Goal: Information Seeking & Learning: Learn about a topic

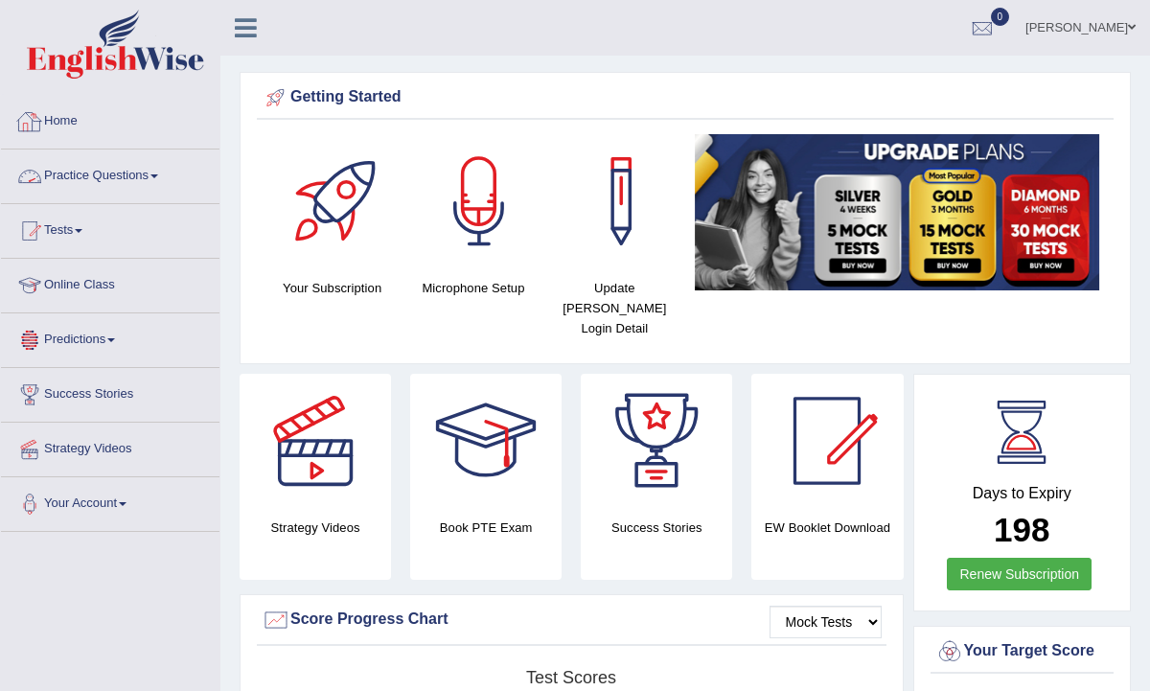
click at [83, 175] on link "Practice Questions" at bounding box center [110, 173] width 218 height 48
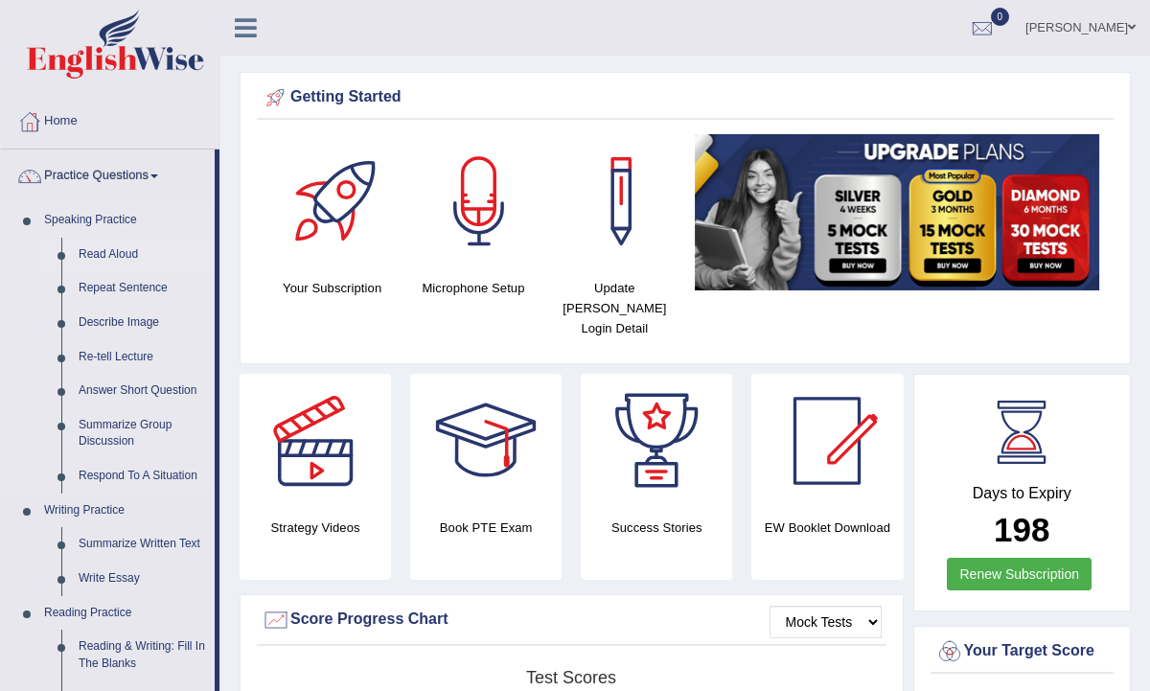
click at [126, 257] on link "Read Aloud" at bounding box center [142, 255] width 145 height 34
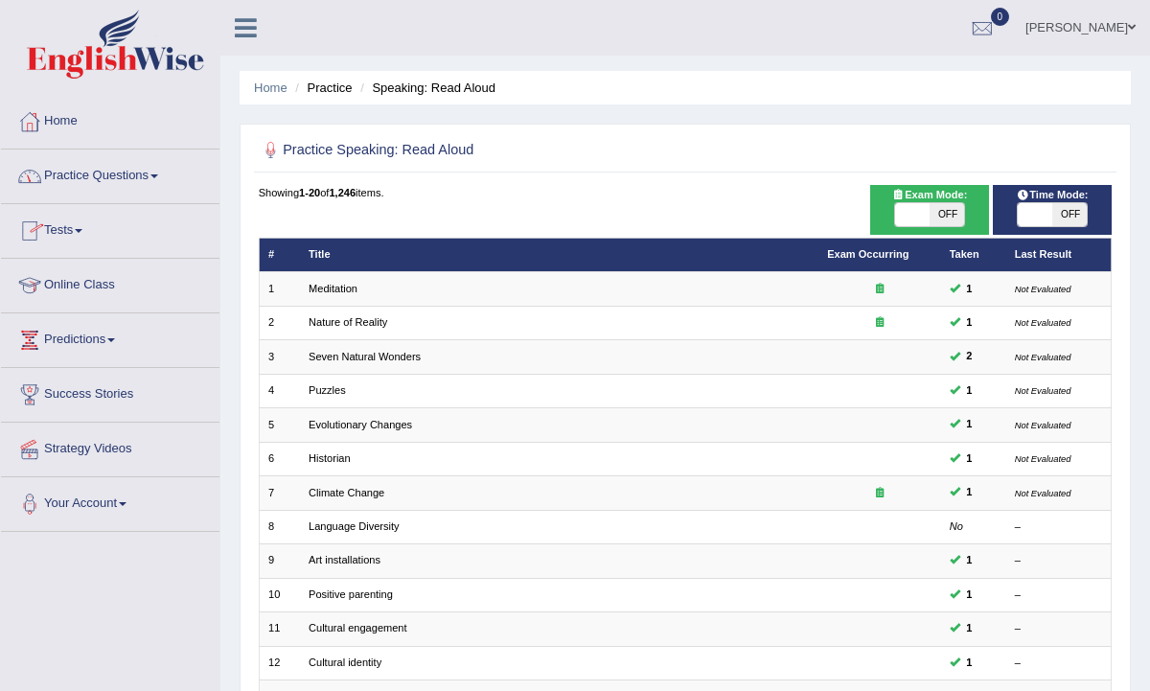
click at [909, 236] on div "Showing 1-20 of 1,246 items. # Title Exam Occurring Taken Last Result 1 Meditat…" at bounding box center [686, 608] width 854 height 847
click at [907, 217] on span at bounding box center [912, 214] width 34 height 23
checkbox input "true"
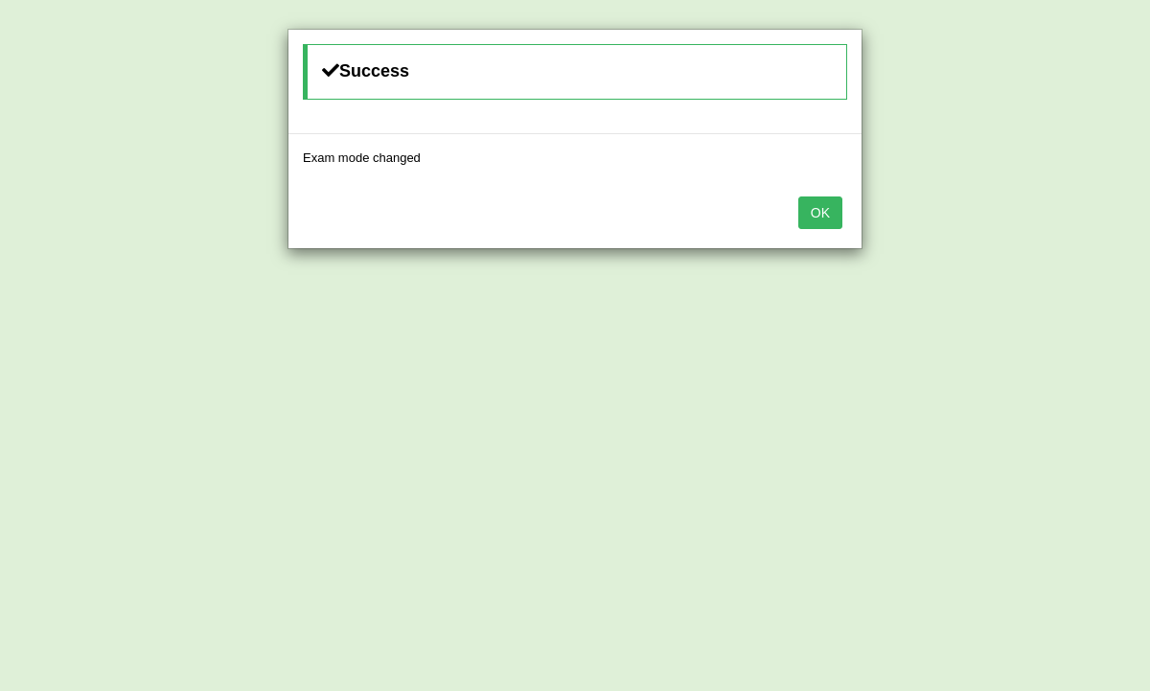
click at [815, 204] on button "OK" at bounding box center [820, 212] width 44 height 33
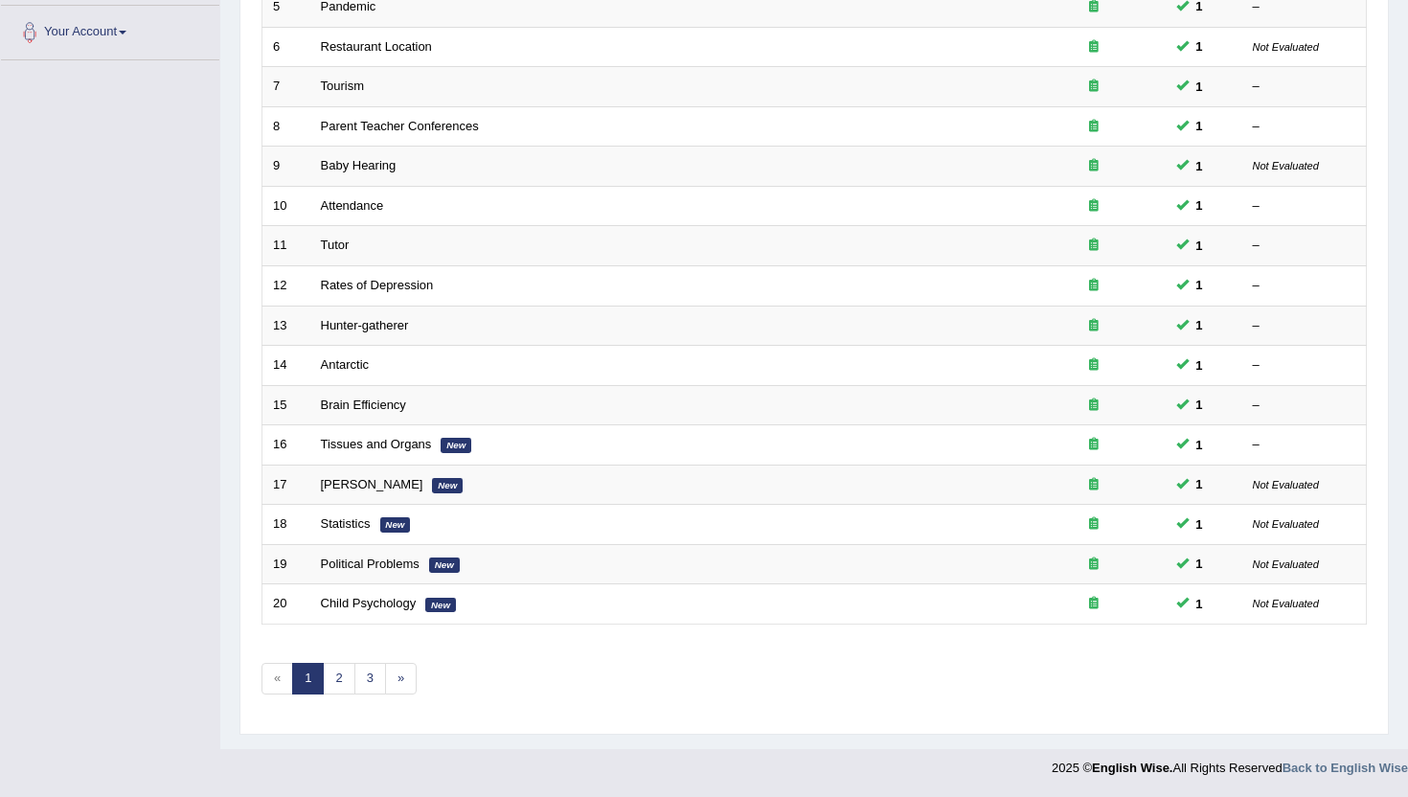
scroll to position [498, 0]
click at [375, 682] on link "3" at bounding box center [370, 679] width 32 height 32
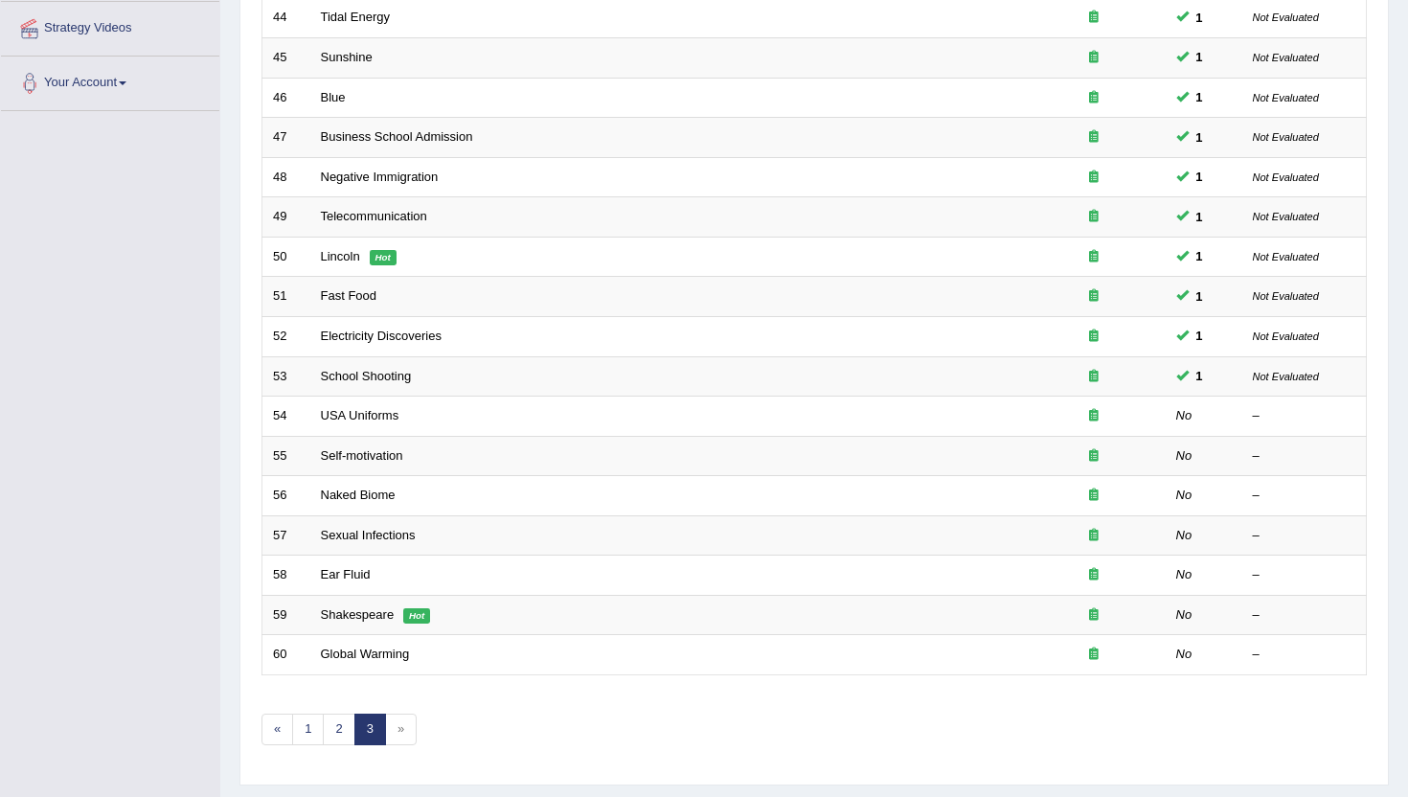
scroll to position [422, 0]
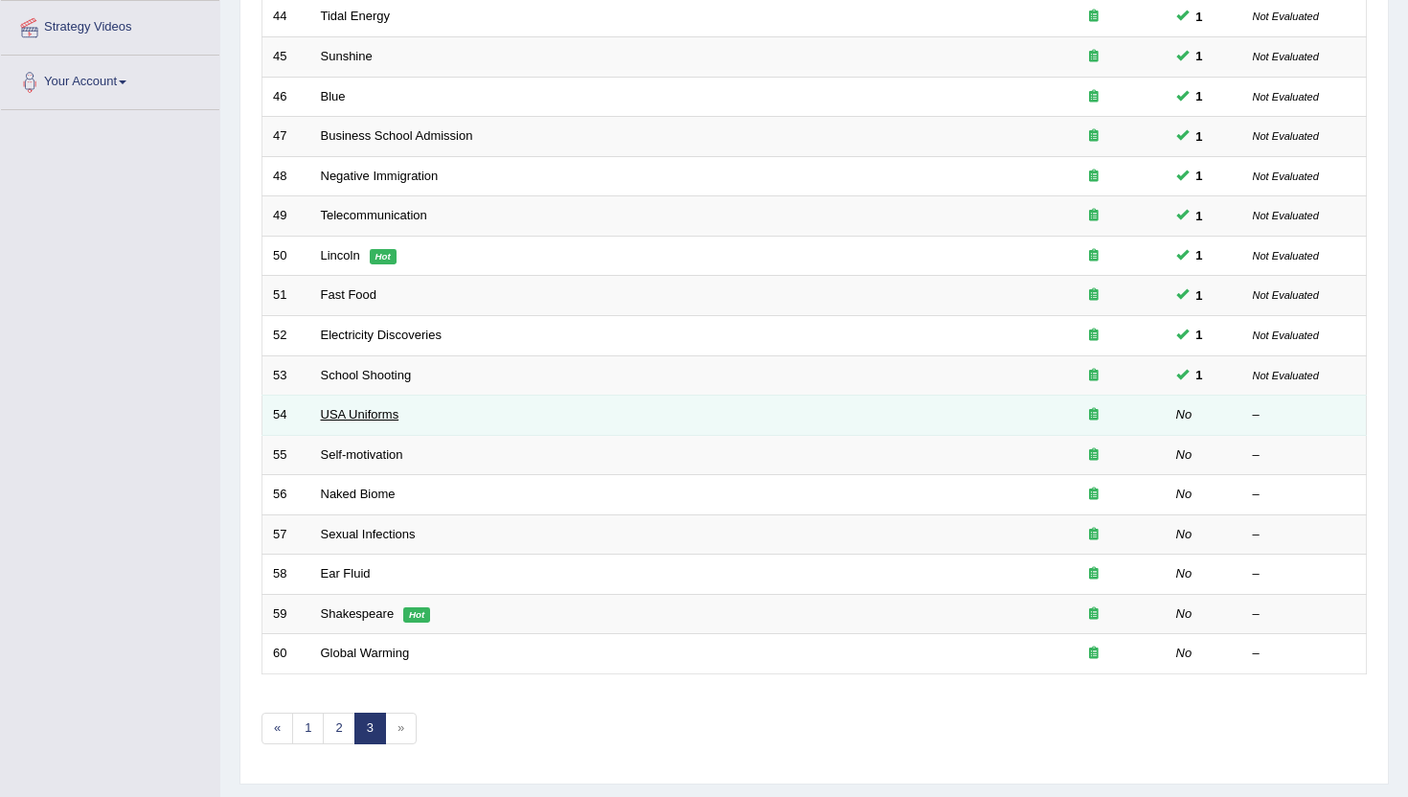
click at [342, 415] on link "USA Uniforms" at bounding box center [360, 414] width 79 height 14
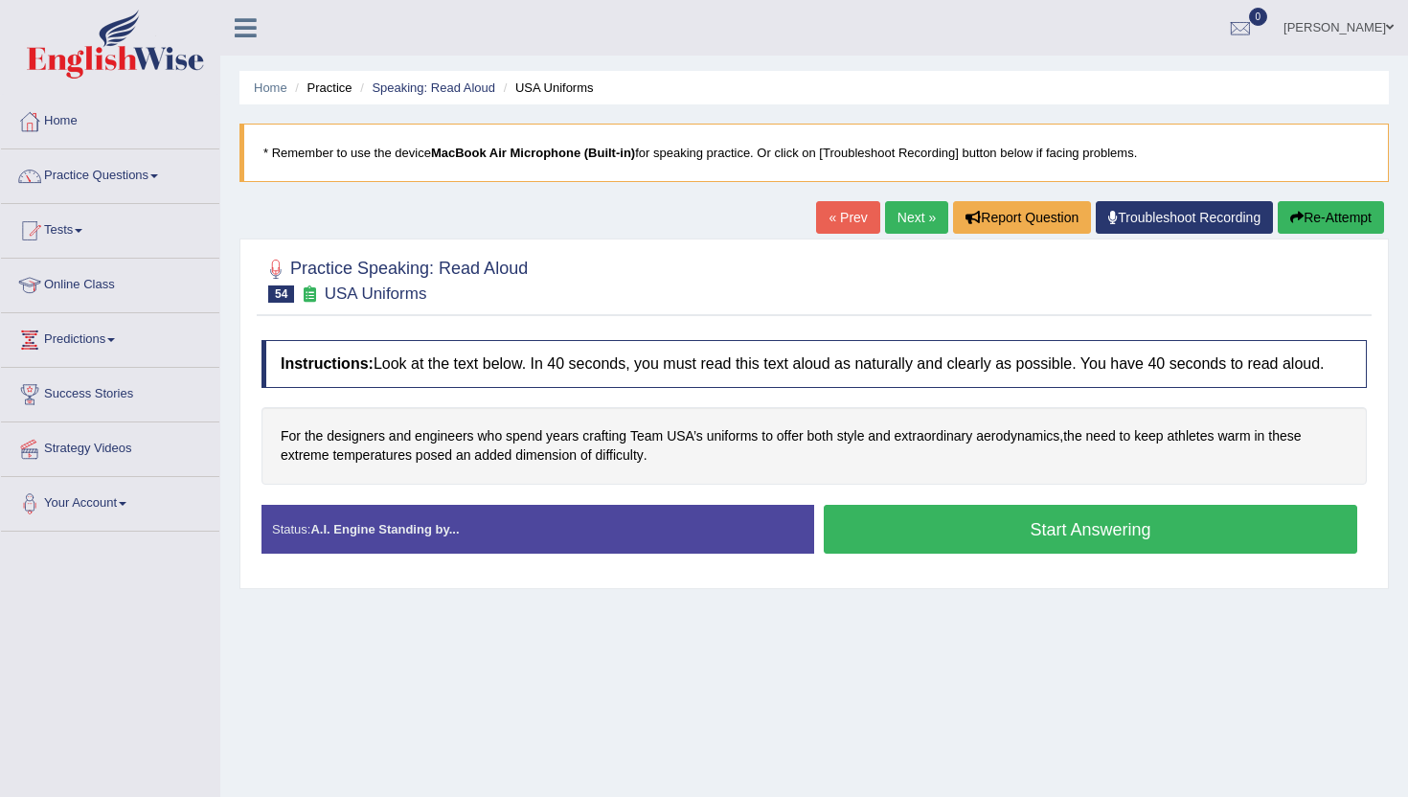
click at [917, 551] on button "Start Answering" at bounding box center [1091, 529] width 534 height 49
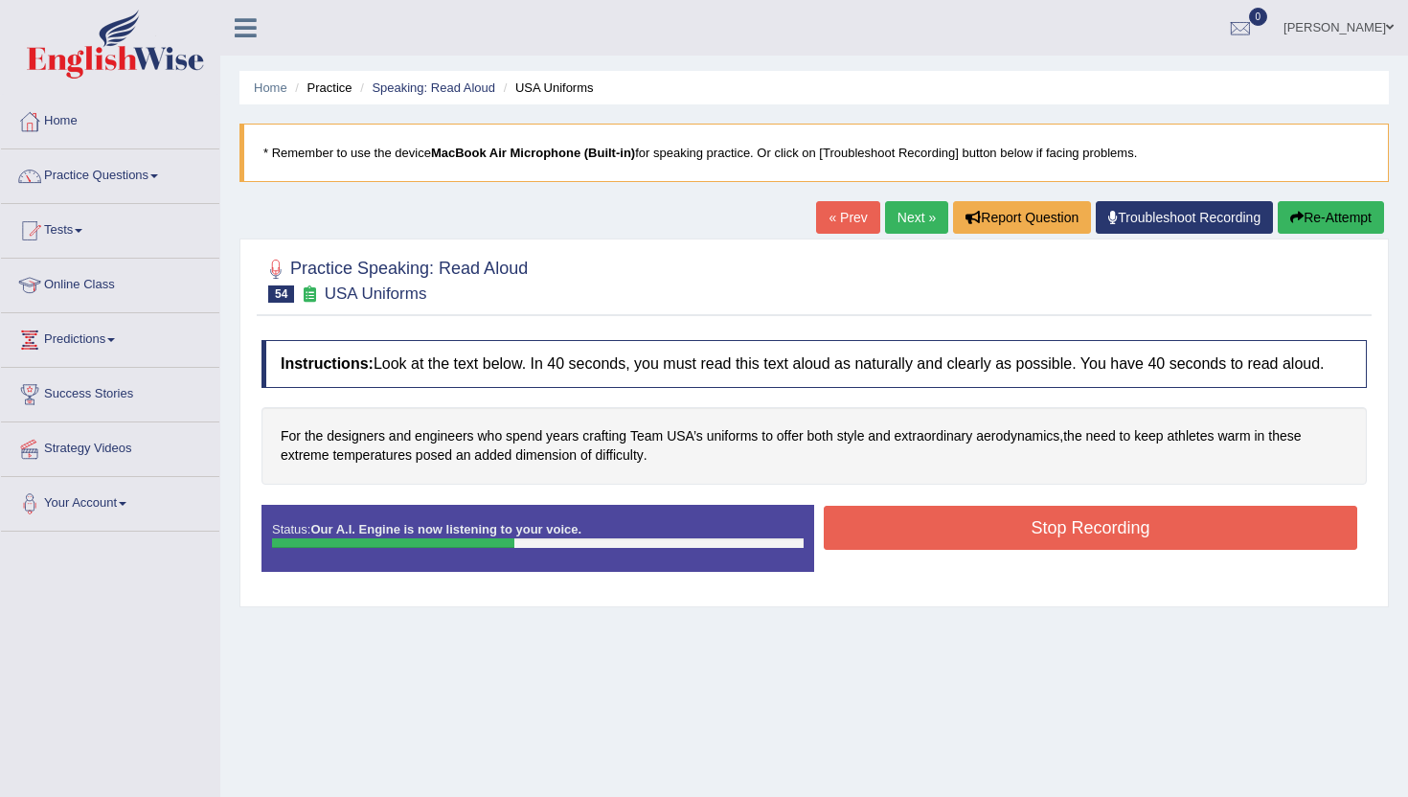
click at [917, 550] on button "Stop Recording" at bounding box center [1091, 528] width 534 height 44
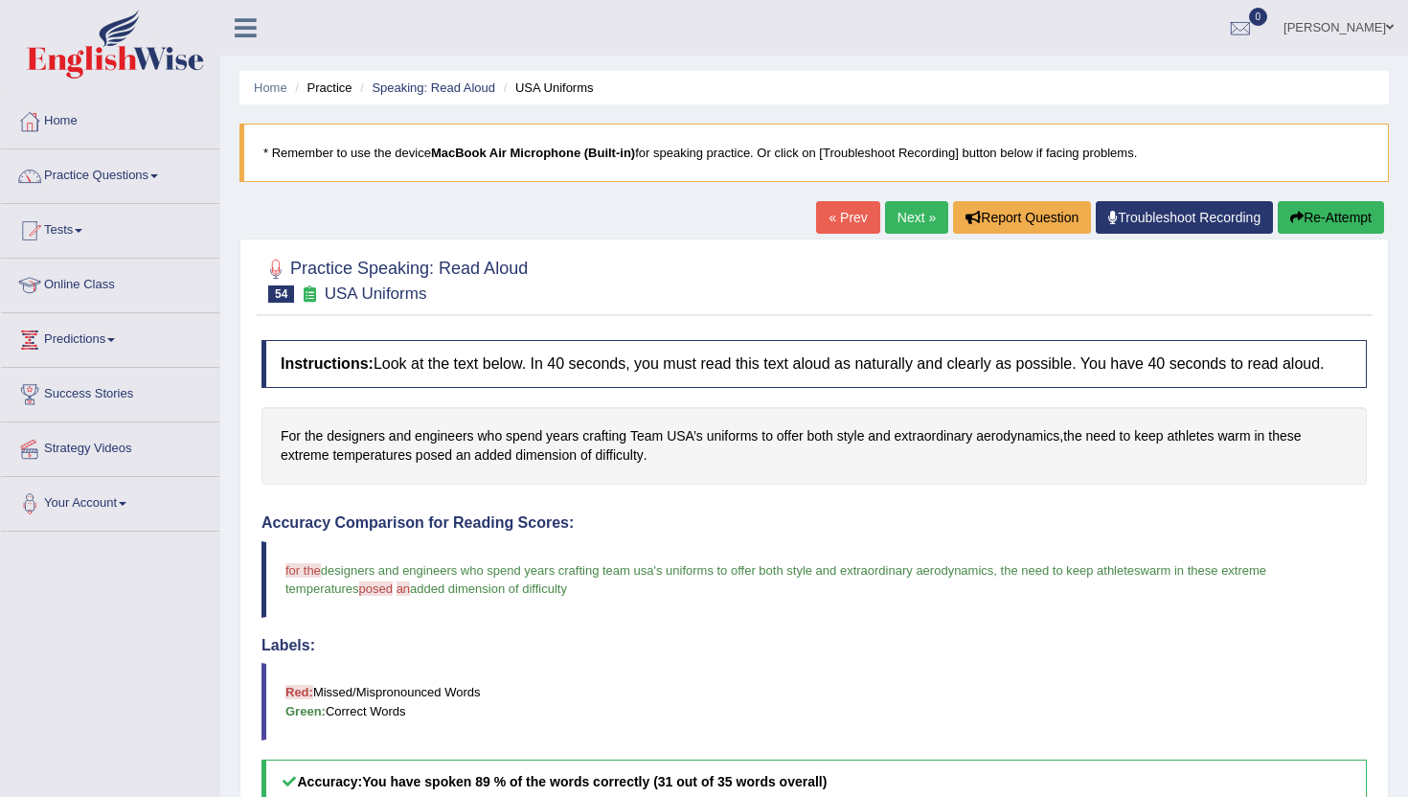
click at [949, 516] on div "Instructions: Look at the text below. In 40 seconds, you must read this text al…" at bounding box center [814, 795] width 1115 height 929
click at [1286, 192] on div "Home Practice Speaking: Read Aloud USA Uniforms * Remember to use the device Ma…" at bounding box center [814, 642] width 1188 height 1285
click at [1291, 215] on icon "button" at bounding box center [1296, 217] width 13 height 13
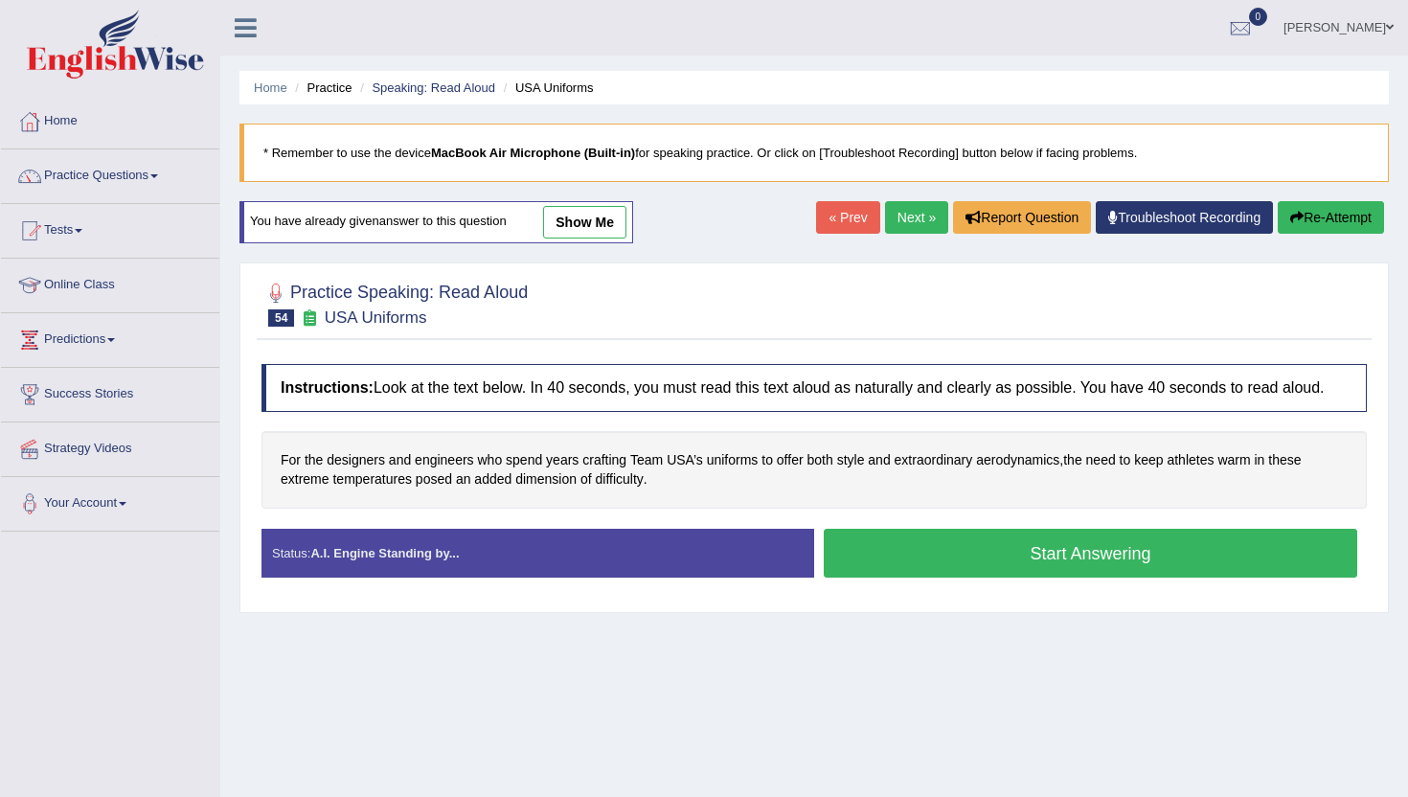
click at [958, 571] on button "Start Answering" at bounding box center [1091, 553] width 534 height 49
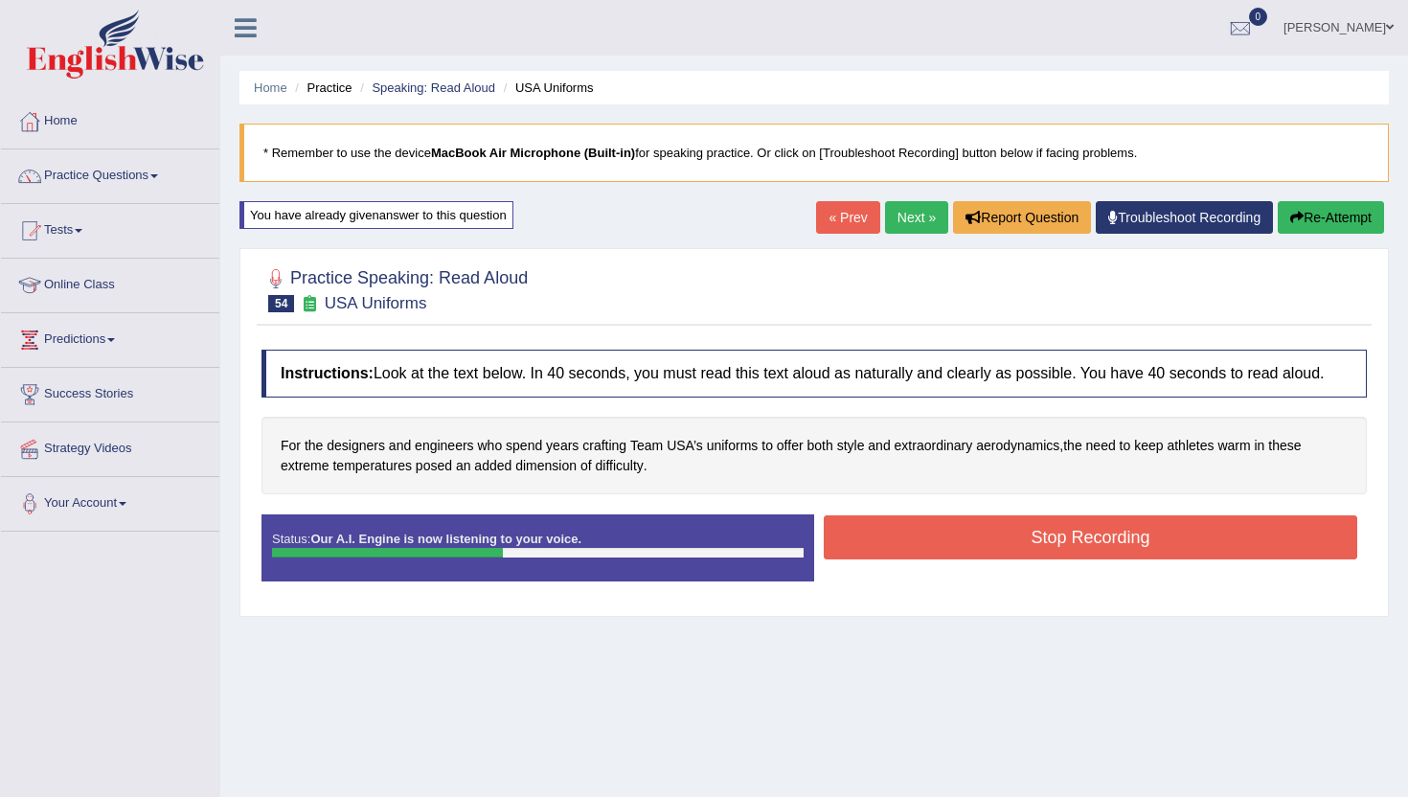
click at [958, 560] on button "Stop Recording" at bounding box center [1091, 537] width 534 height 44
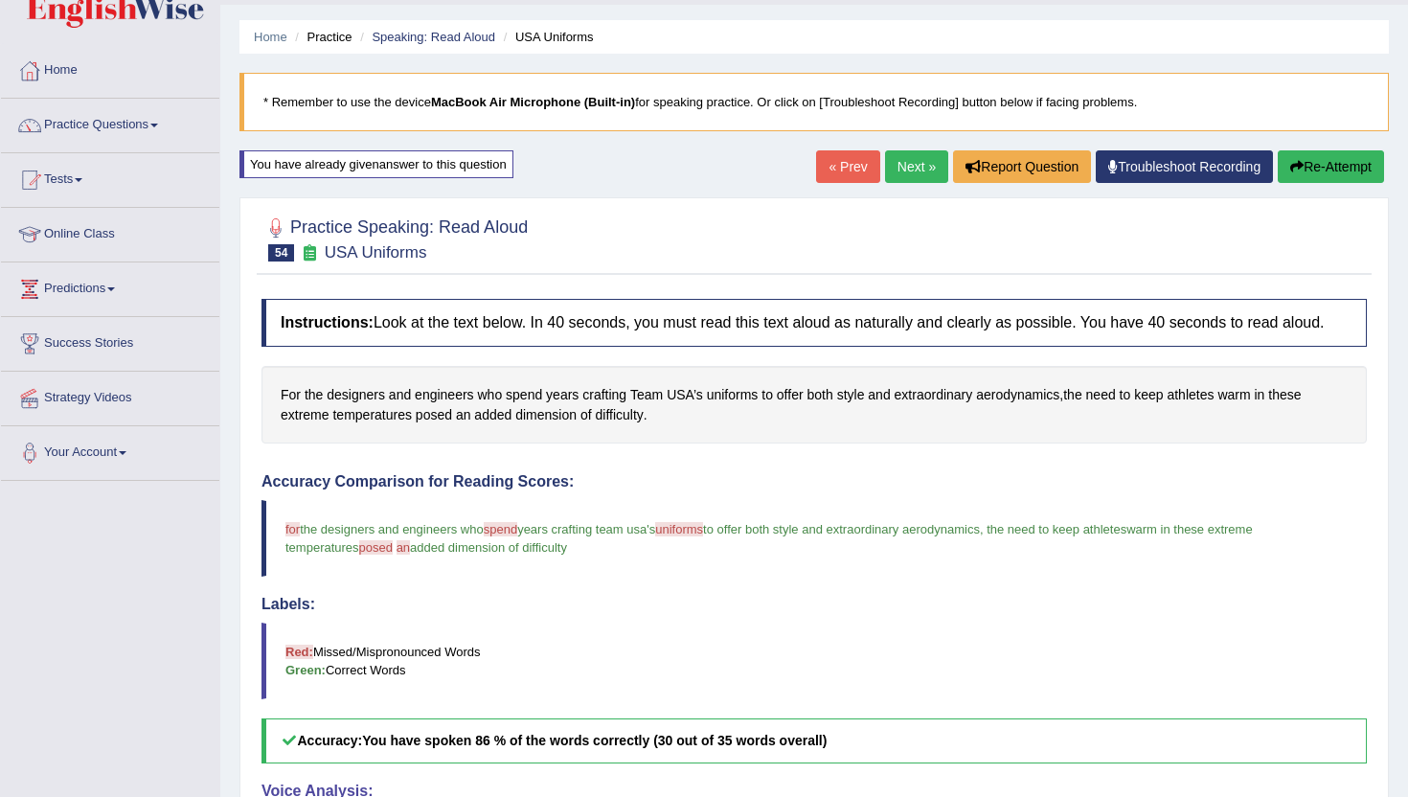
scroll to position [38, 0]
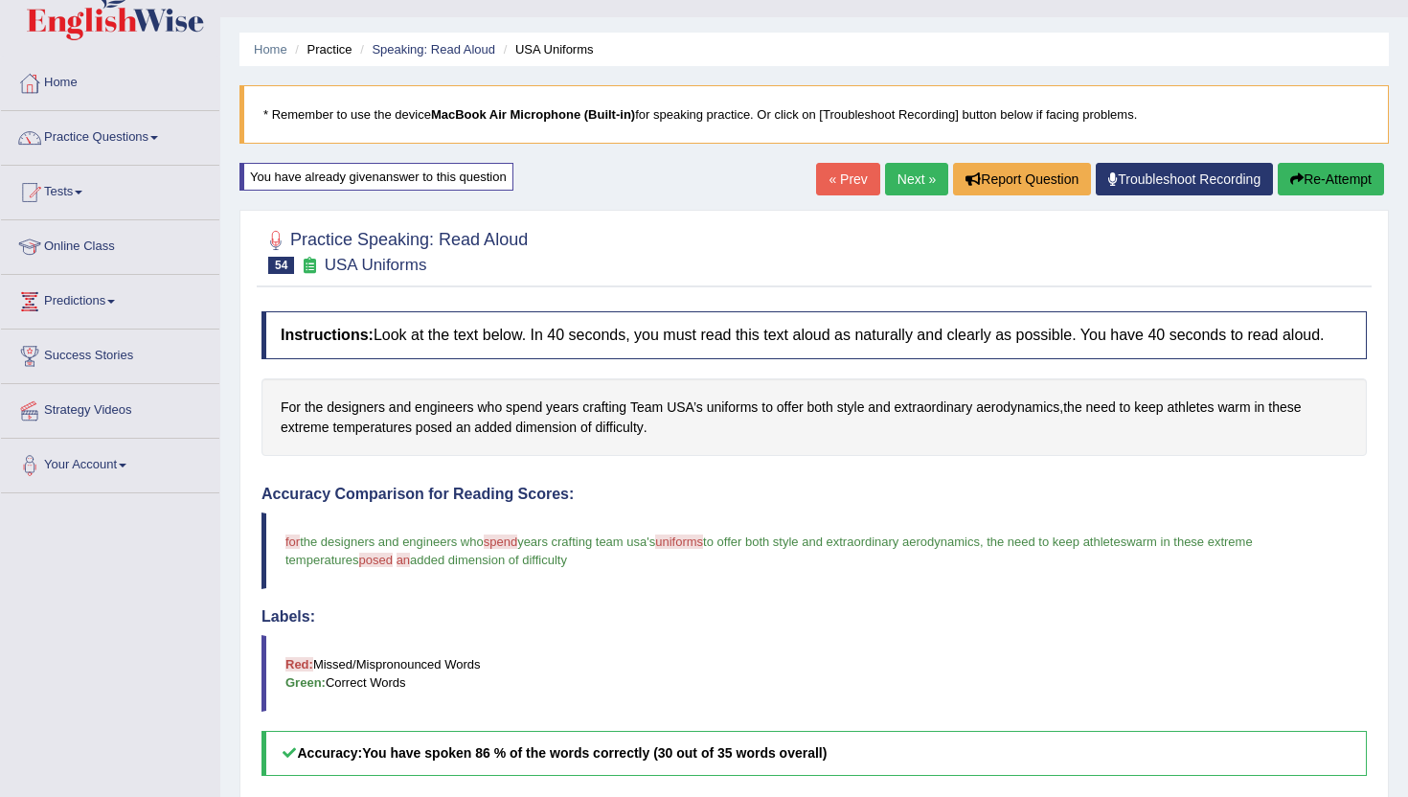
click at [908, 188] on link "Next »" at bounding box center [916, 179] width 63 height 33
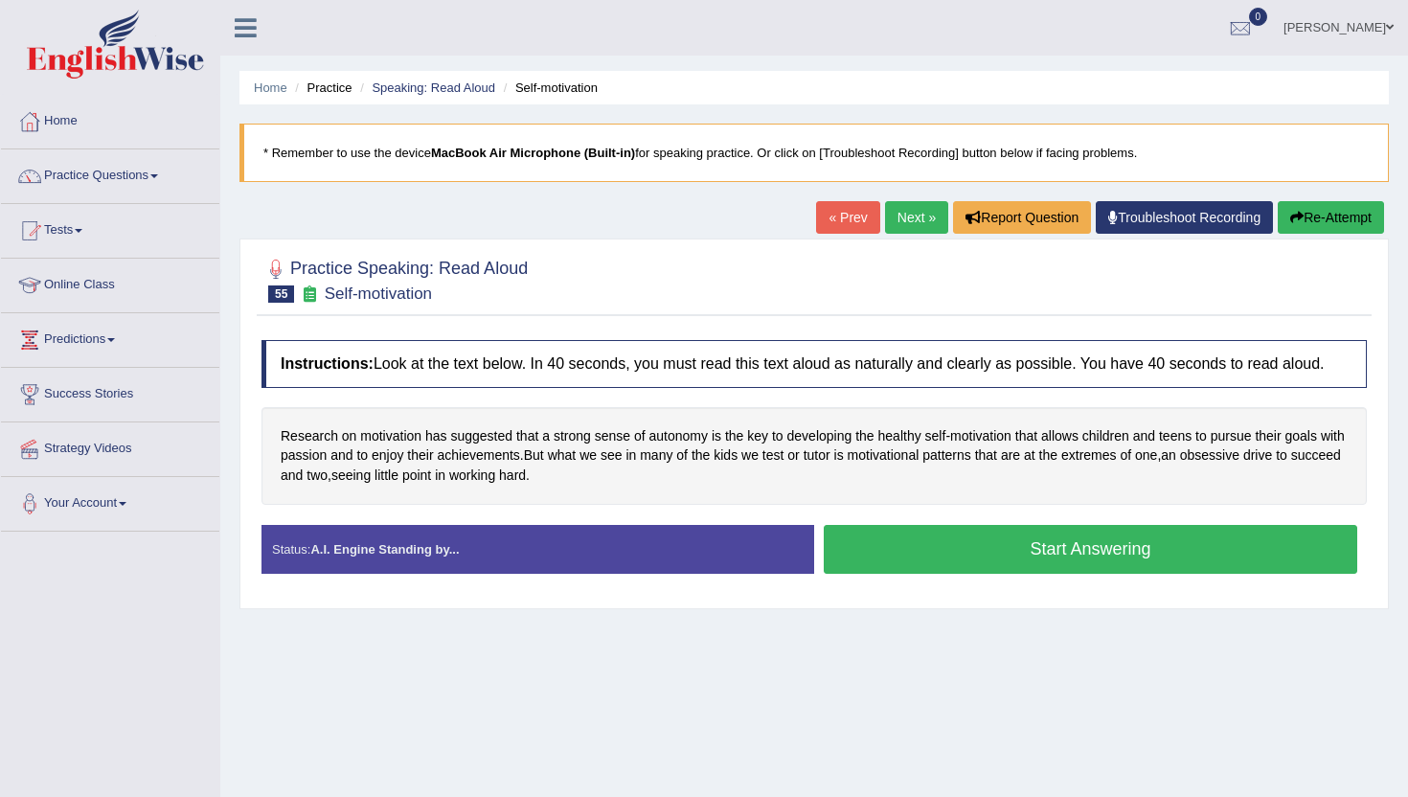
click at [871, 573] on button "Start Answering" at bounding box center [1091, 549] width 534 height 49
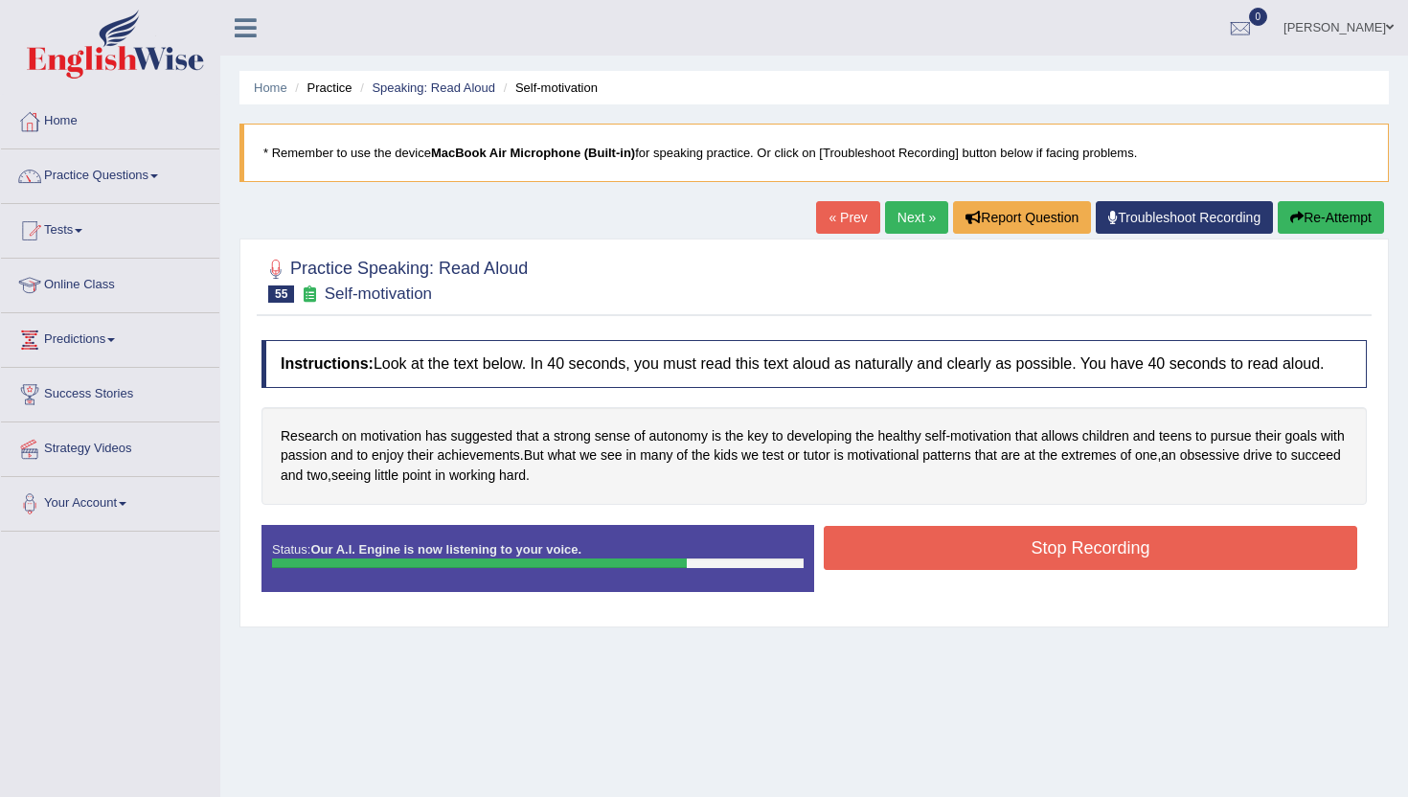
click at [871, 570] on button "Stop Recording" at bounding box center [1091, 548] width 534 height 44
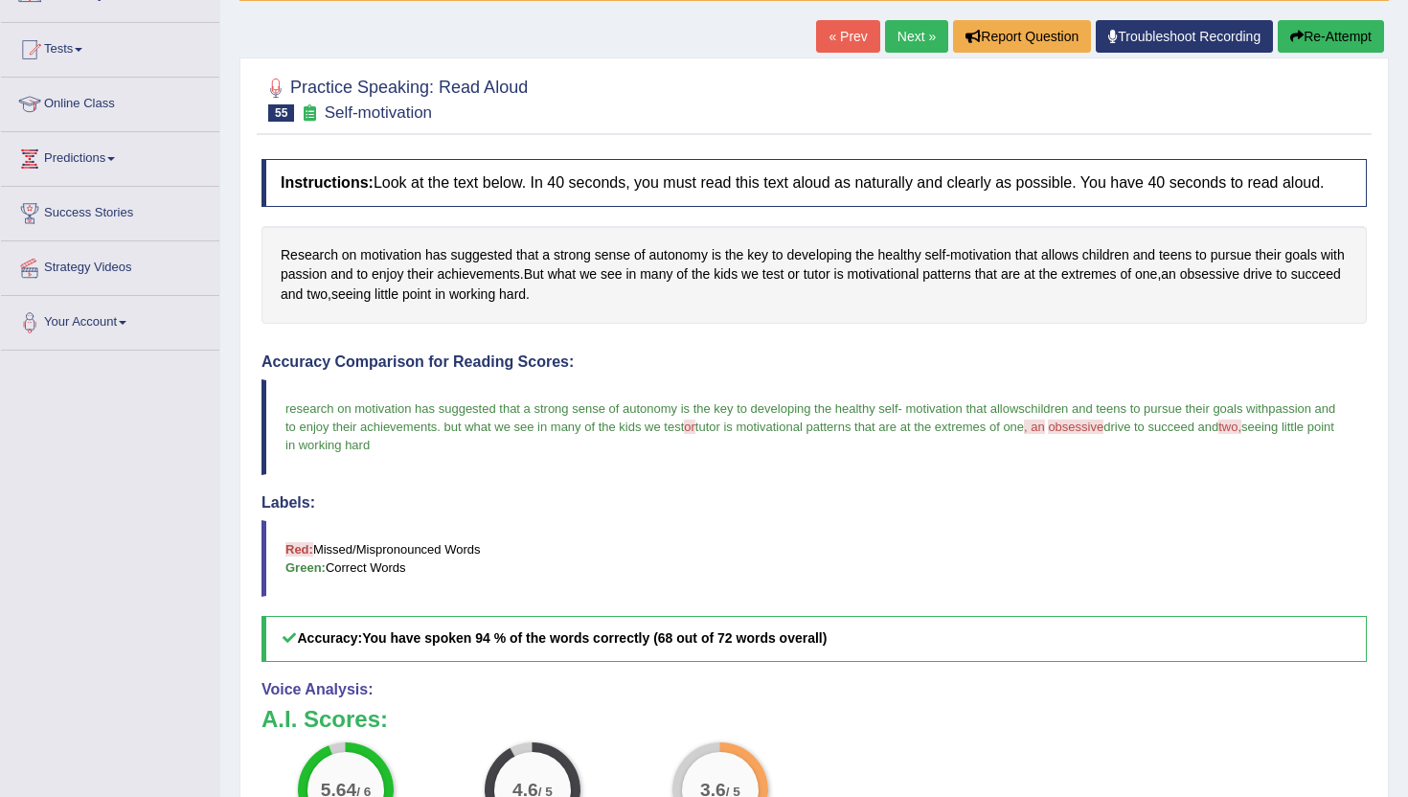
scroll to position [153, 0]
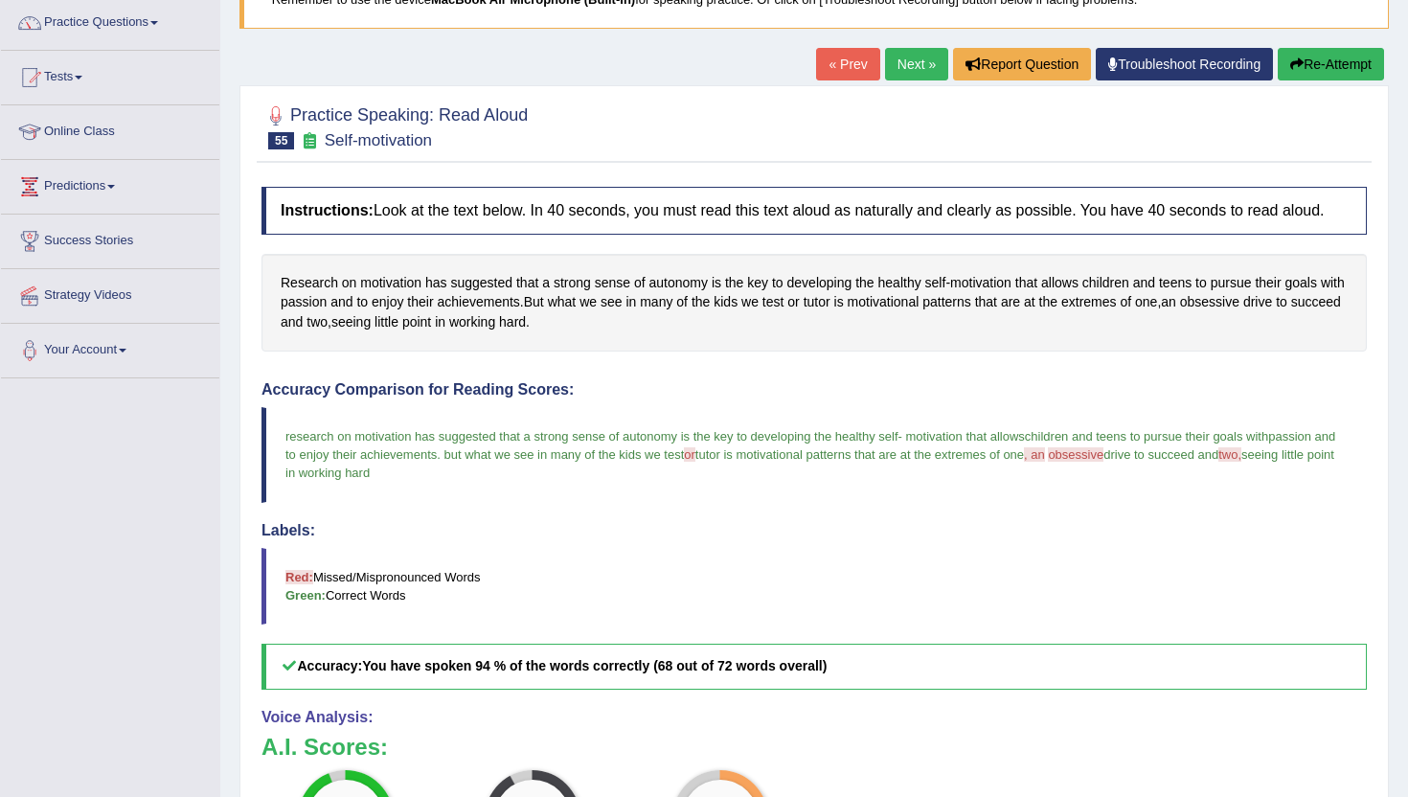
click at [893, 77] on link "Next »" at bounding box center [916, 64] width 63 height 33
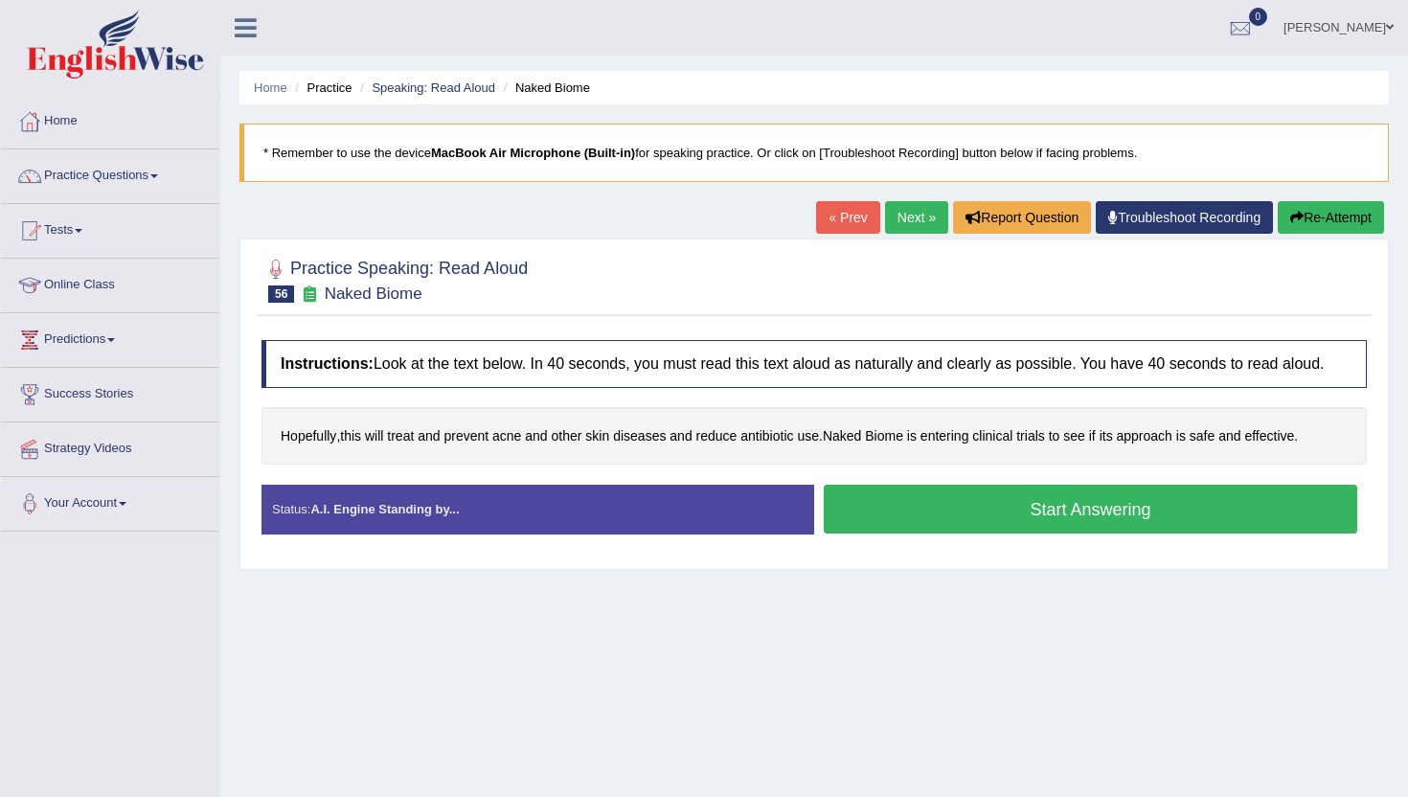
click at [927, 512] on button "Start Answering" at bounding box center [1091, 509] width 534 height 49
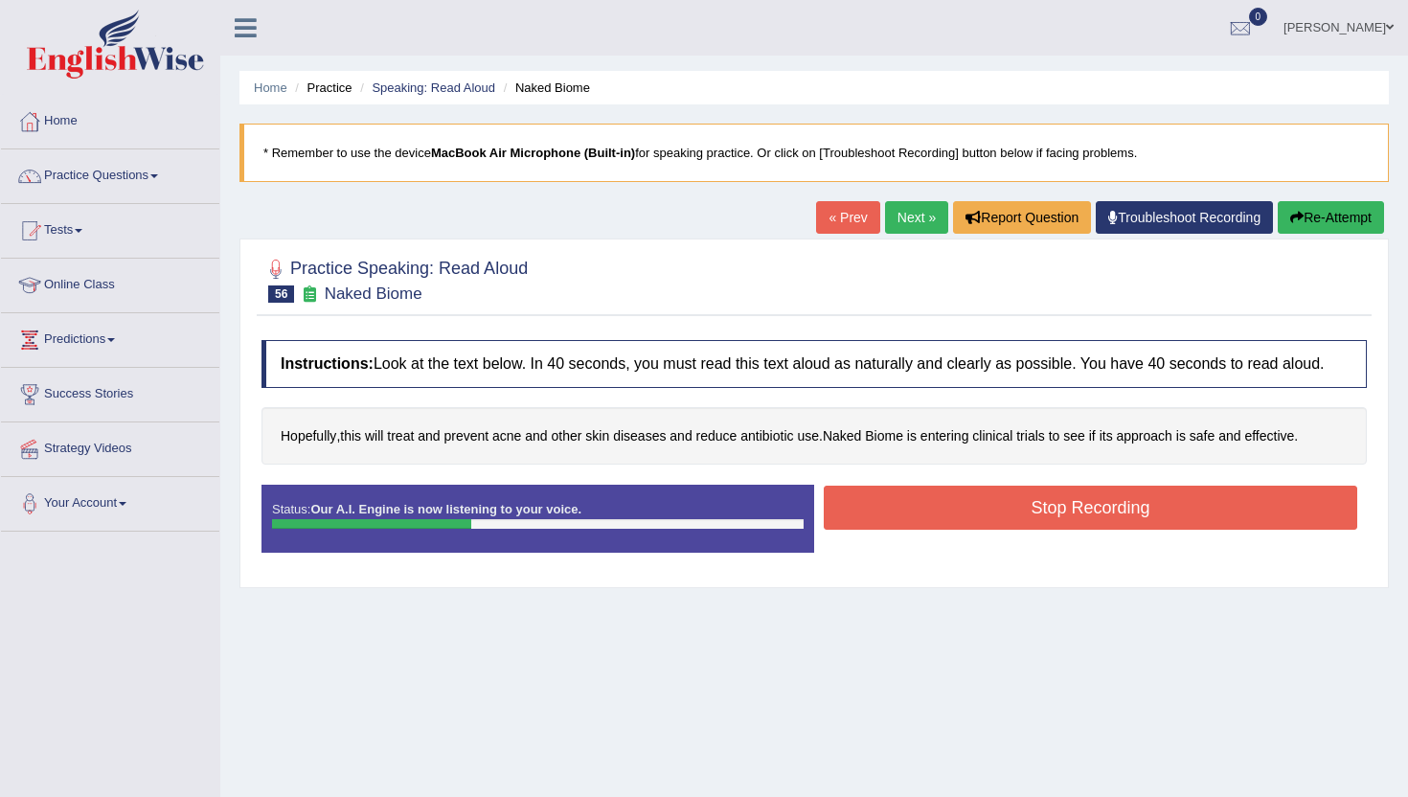
click at [927, 512] on button "Stop Recording" at bounding box center [1091, 508] width 534 height 44
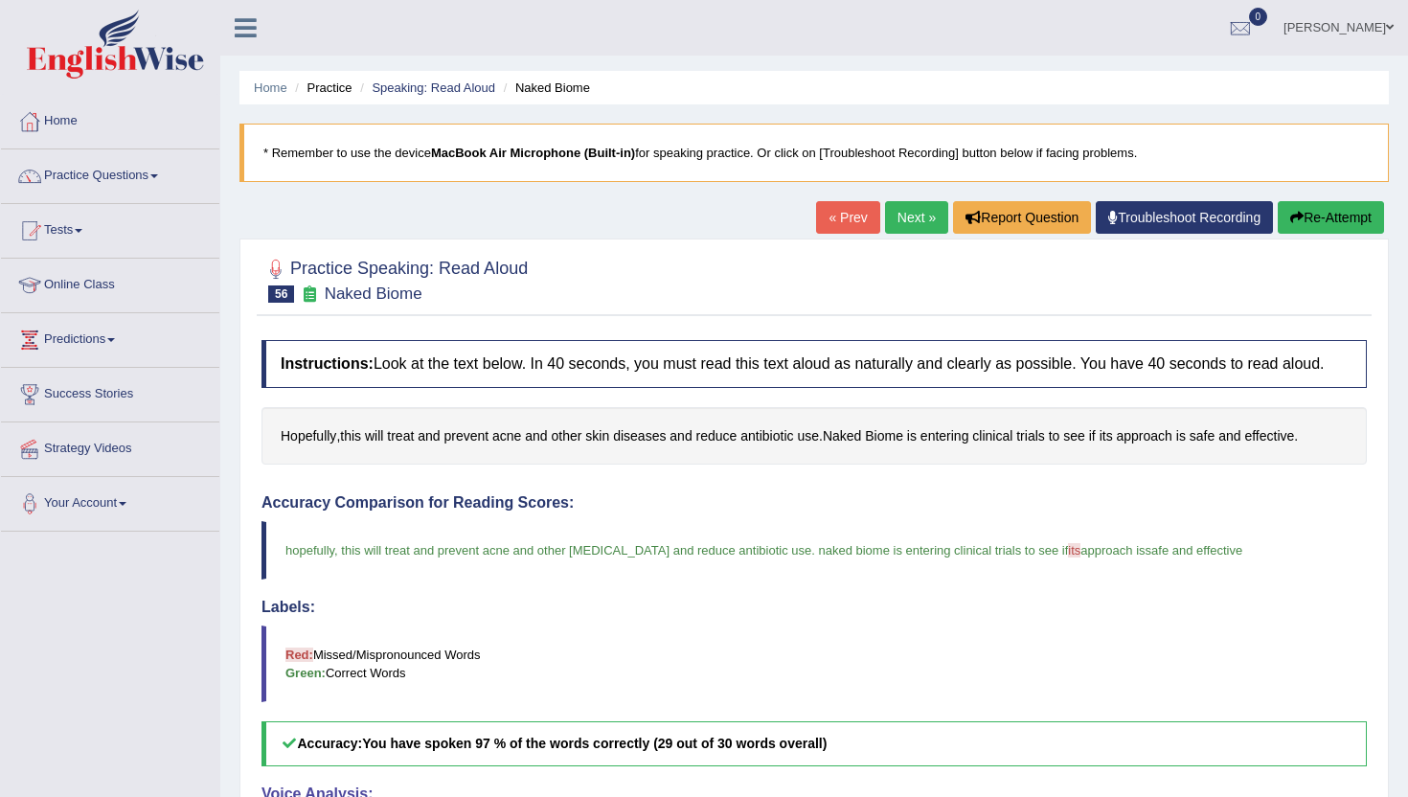
click at [908, 206] on link "Next »" at bounding box center [916, 217] width 63 height 33
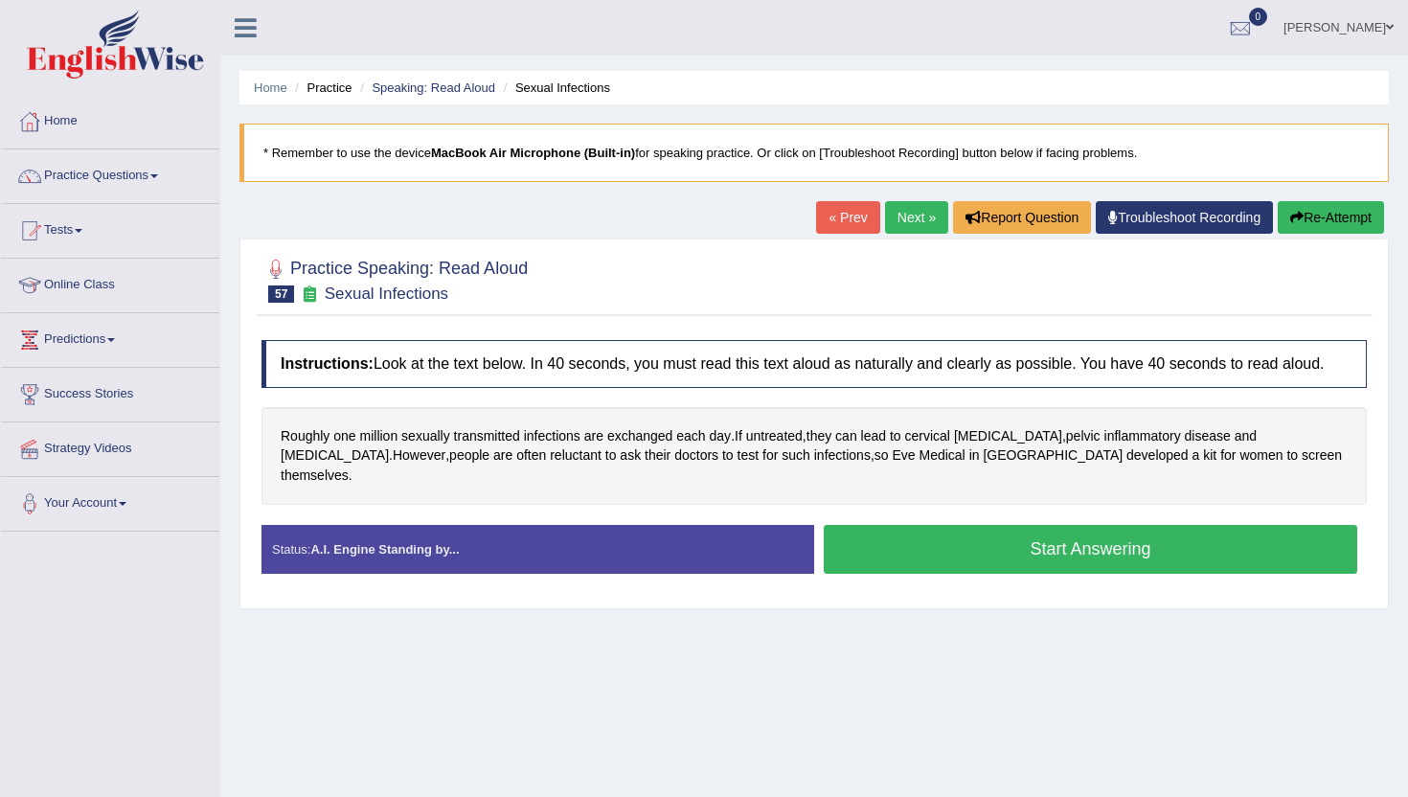
click at [965, 526] on button "Start Answering" at bounding box center [1091, 549] width 534 height 49
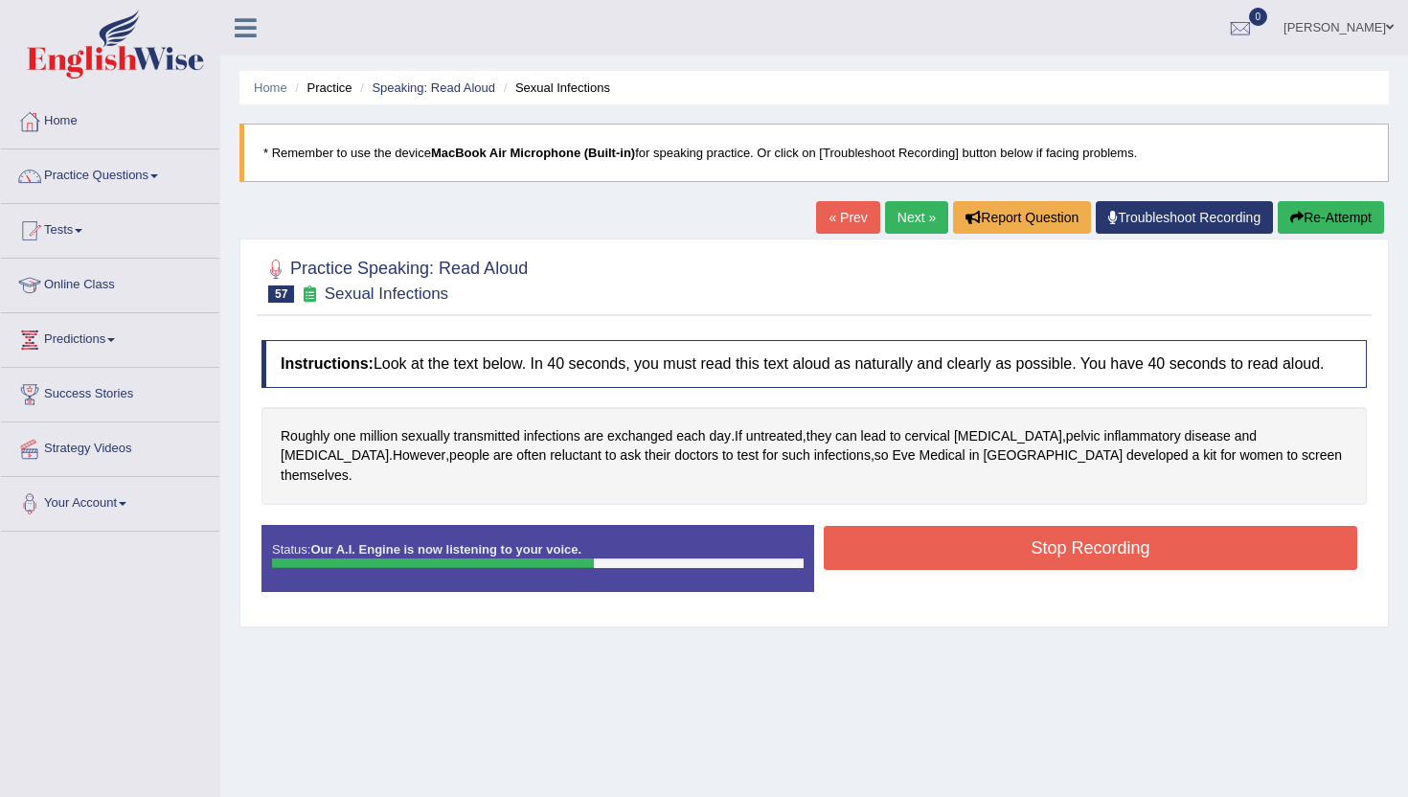
click at [965, 527] on button "Stop Recording" at bounding box center [1091, 548] width 534 height 44
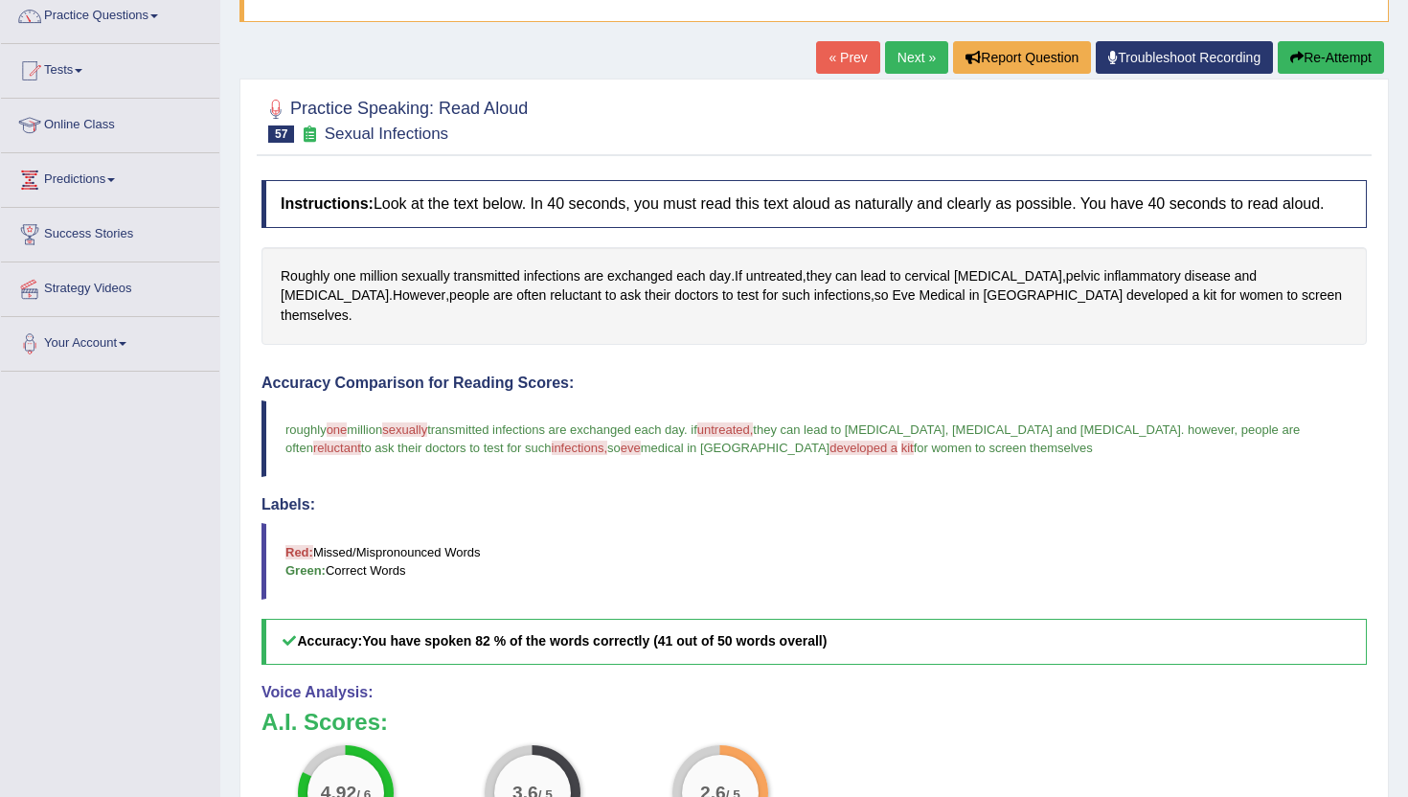
scroll to position [131, 0]
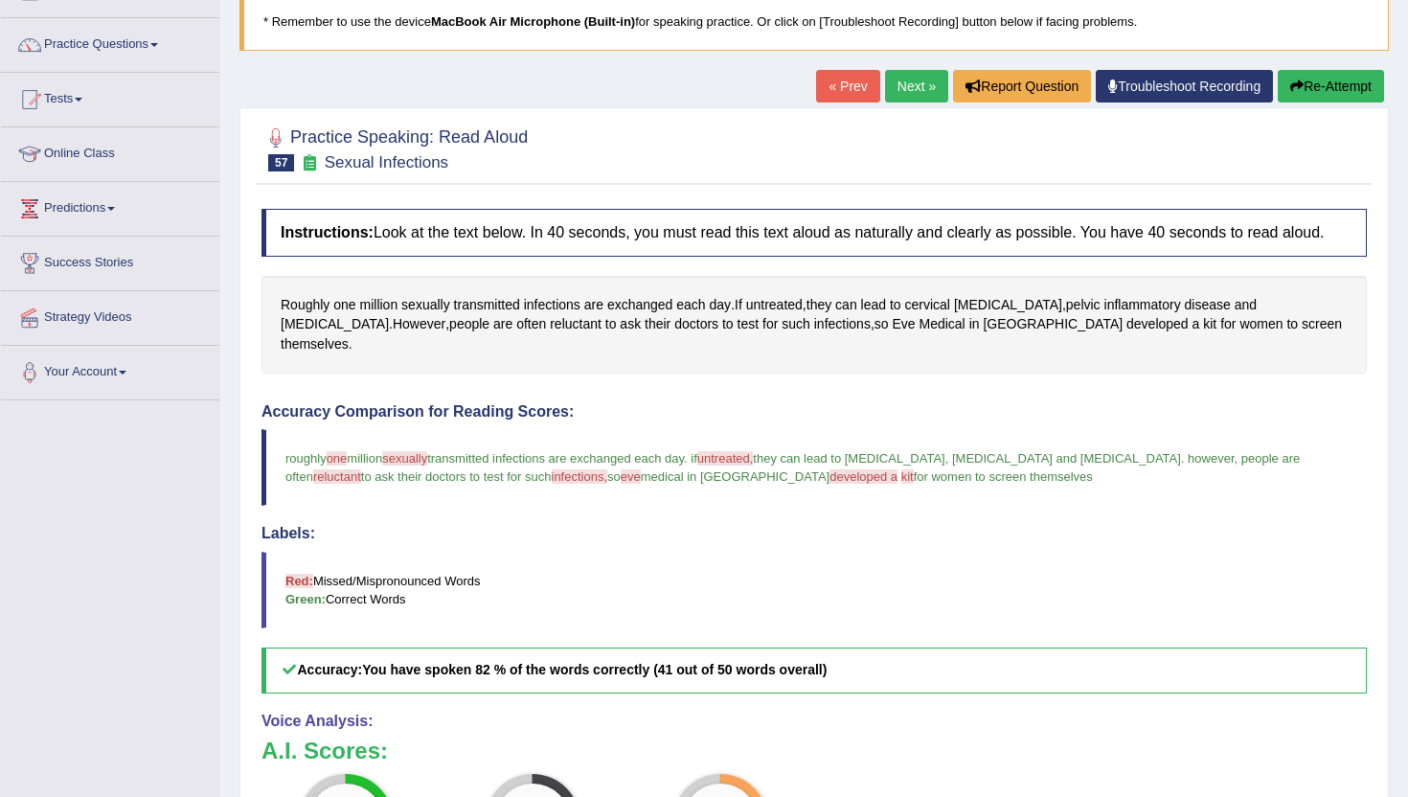
click at [887, 83] on link "Next »" at bounding box center [916, 86] width 63 height 33
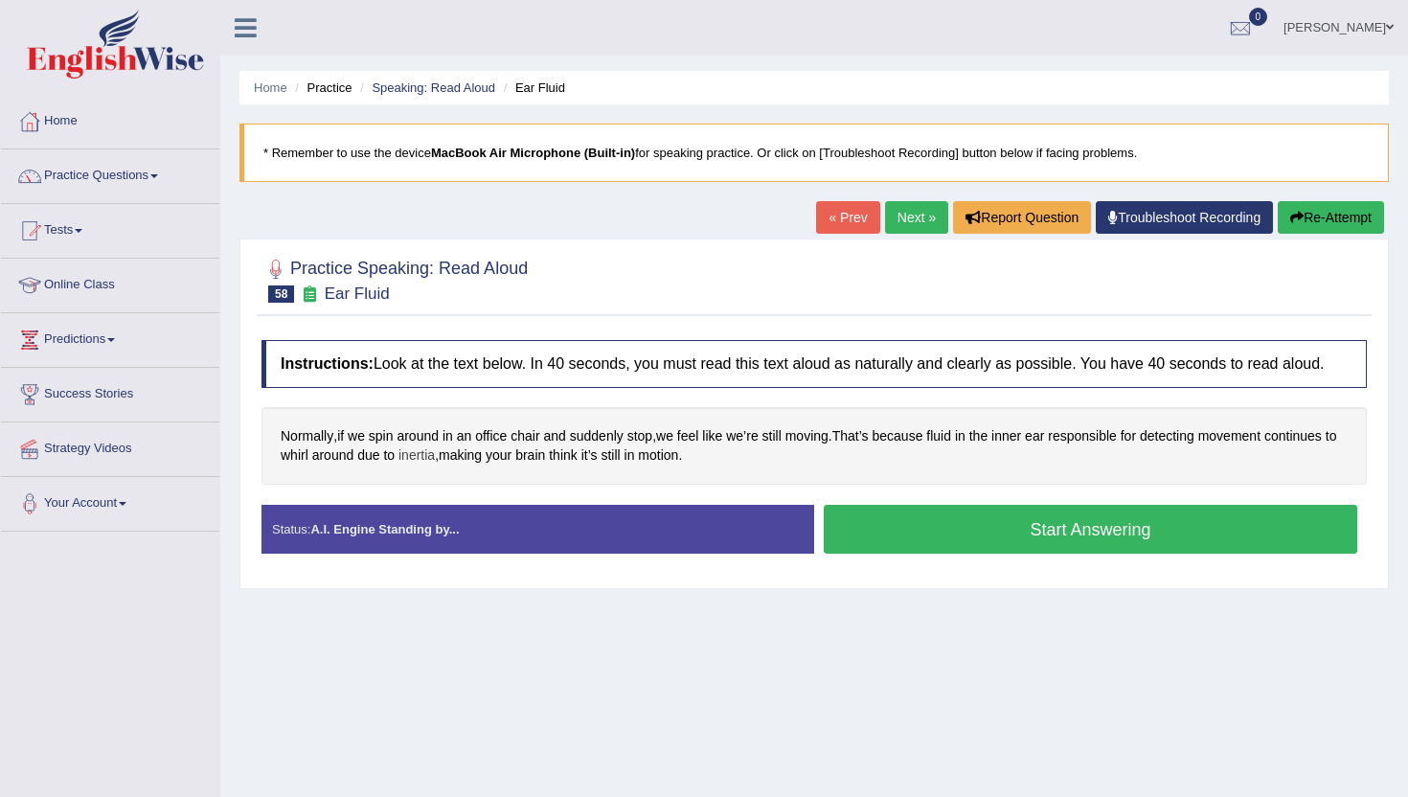
click at [435, 466] on span "inertia" at bounding box center [417, 455] width 36 height 20
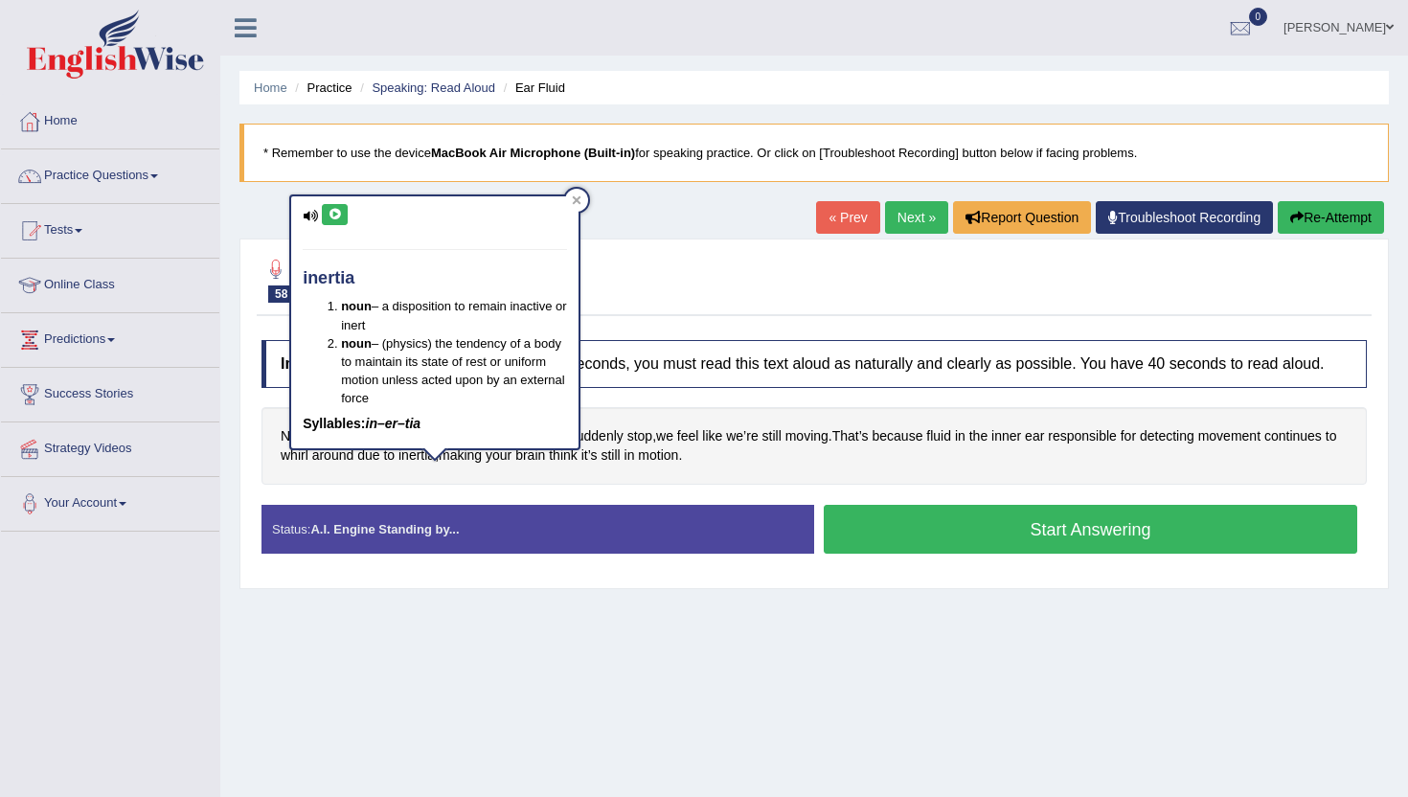
click at [335, 215] on icon at bounding box center [335, 214] width 14 height 11
click at [330, 213] on icon at bounding box center [335, 214] width 14 height 11
click at [580, 200] on icon at bounding box center [577, 200] width 10 height 10
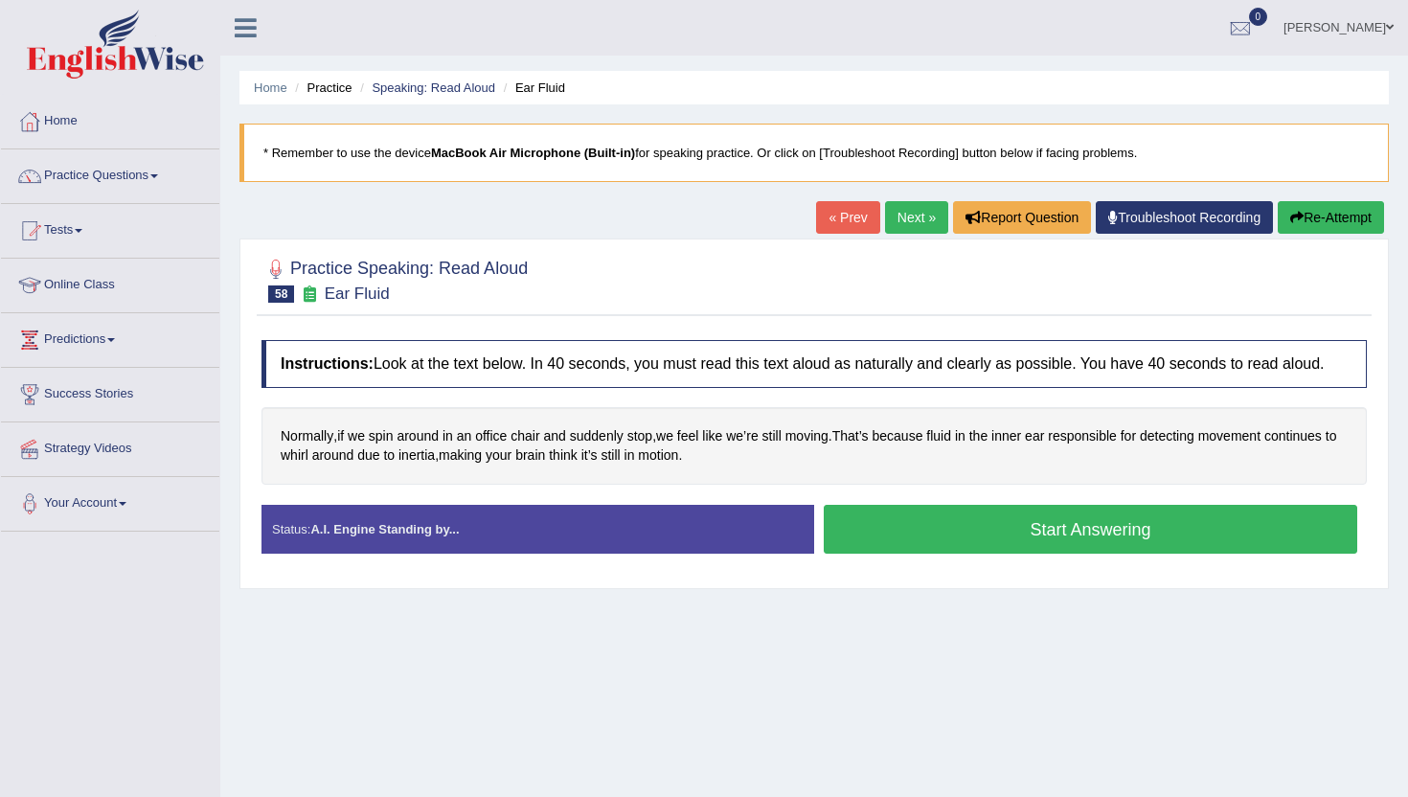
click at [905, 548] on button "Start Answering" at bounding box center [1091, 529] width 534 height 49
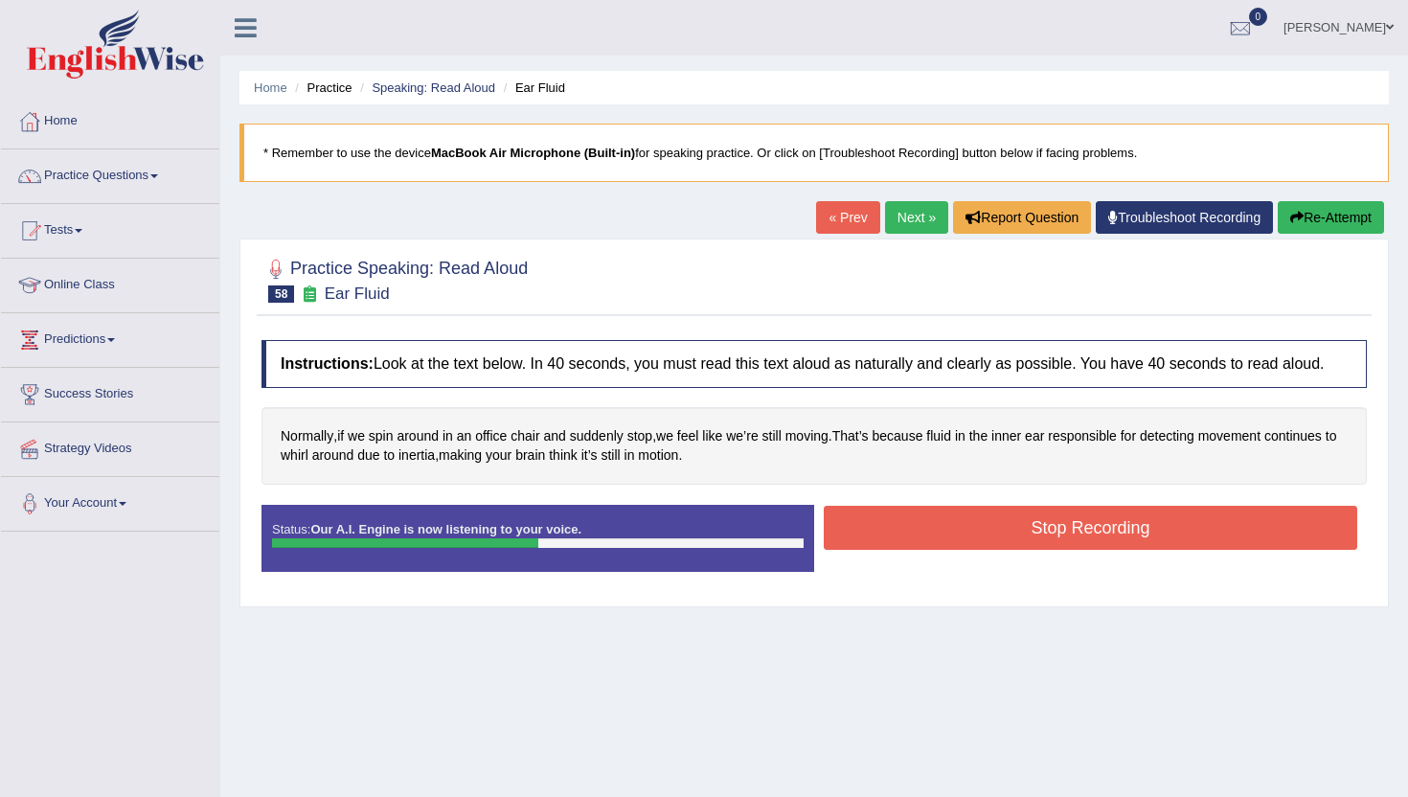
click at [905, 548] on button "Stop Recording" at bounding box center [1091, 528] width 534 height 44
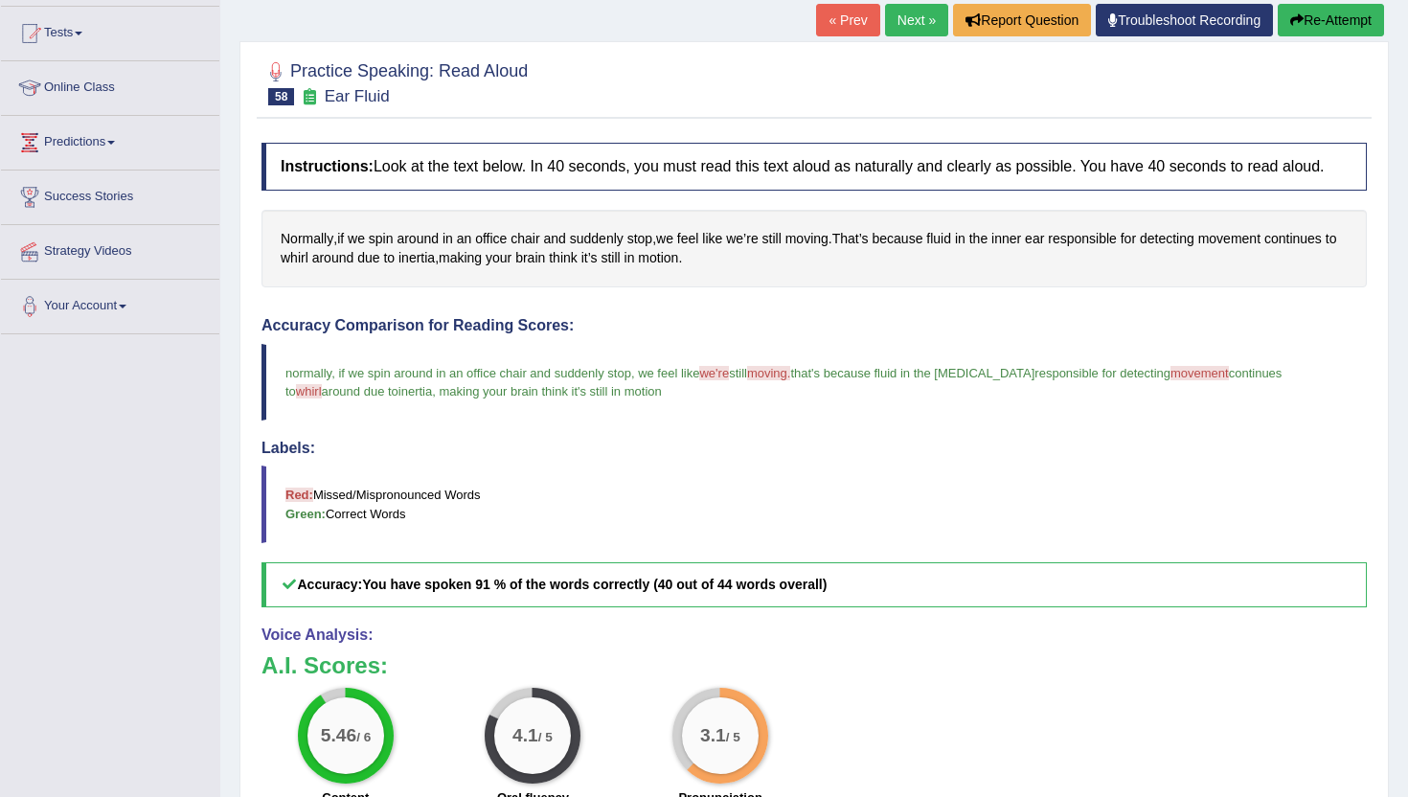
scroll to position [115, 0]
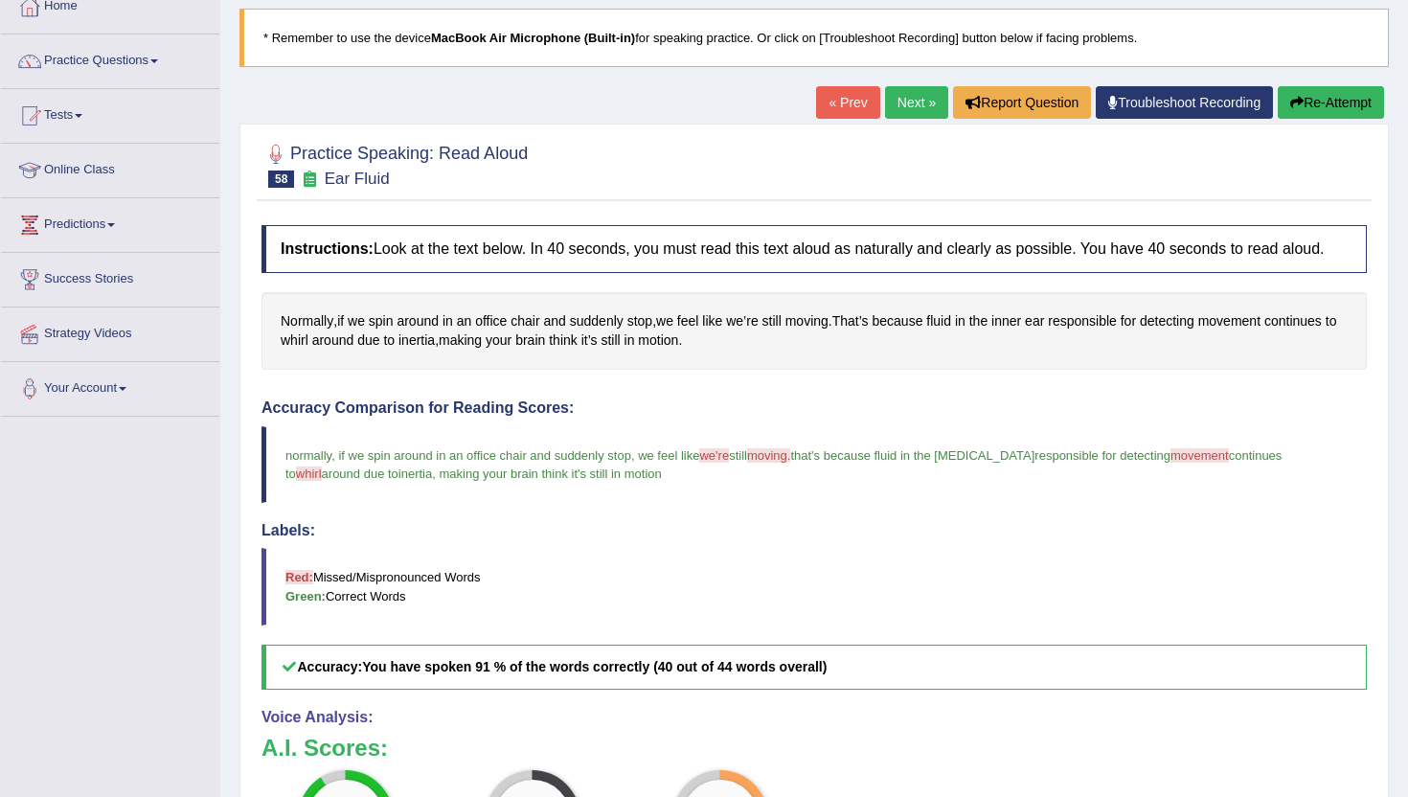
click at [894, 103] on link "Next »" at bounding box center [916, 102] width 63 height 33
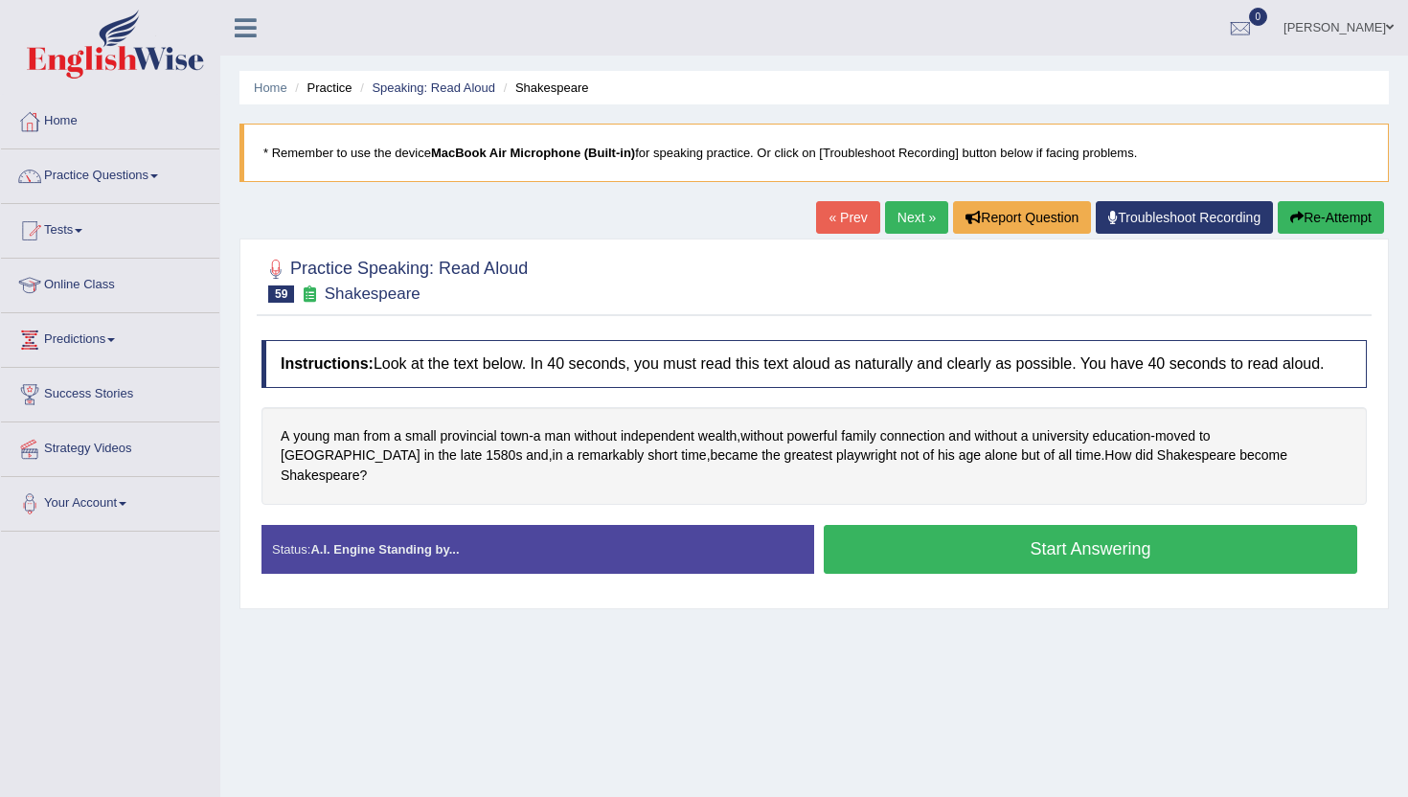
click at [969, 549] on button "Start Answering" at bounding box center [1091, 549] width 534 height 49
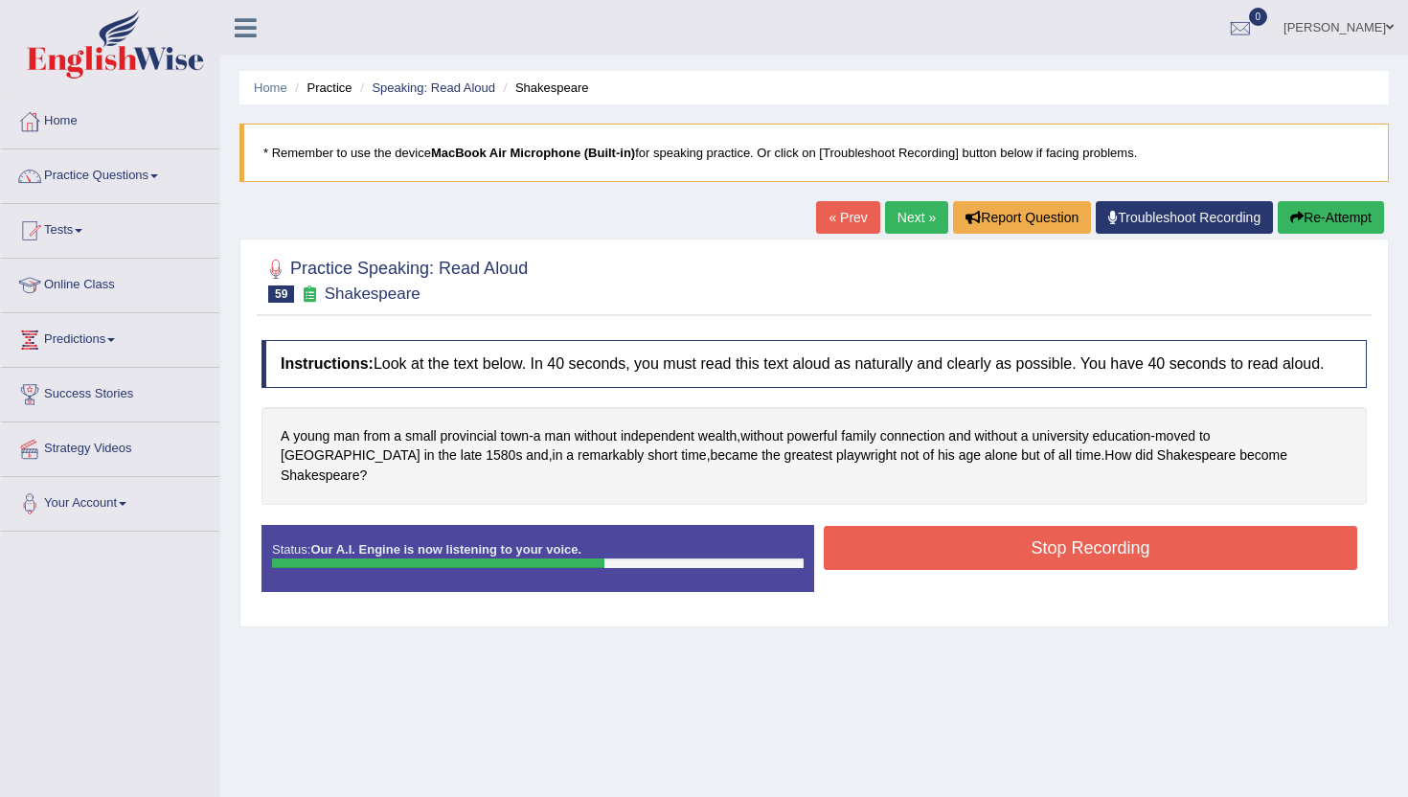
click at [969, 549] on button "Stop Recording" at bounding box center [1091, 548] width 534 height 44
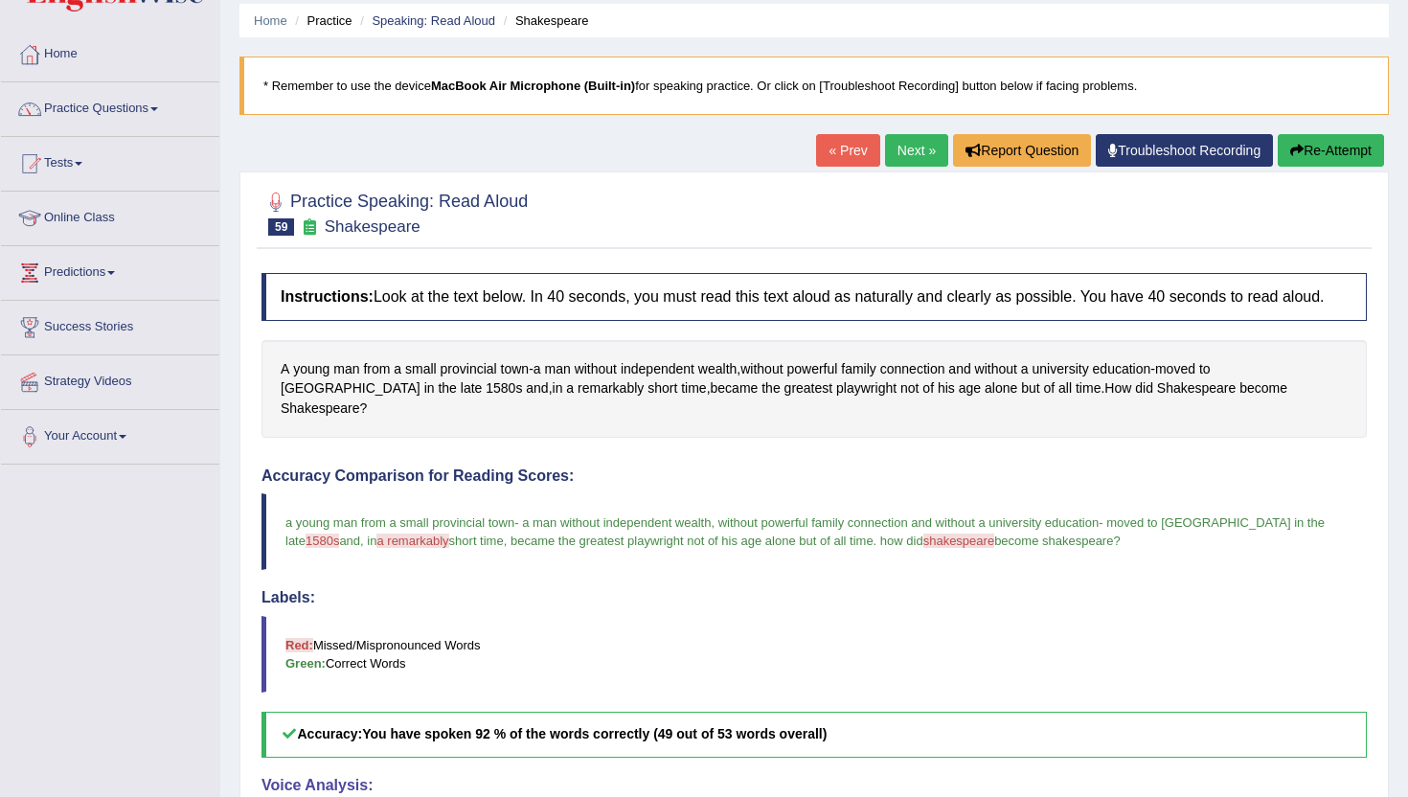
scroll to position [38, 0]
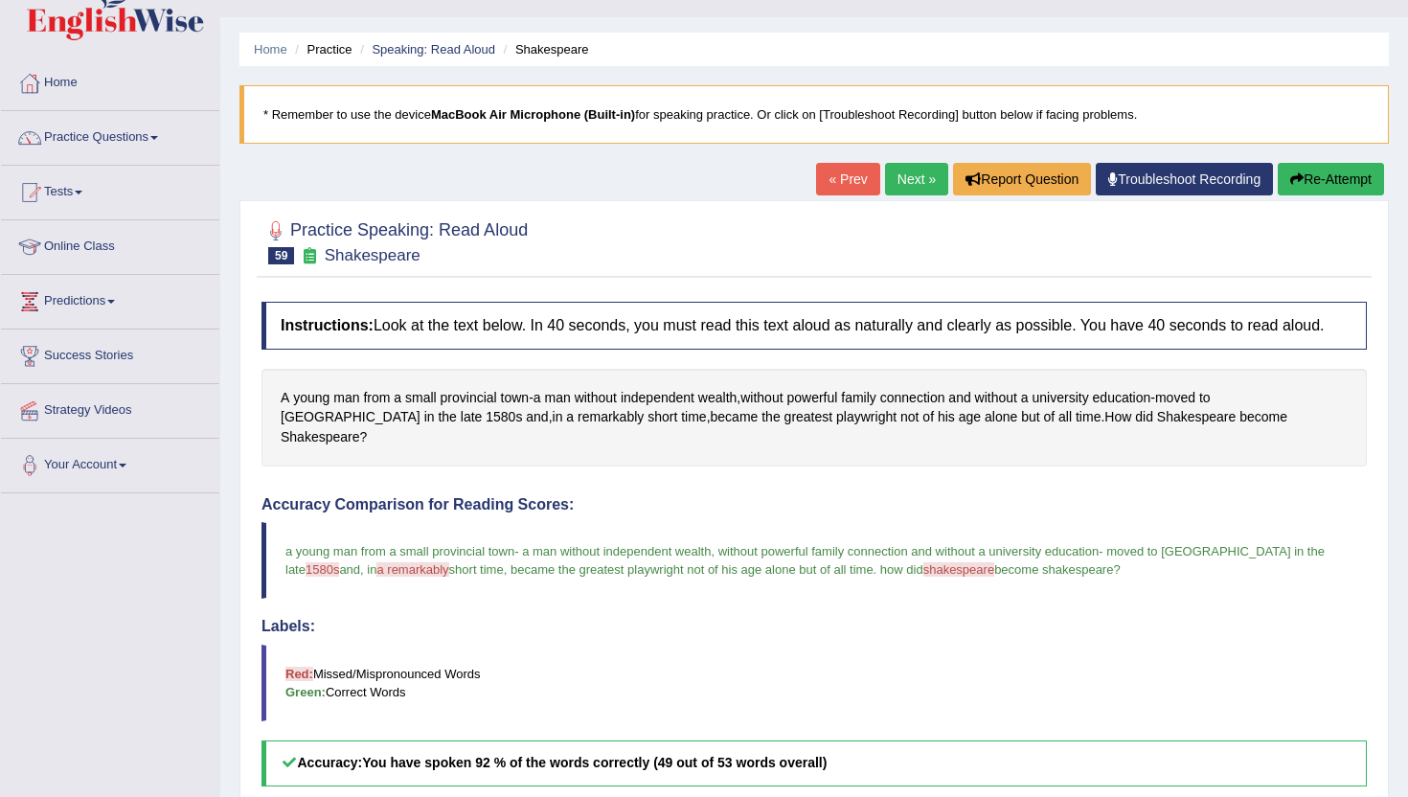
click at [910, 177] on link "Next »" at bounding box center [916, 179] width 63 height 33
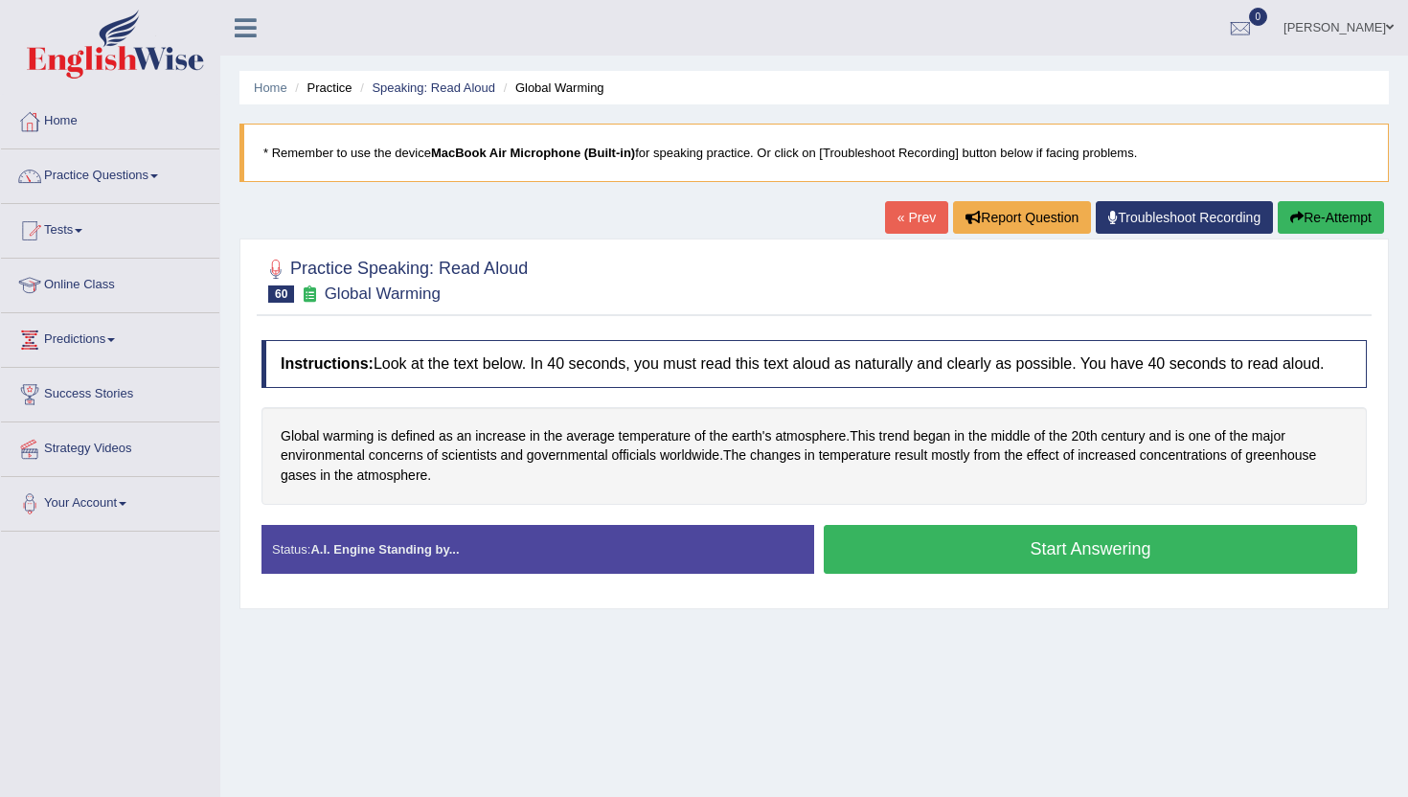
click at [956, 570] on button "Start Answering" at bounding box center [1091, 549] width 534 height 49
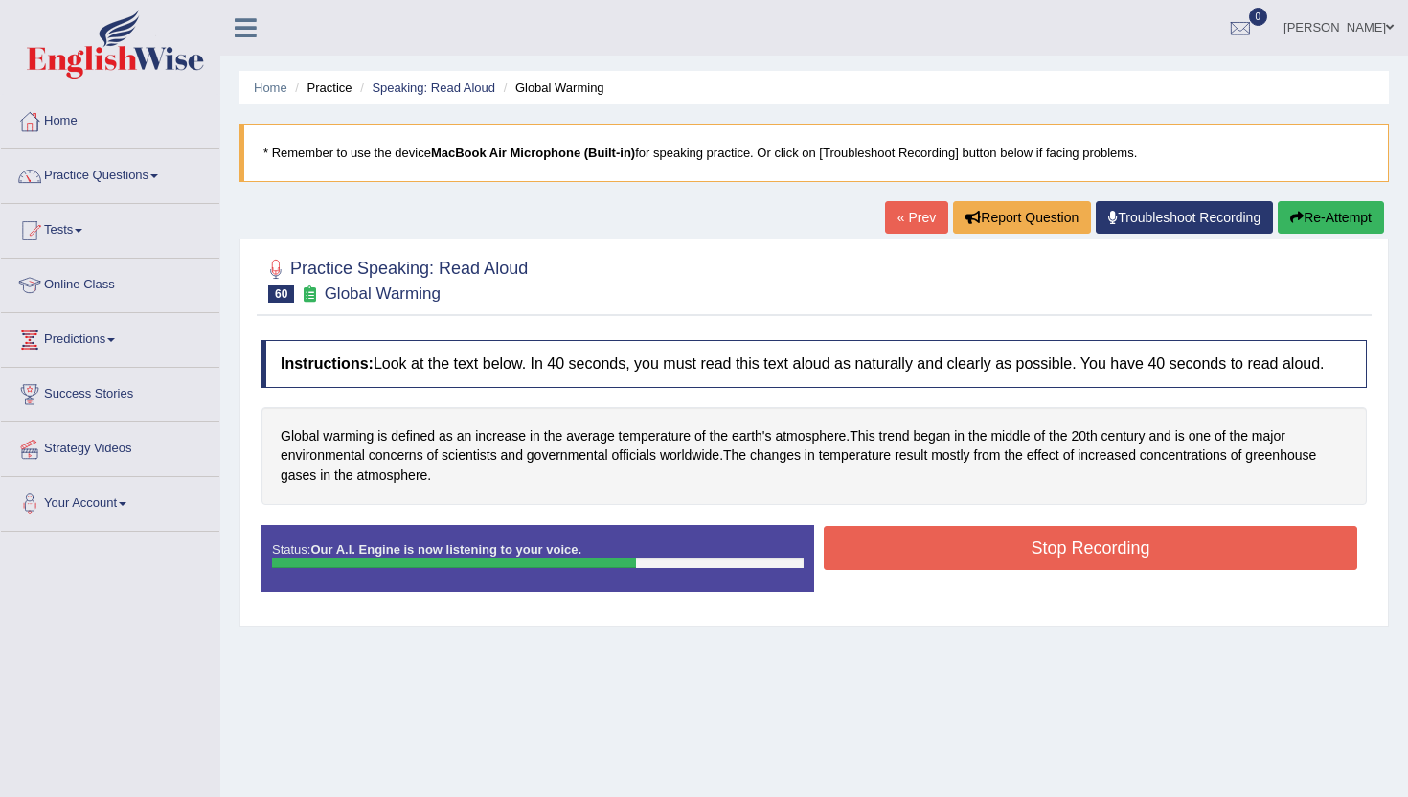
click at [941, 569] on button "Stop Recording" at bounding box center [1091, 548] width 534 height 44
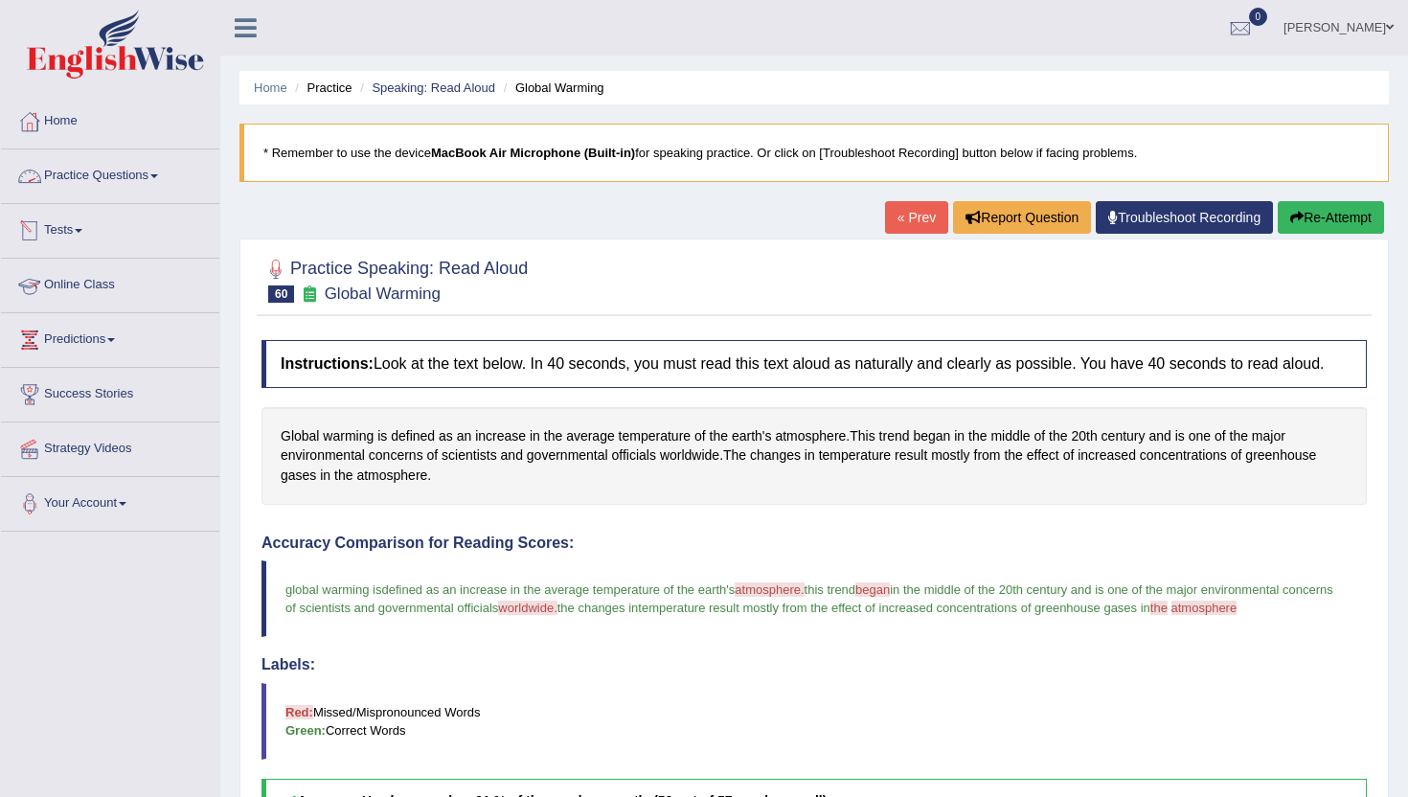
click at [133, 186] on link "Practice Questions" at bounding box center [110, 173] width 218 height 48
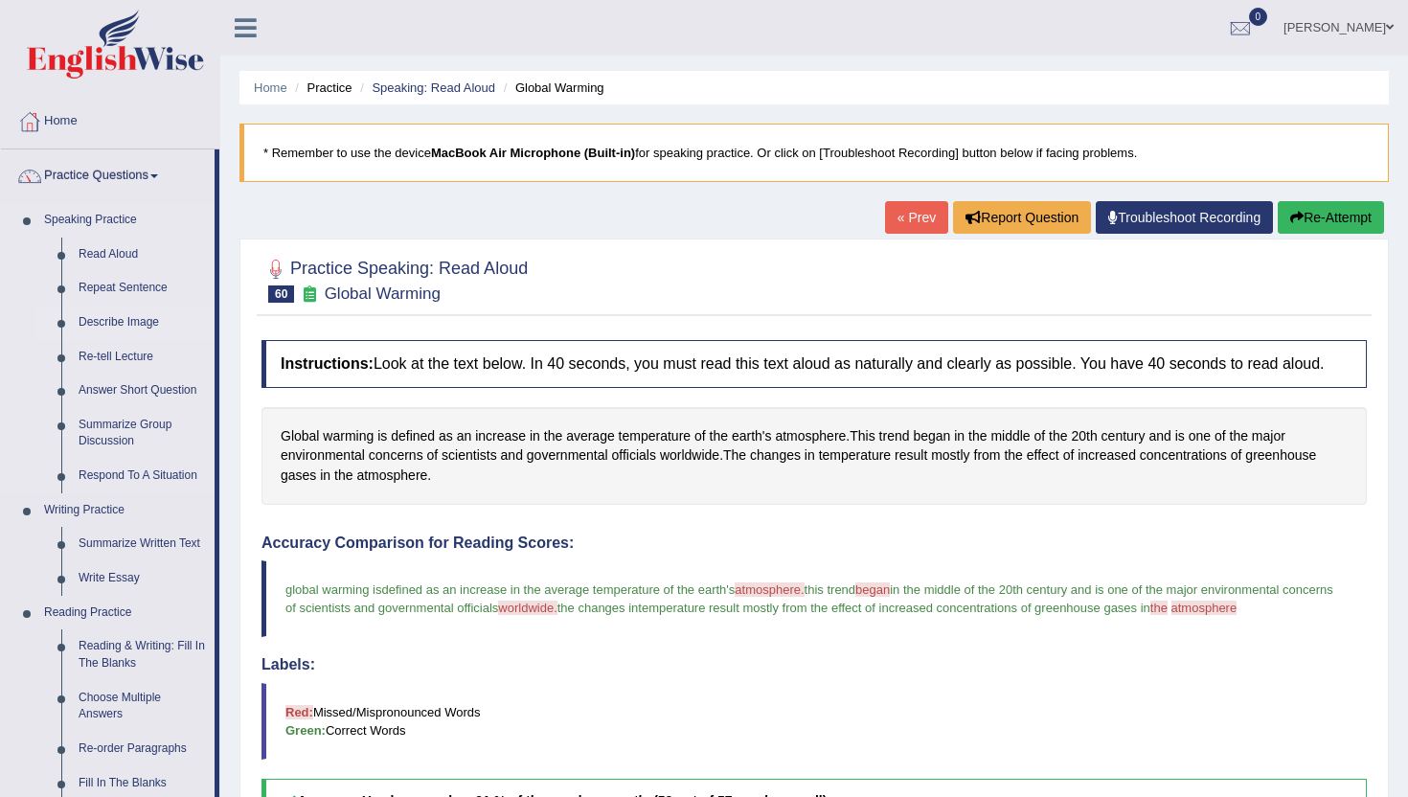
click at [99, 320] on link "Describe Image" at bounding box center [142, 323] width 145 height 34
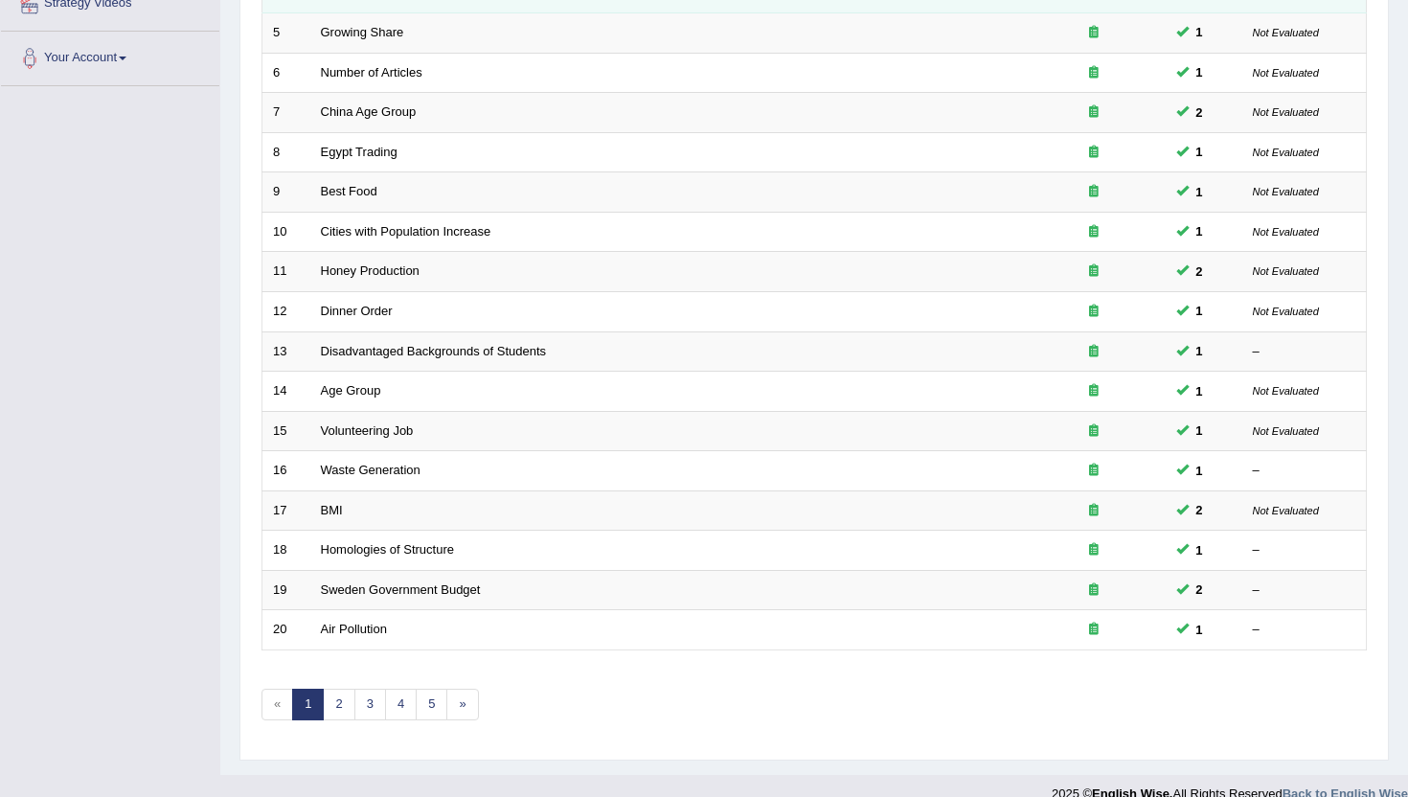
scroll to position [471, 0]
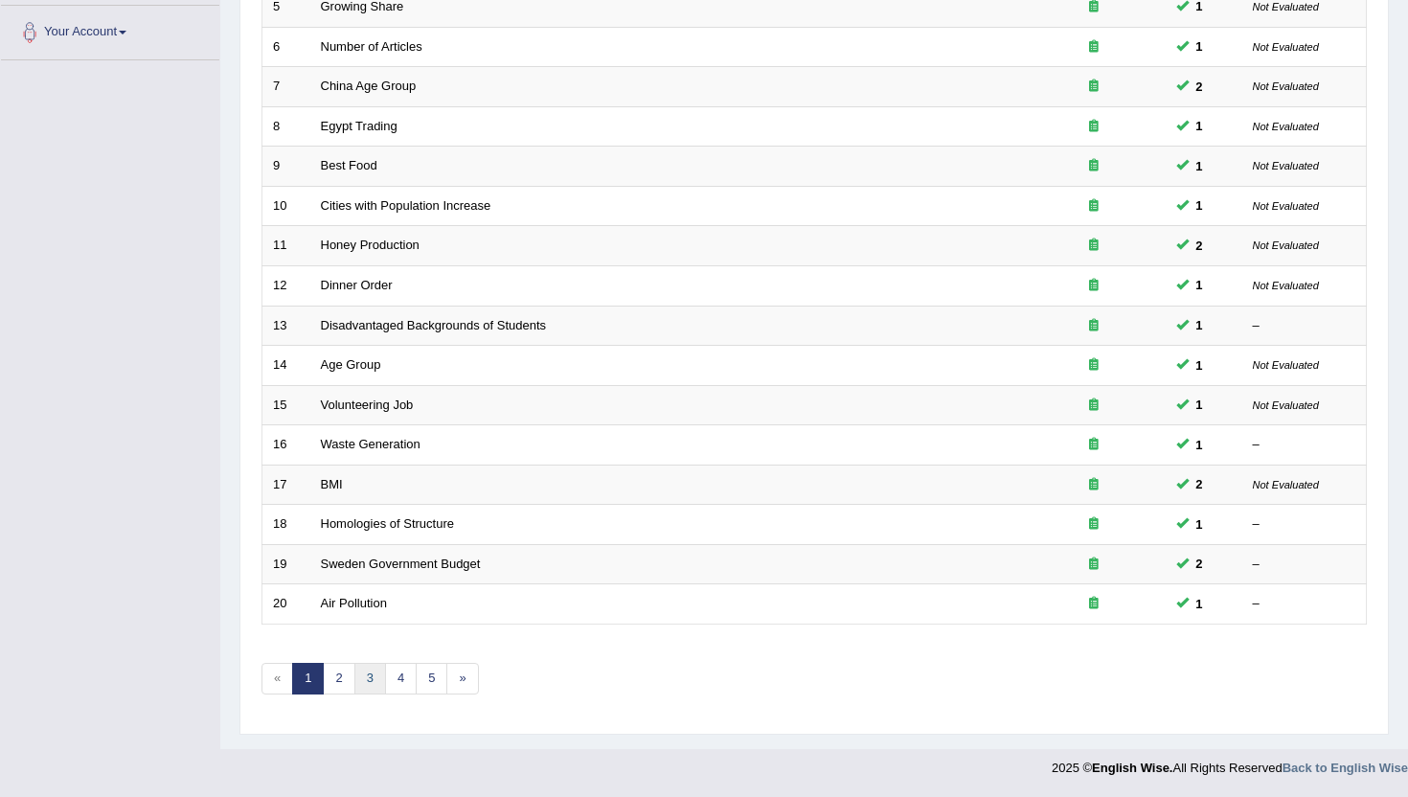
click at [361, 675] on link "3" at bounding box center [370, 679] width 32 height 32
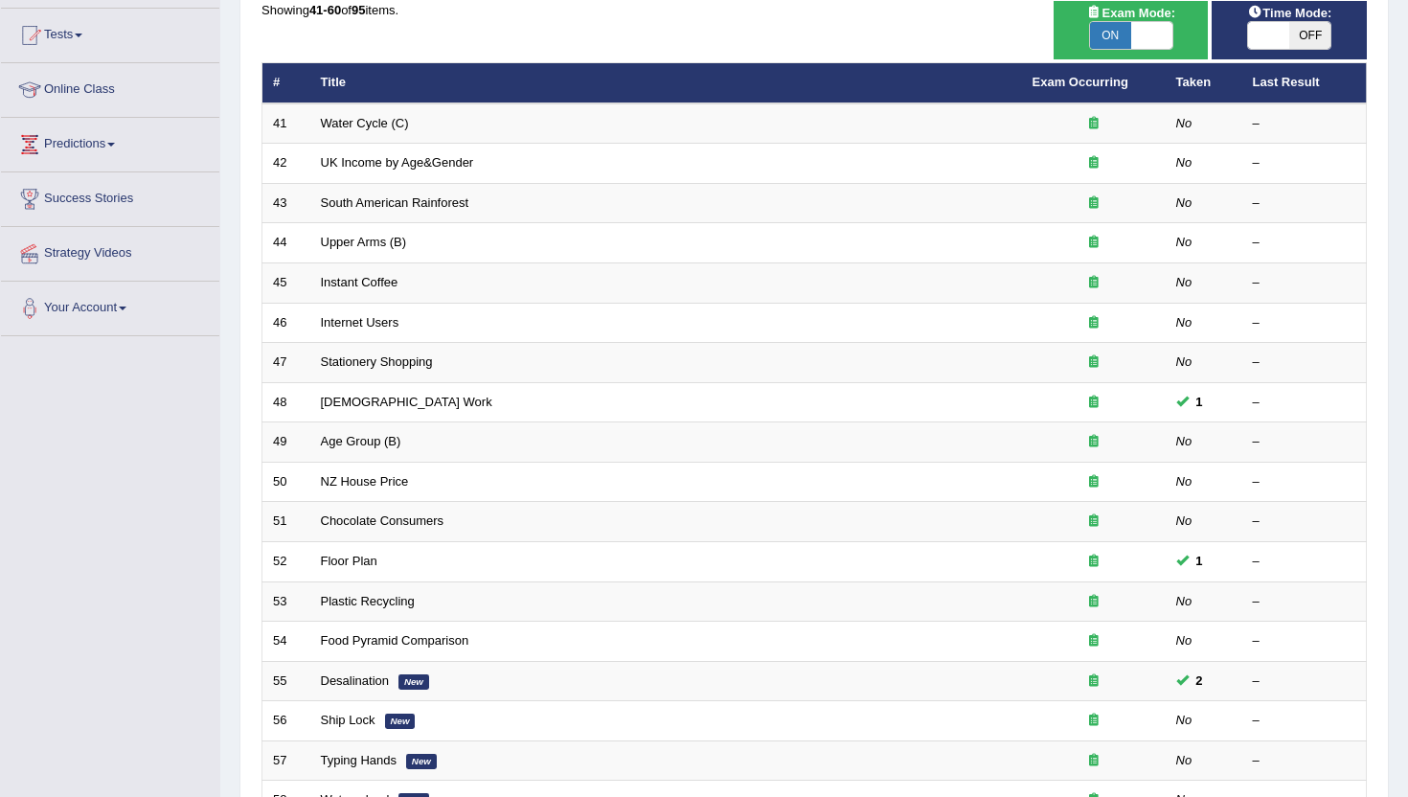
scroll to position [240, 0]
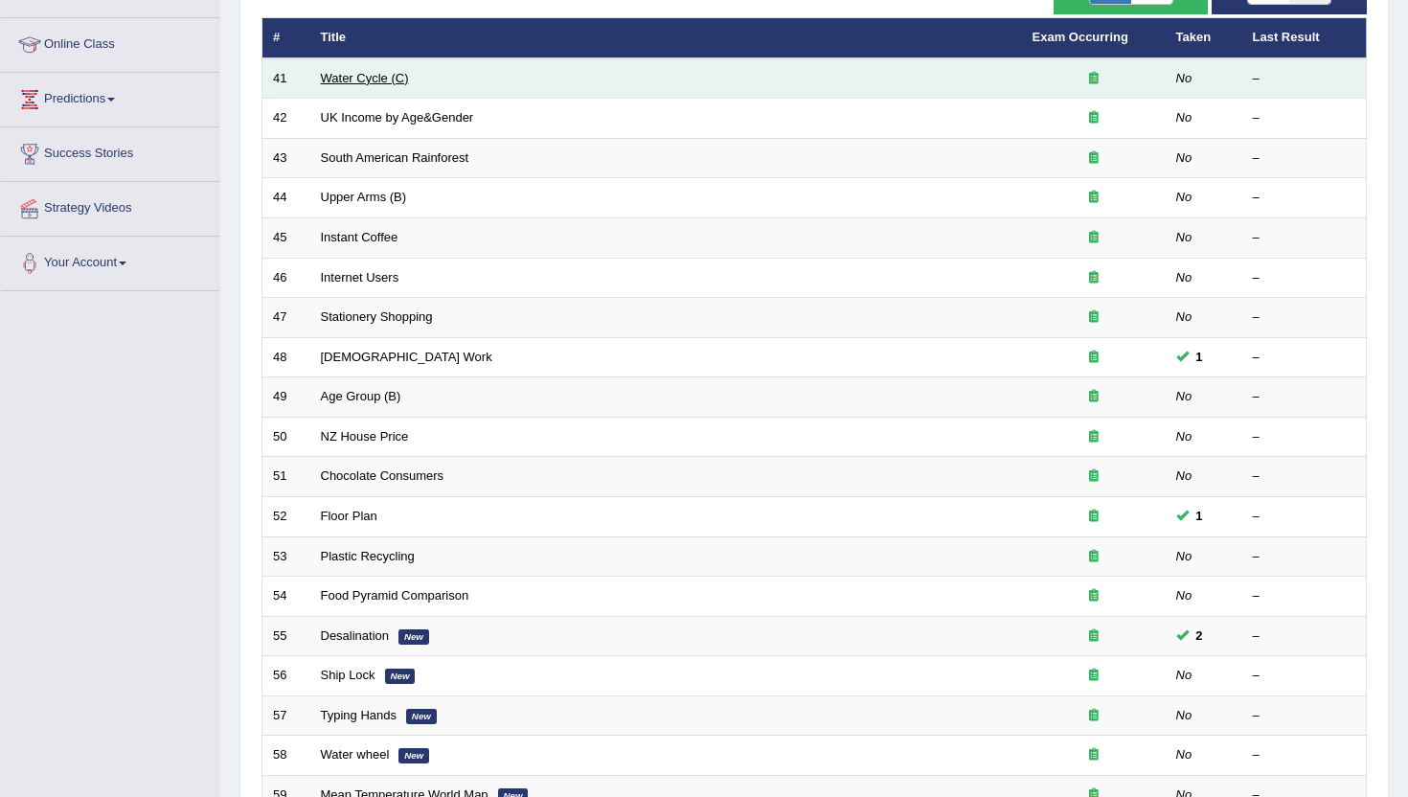
click at [387, 85] on link "Water Cycle (C)" at bounding box center [365, 78] width 88 height 14
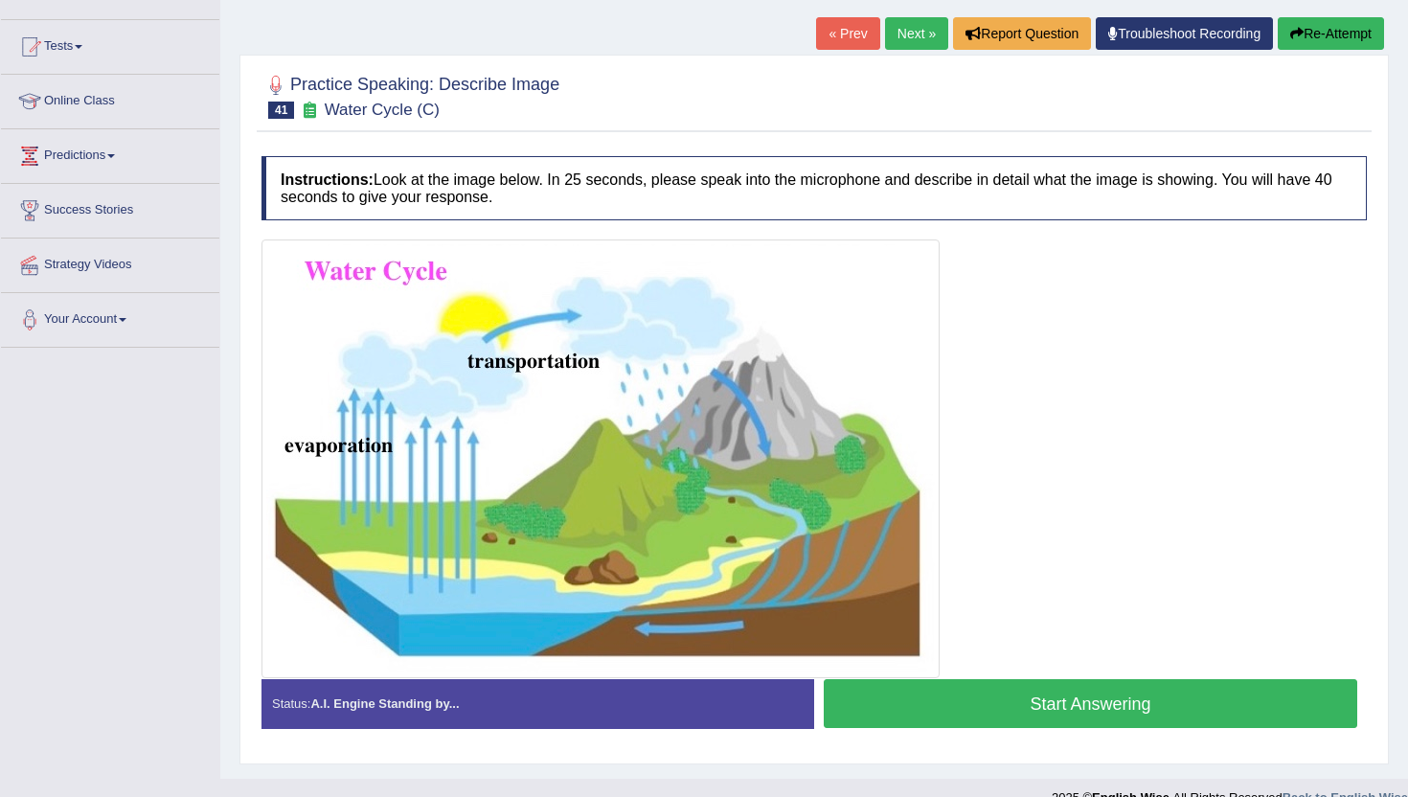
scroll to position [192, 0]
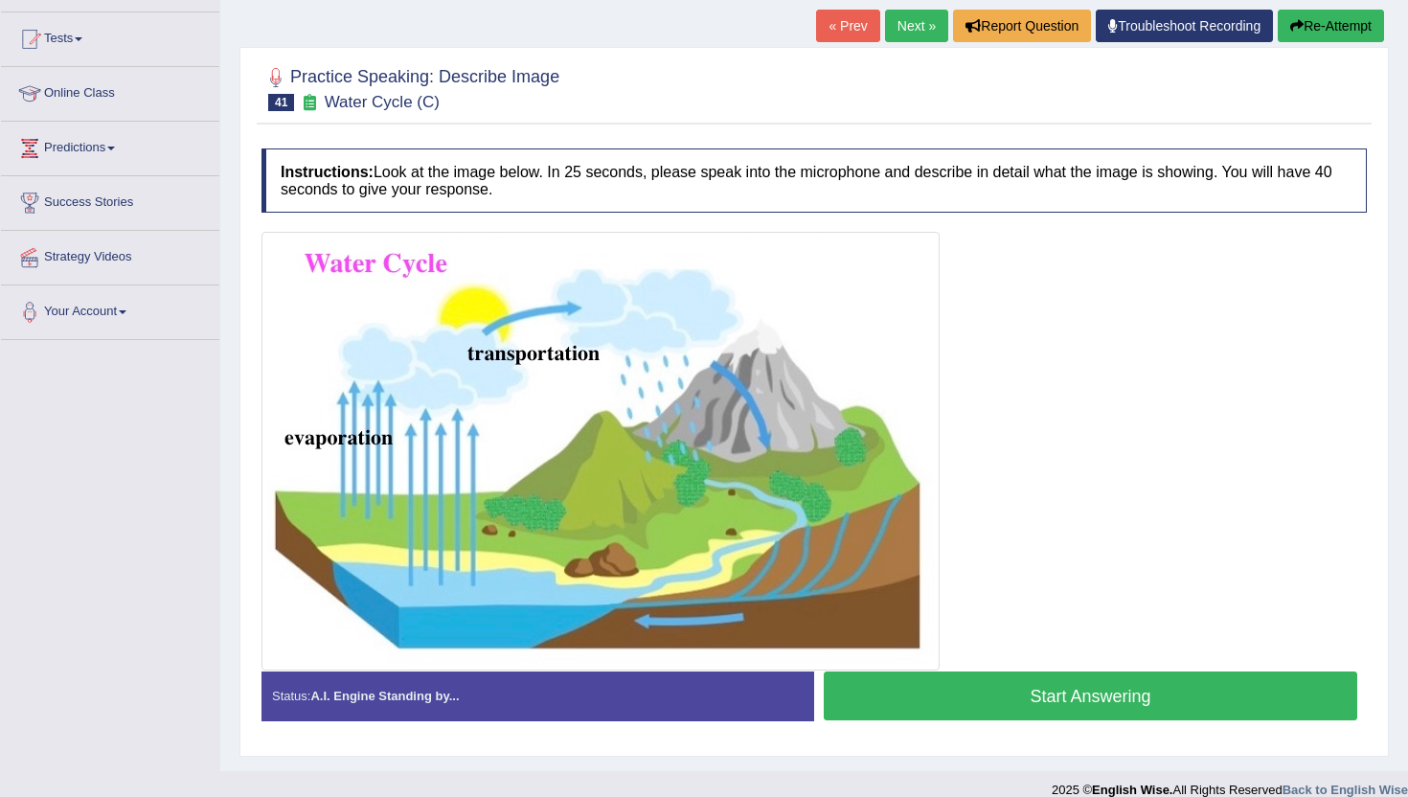
click at [875, 713] on button "Start Answering" at bounding box center [1091, 696] width 534 height 49
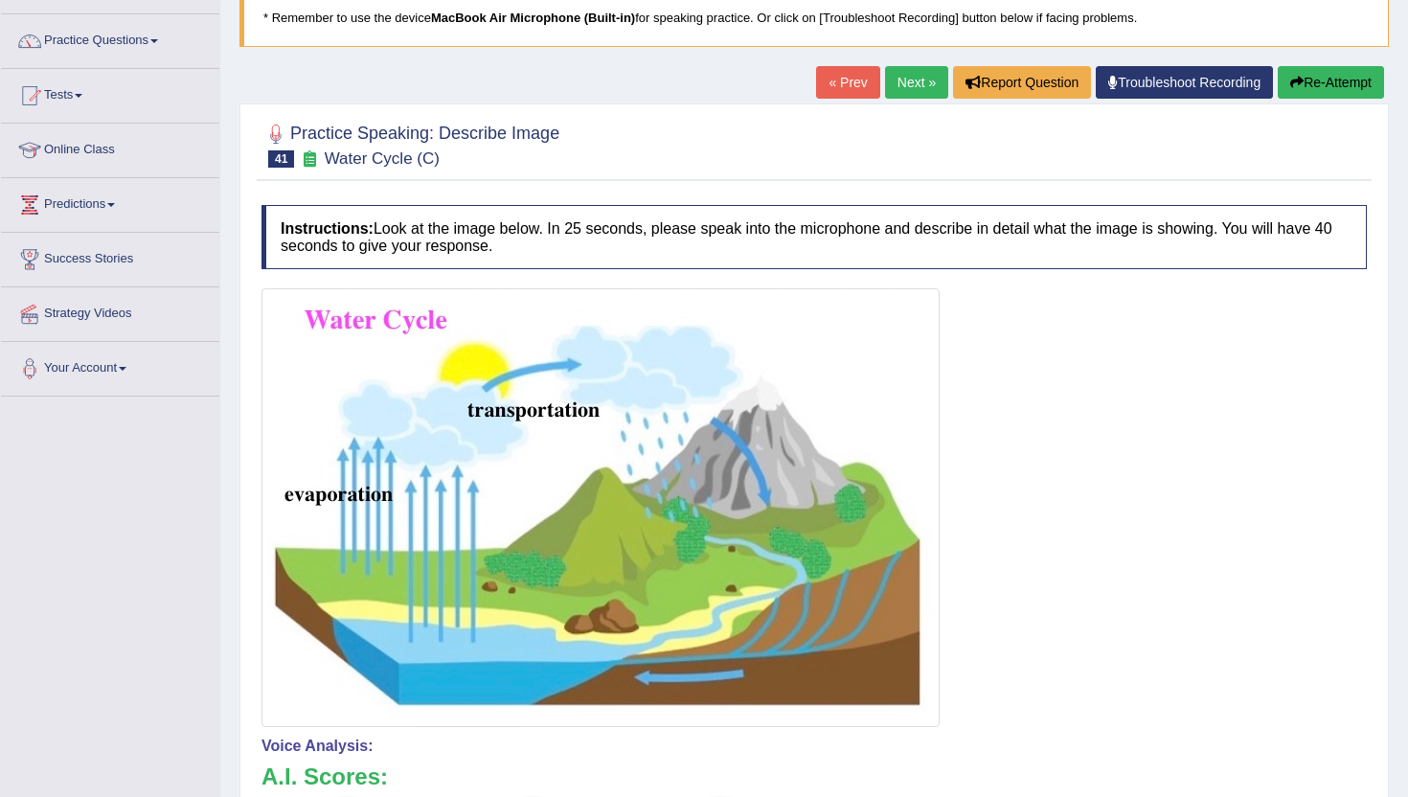
scroll to position [115, 0]
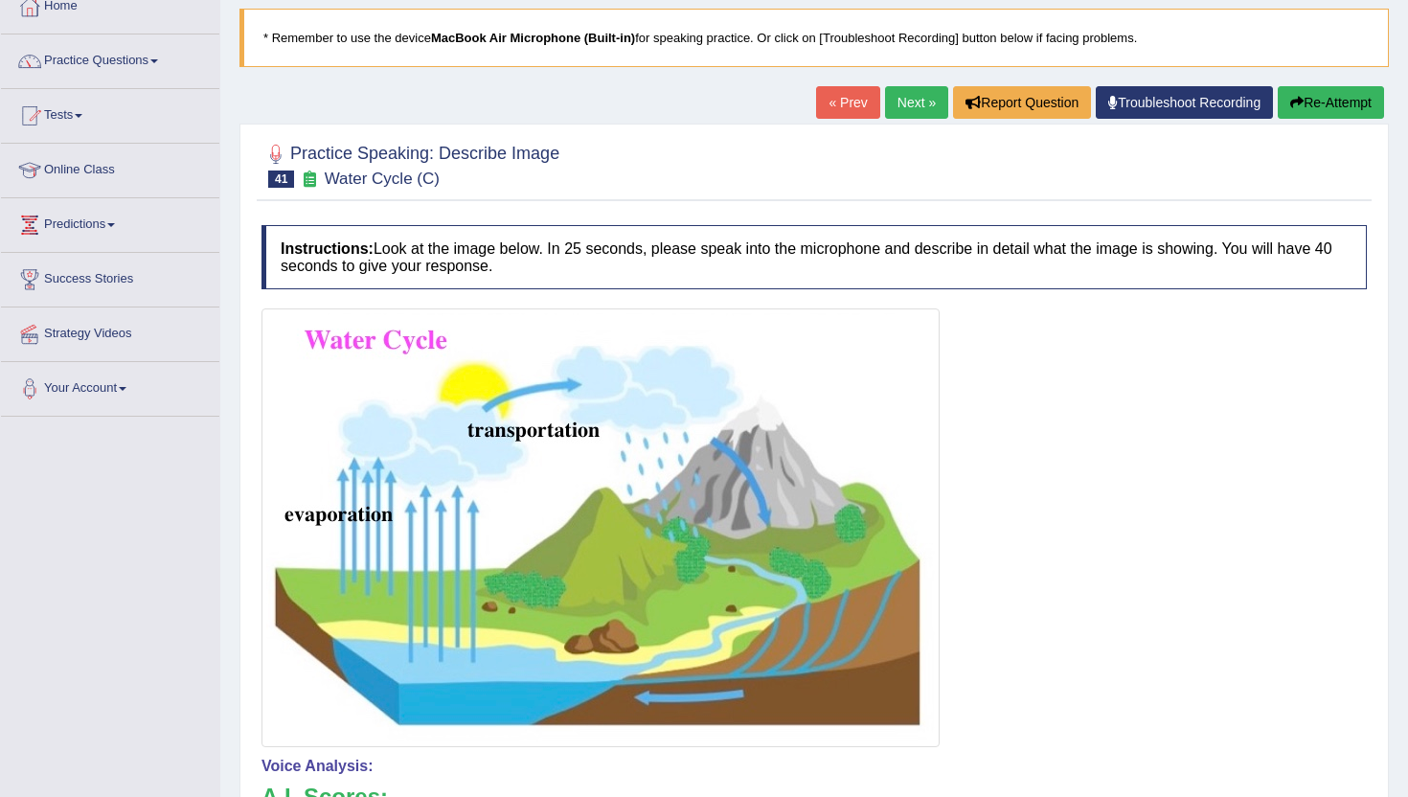
click at [890, 111] on link "Next »" at bounding box center [916, 102] width 63 height 33
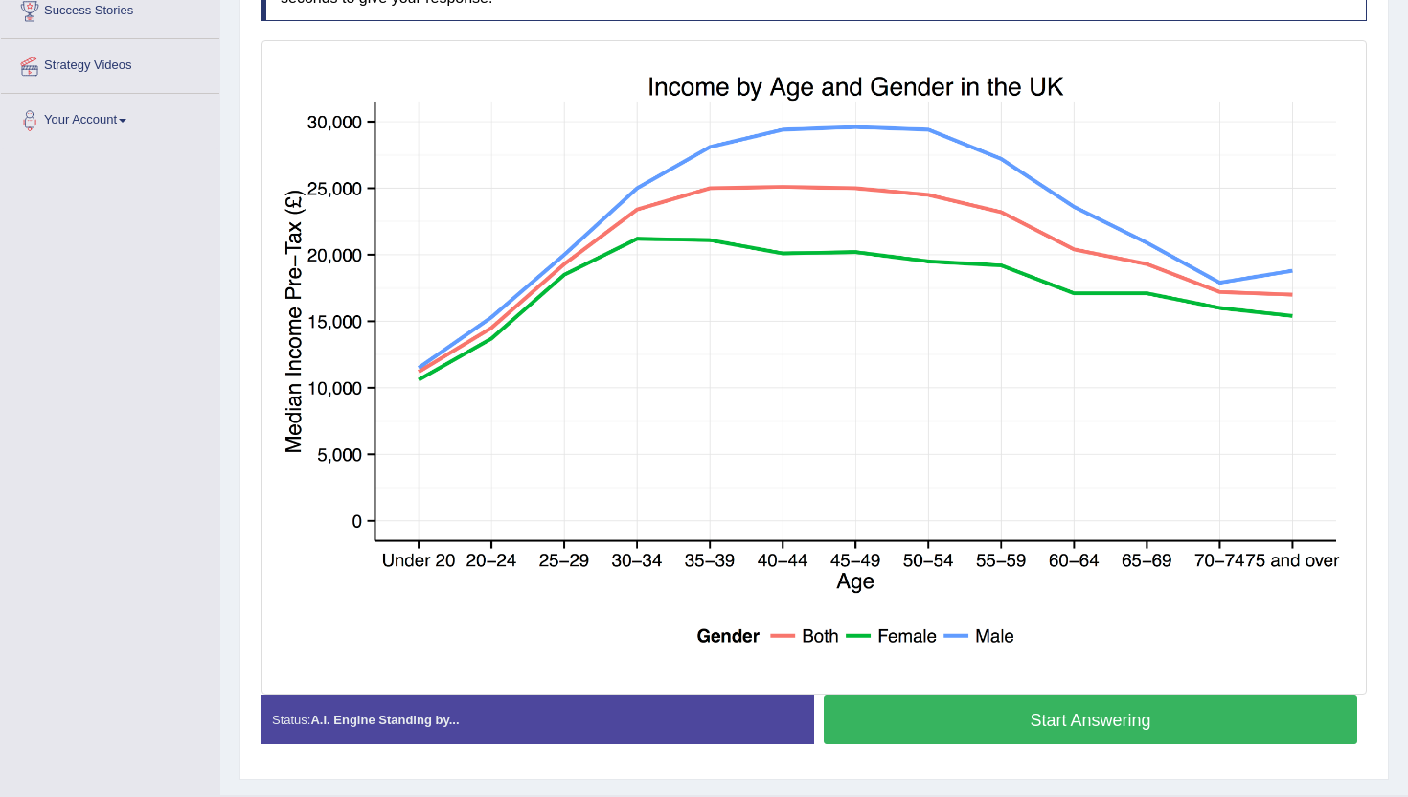
scroll to position [345, 0]
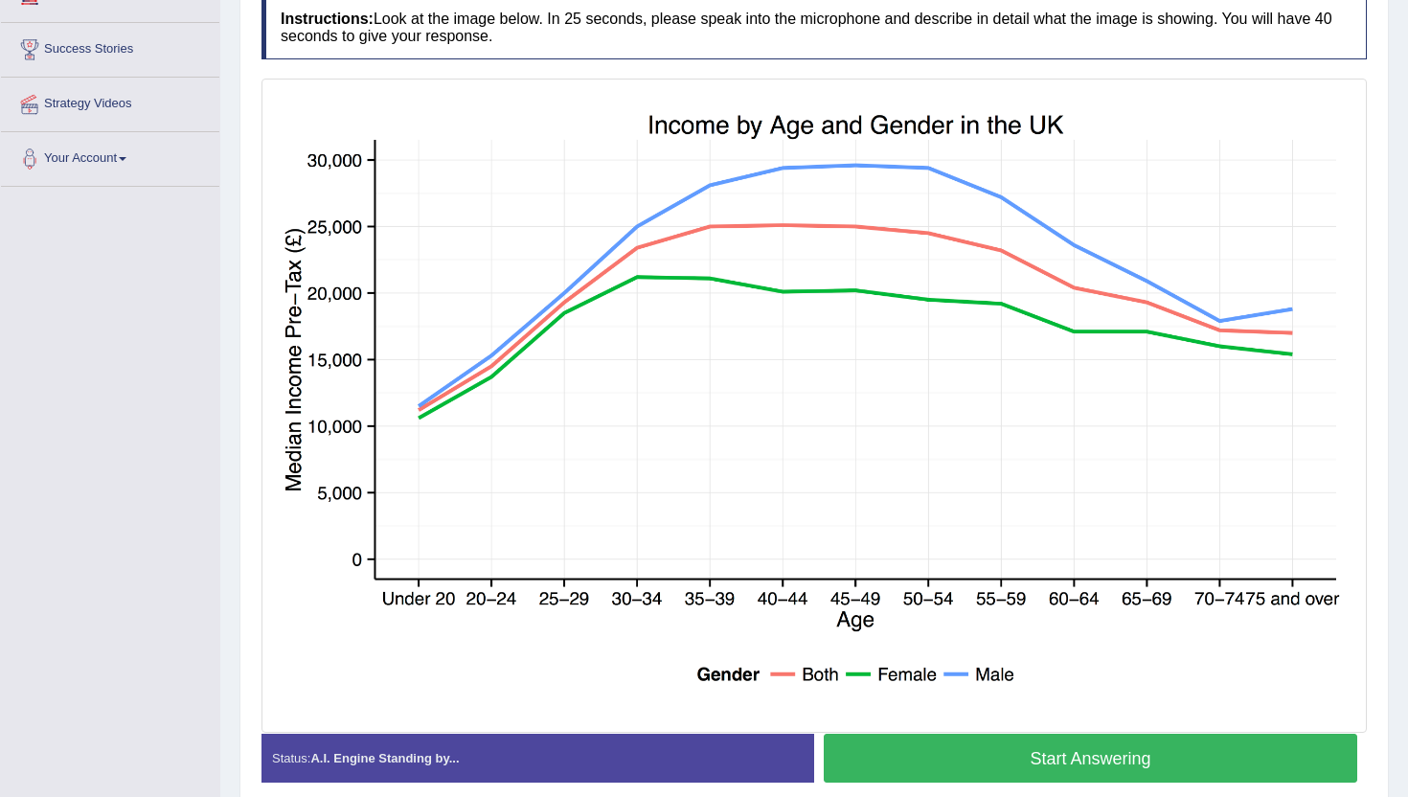
click at [862, 756] on button "Start Answering" at bounding box center [1091, 758] width 534 height 49
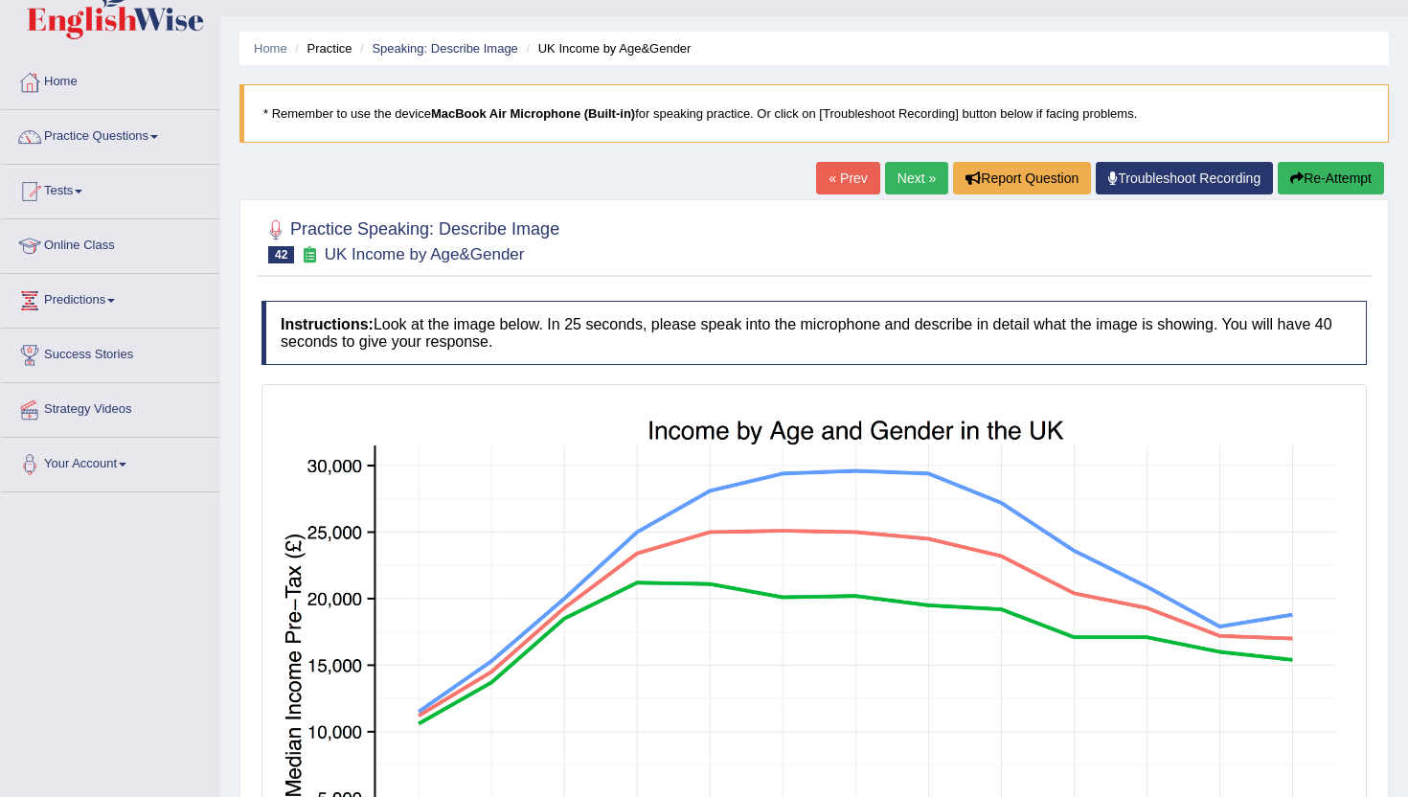
scroll to position [38, 0]
click at [900, 178] on link "Next »" at bounding box center [916, 179] width 63 height 33
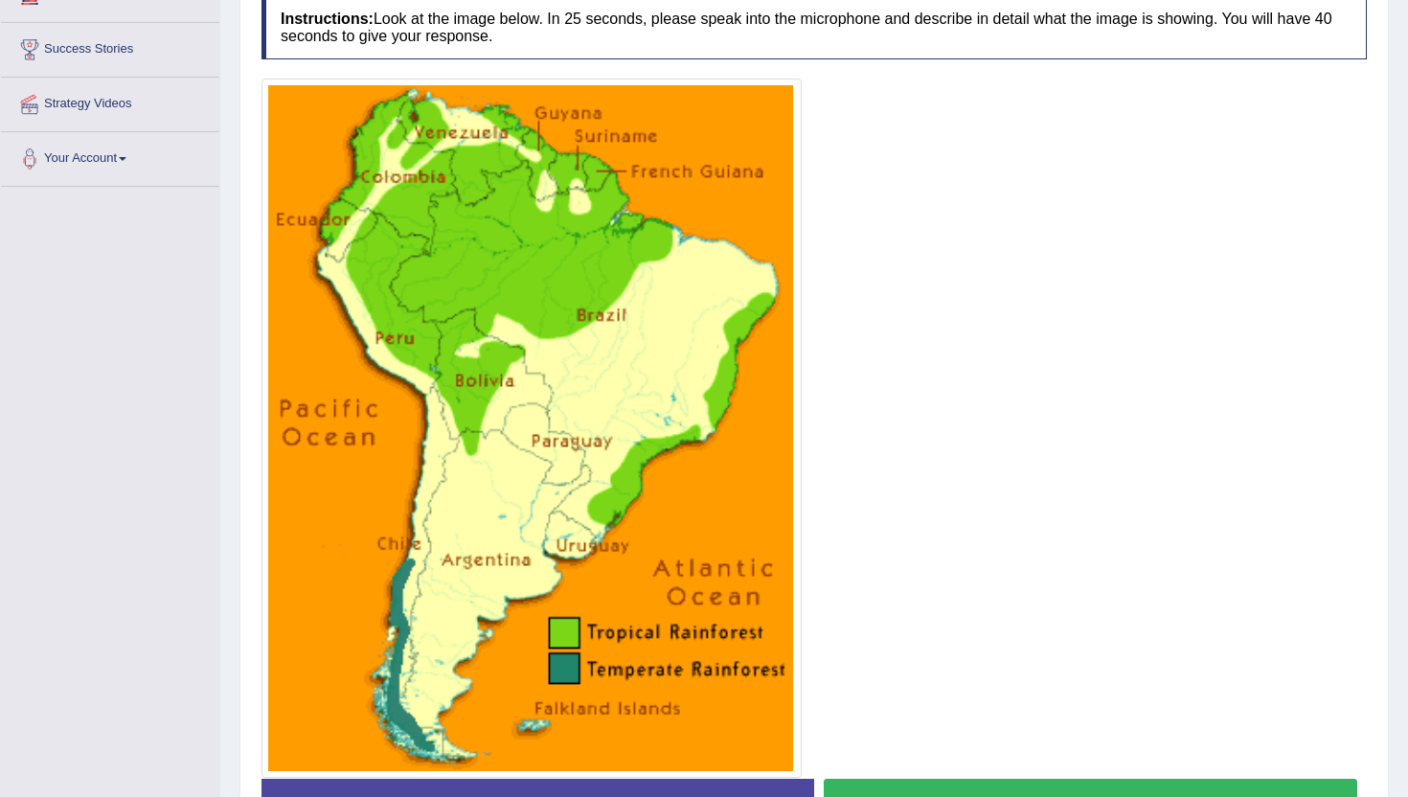
scroll to position [383, 0]
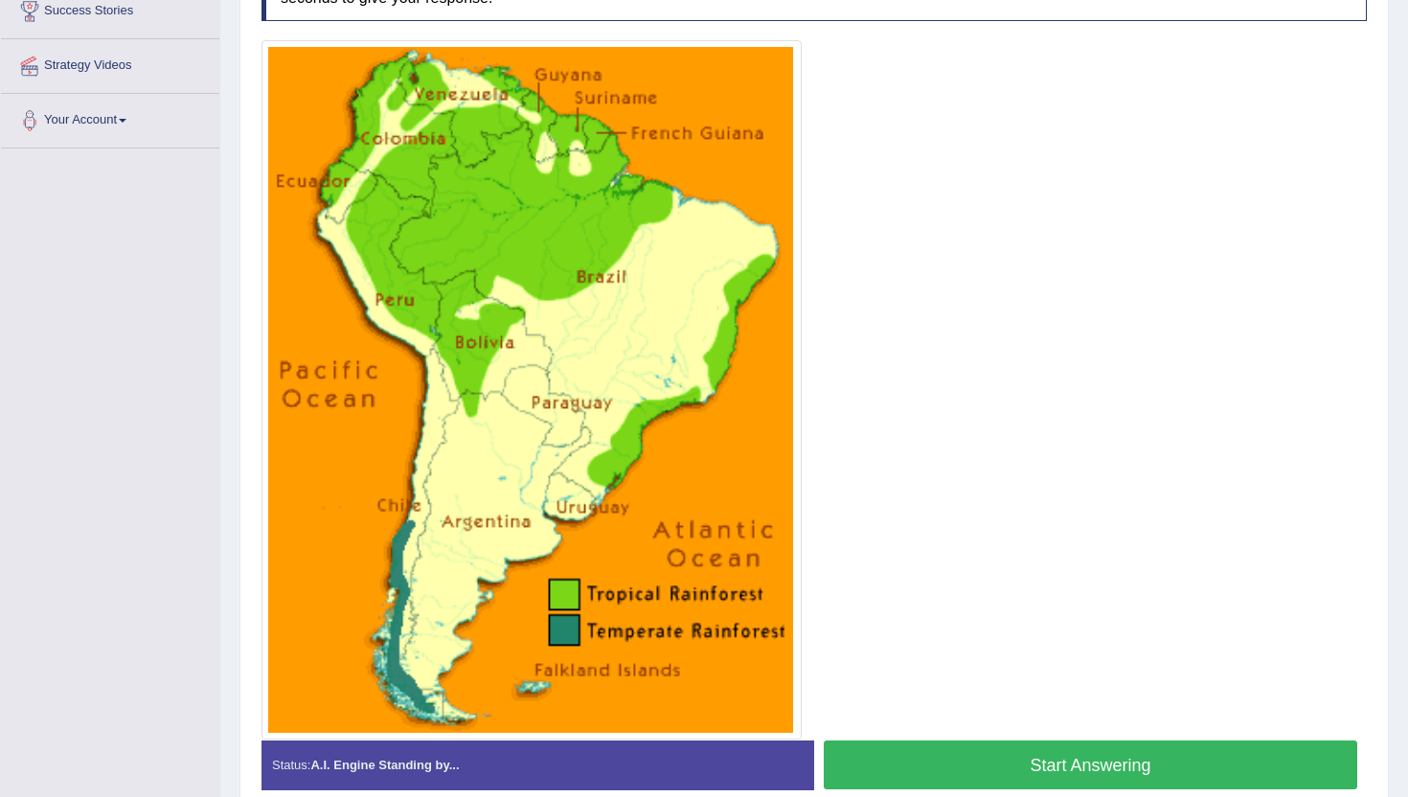
click at [906, 744] on button "Start Answering" at bounding box center [1091, 765] width 534 height 49
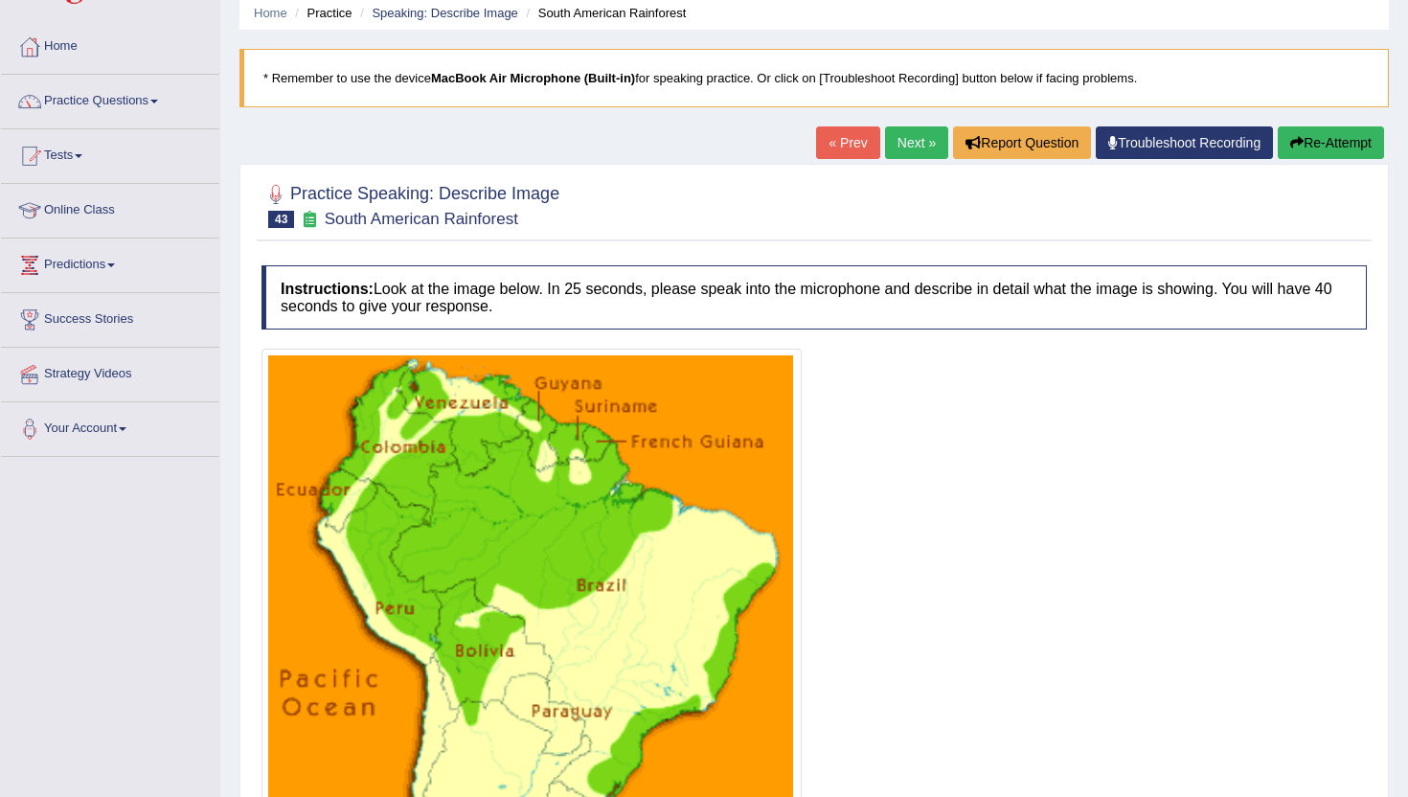
scroll to position [0, 0]
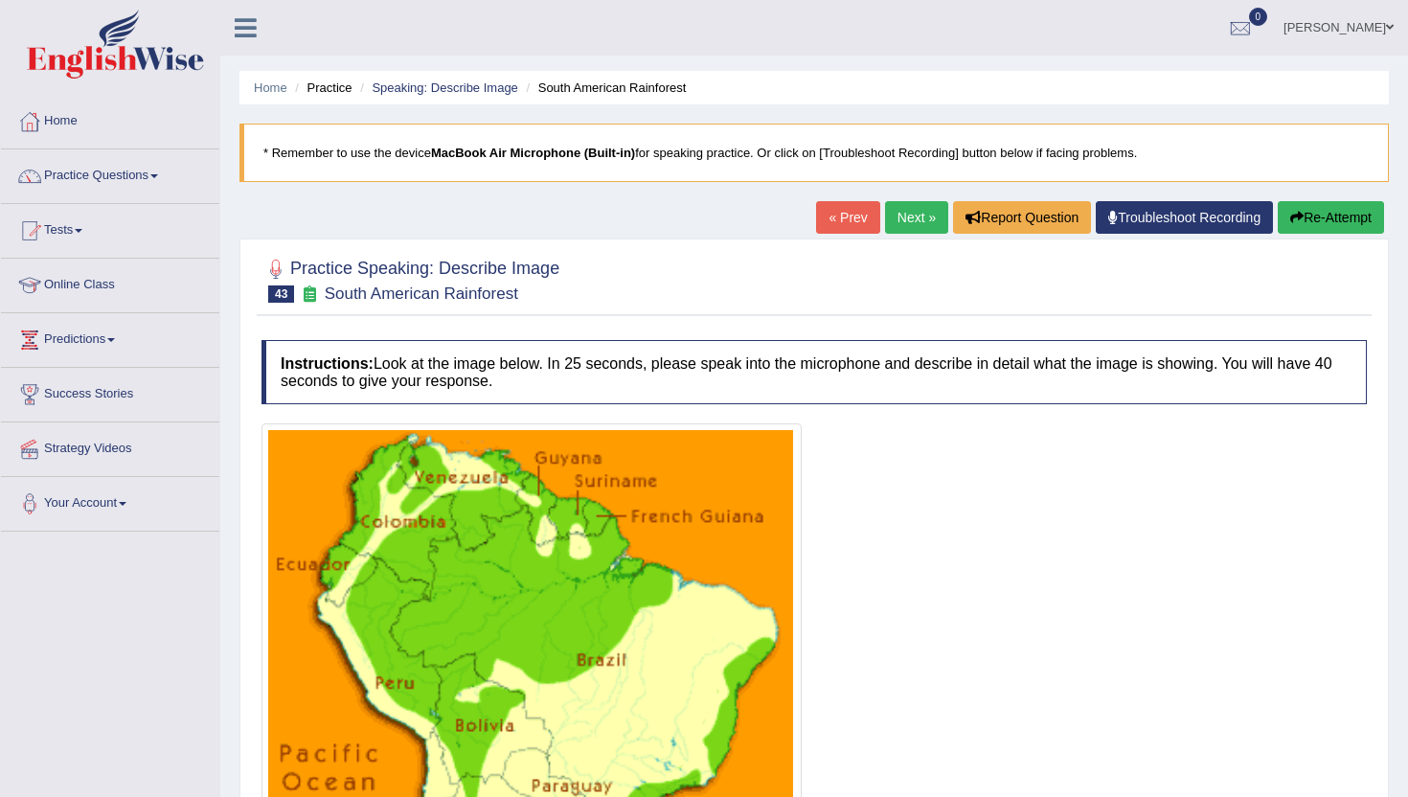
click at [906, 213] on link "Next »" at bounding box center [916, 217] width 63 height 33
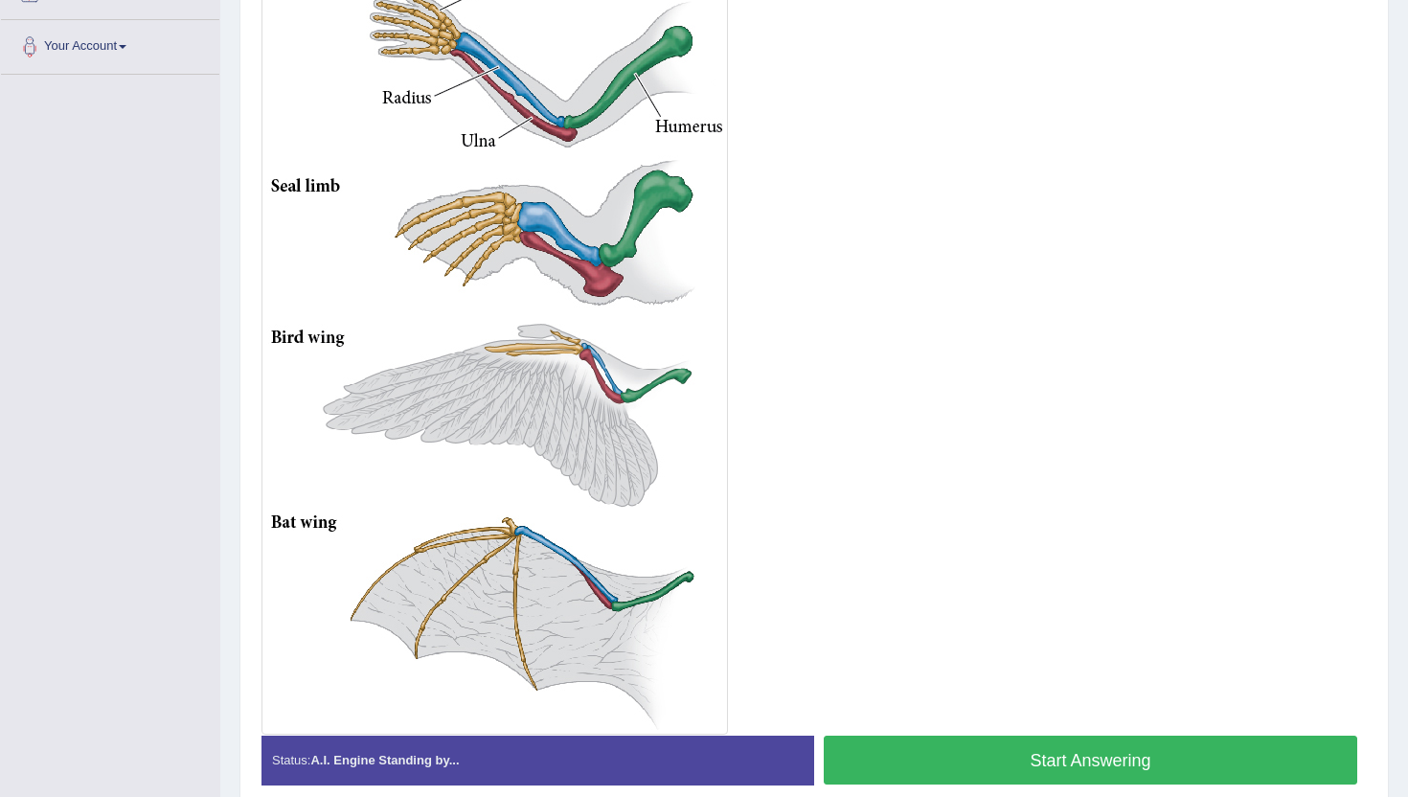
scroll to position [460, 0]
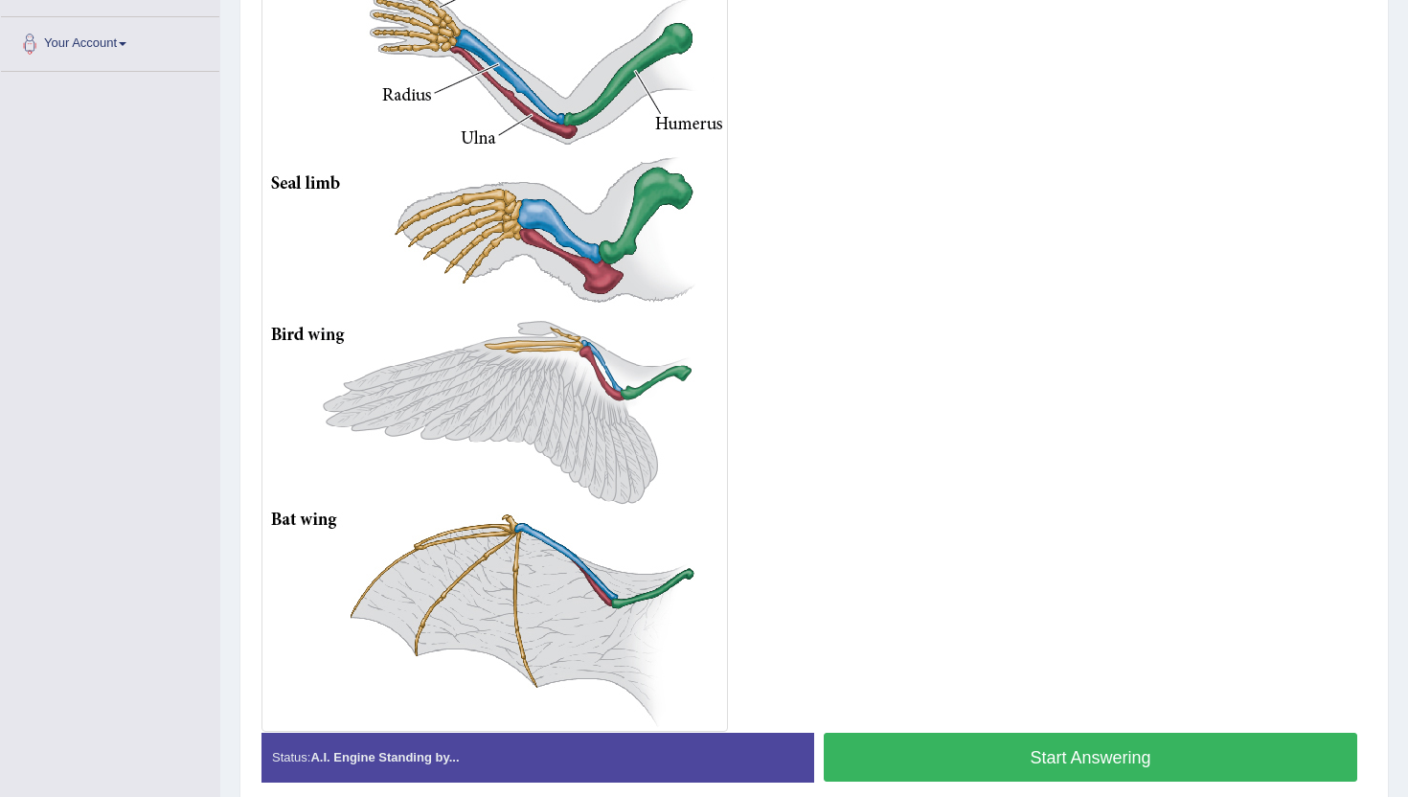
click at [868, 752] on button "Start Answering" at bounding box center [1091, 757] width 534 height 49
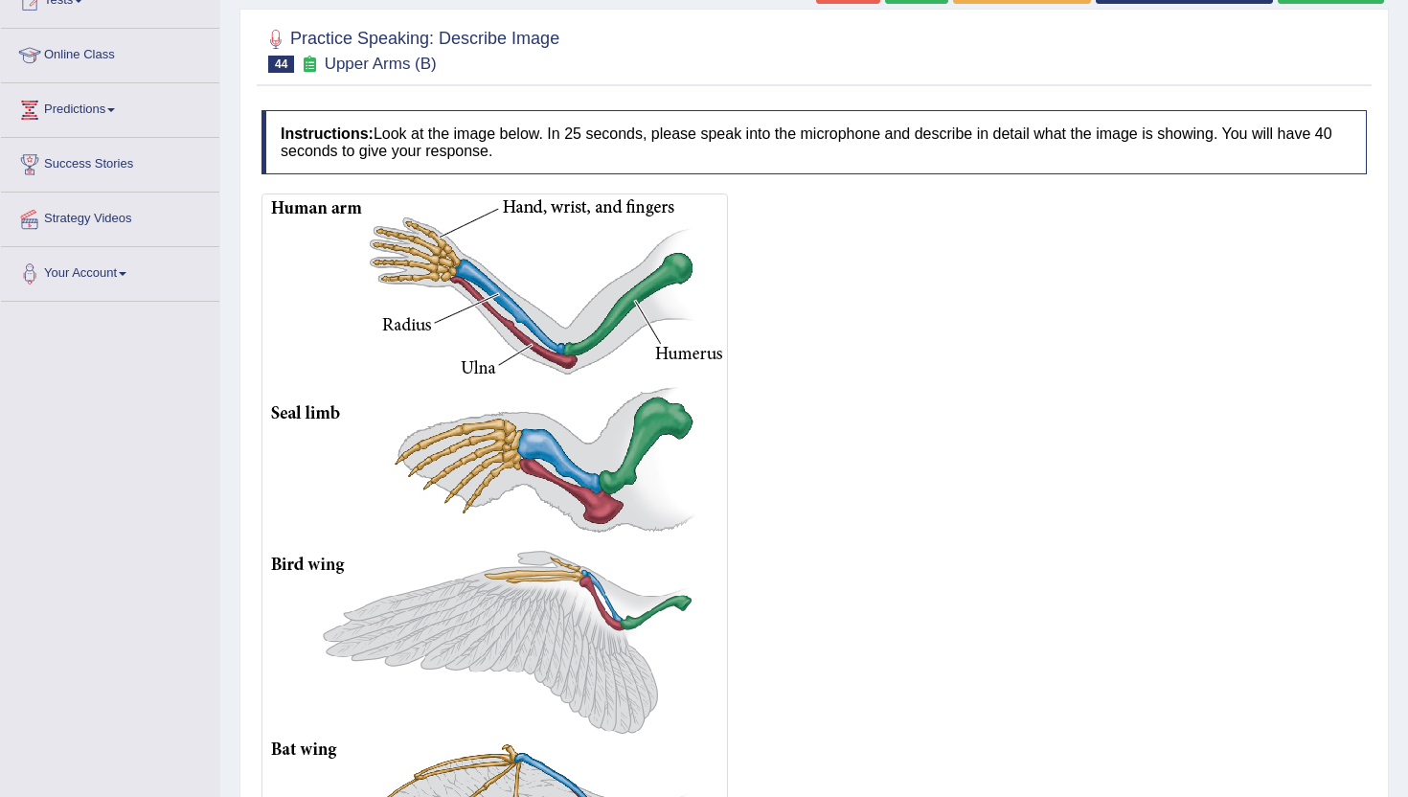
scroll to position [192, 0]
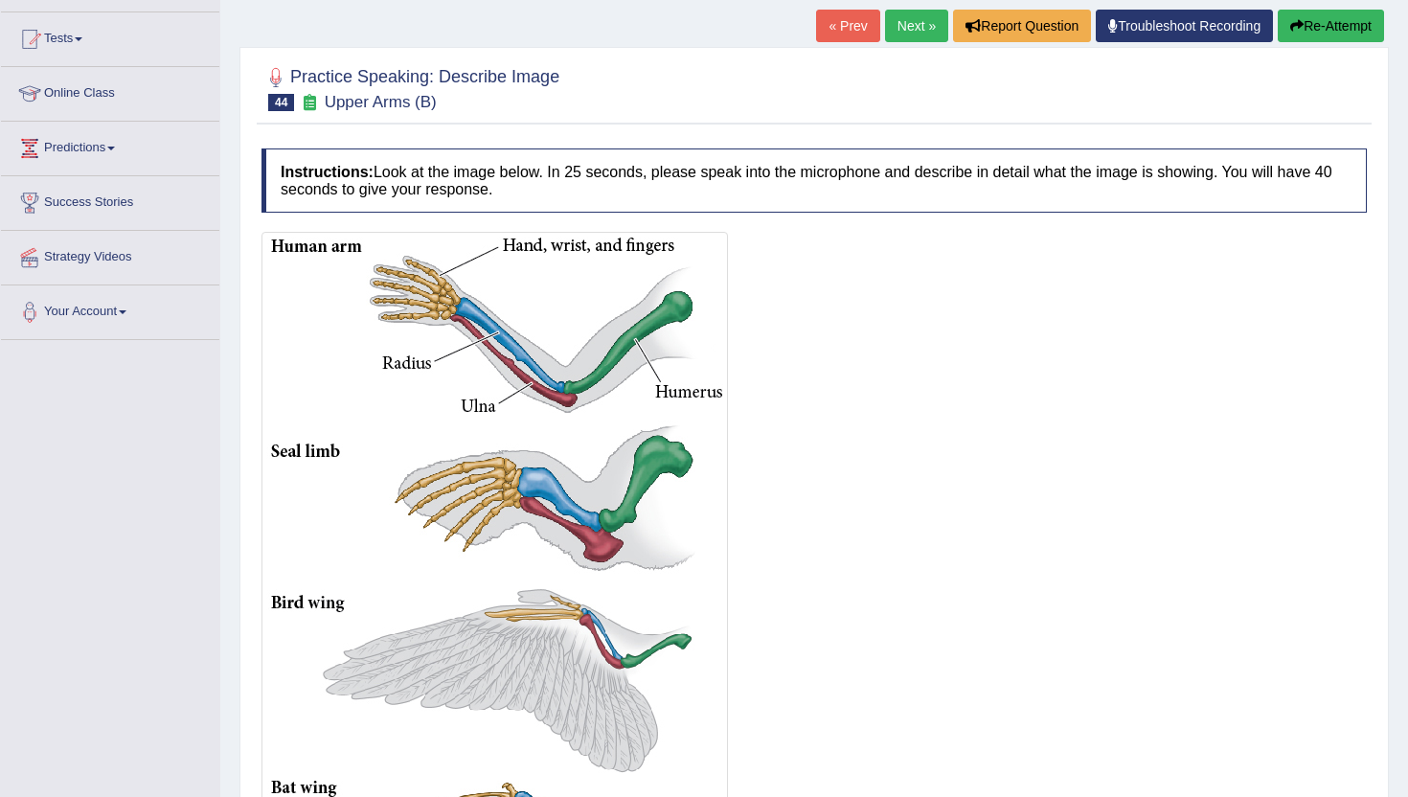
click at [911, 20] on link "Next »" at bounding box center [916, 26] width 63 height 33
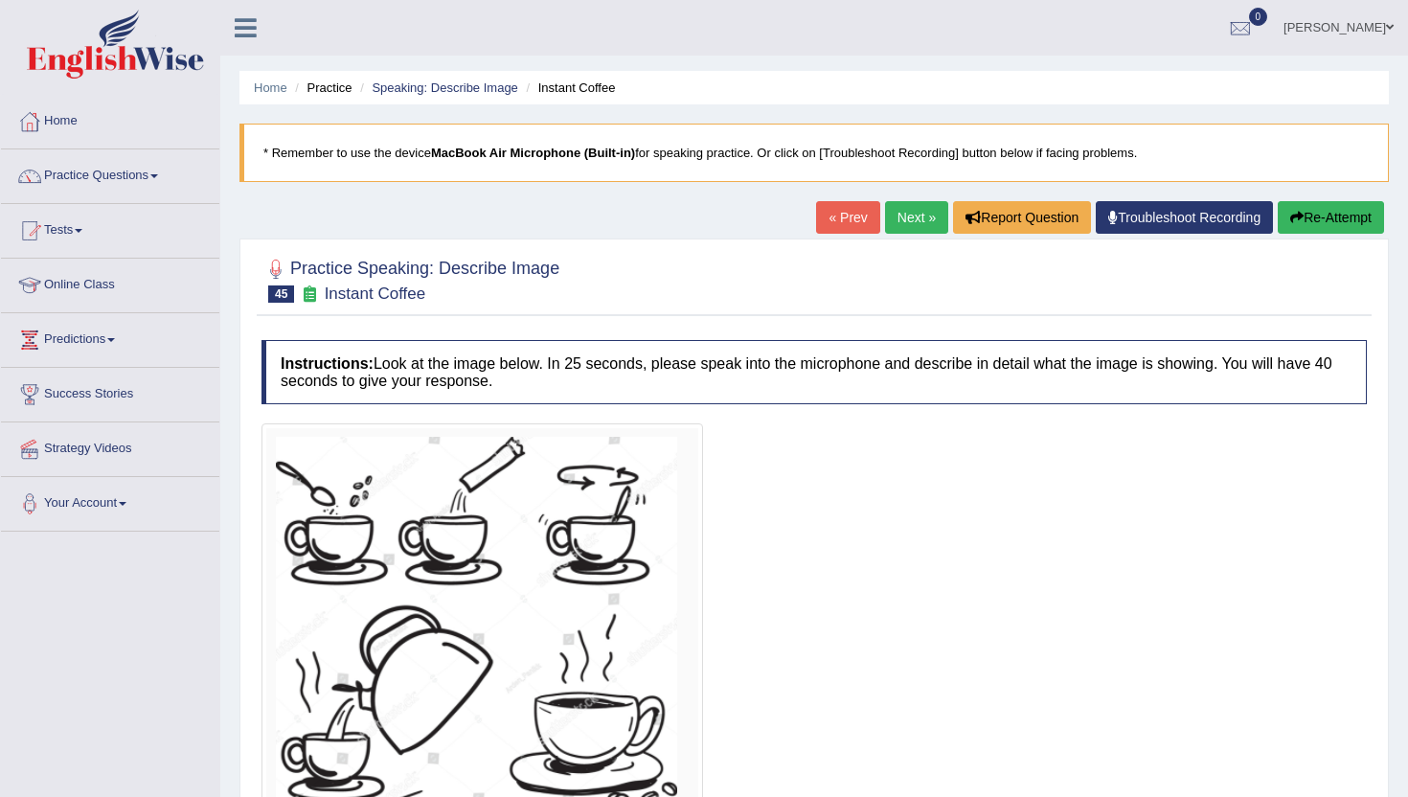
click at [878, 486] on div at bounding box center [815, 635] width 1106 height 424
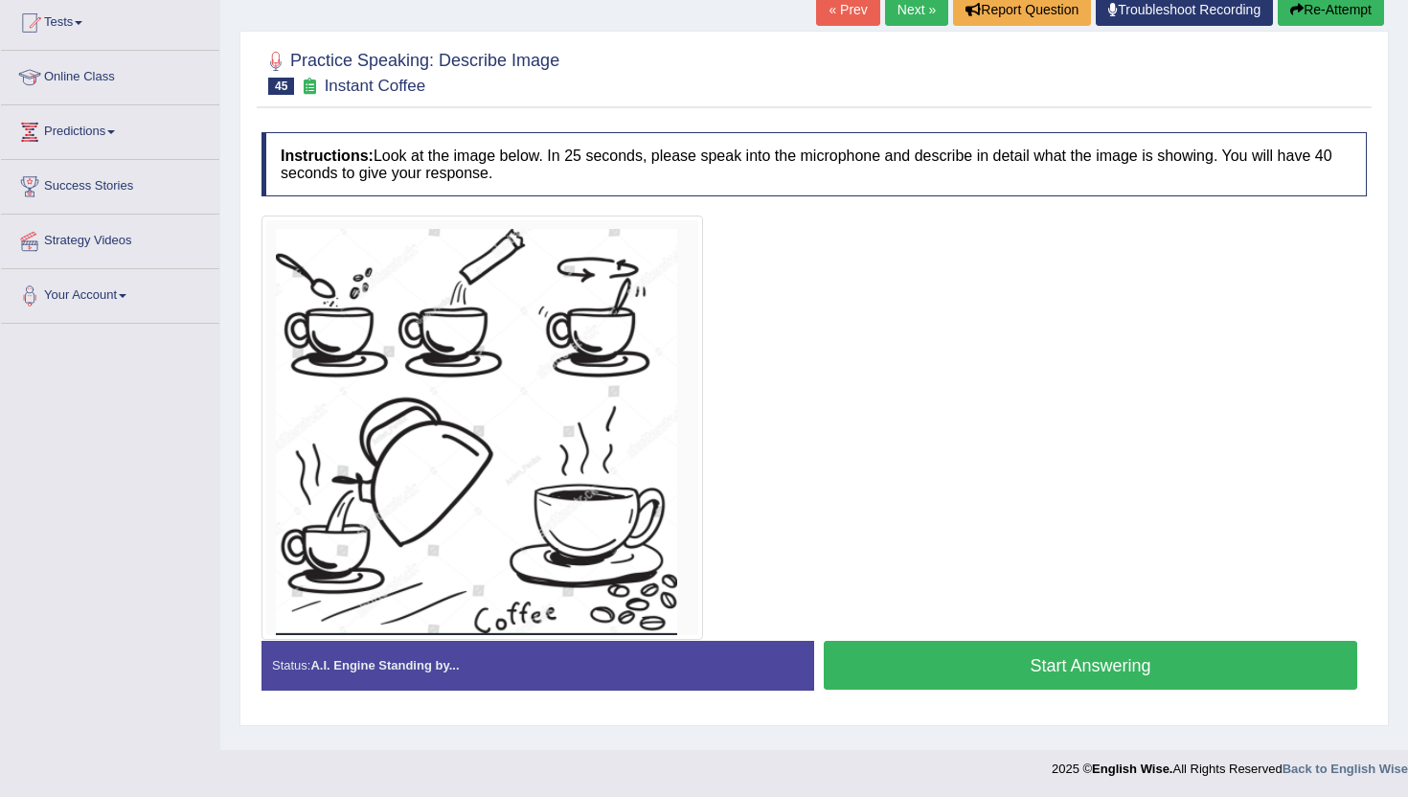
scroll to position [209, 0]
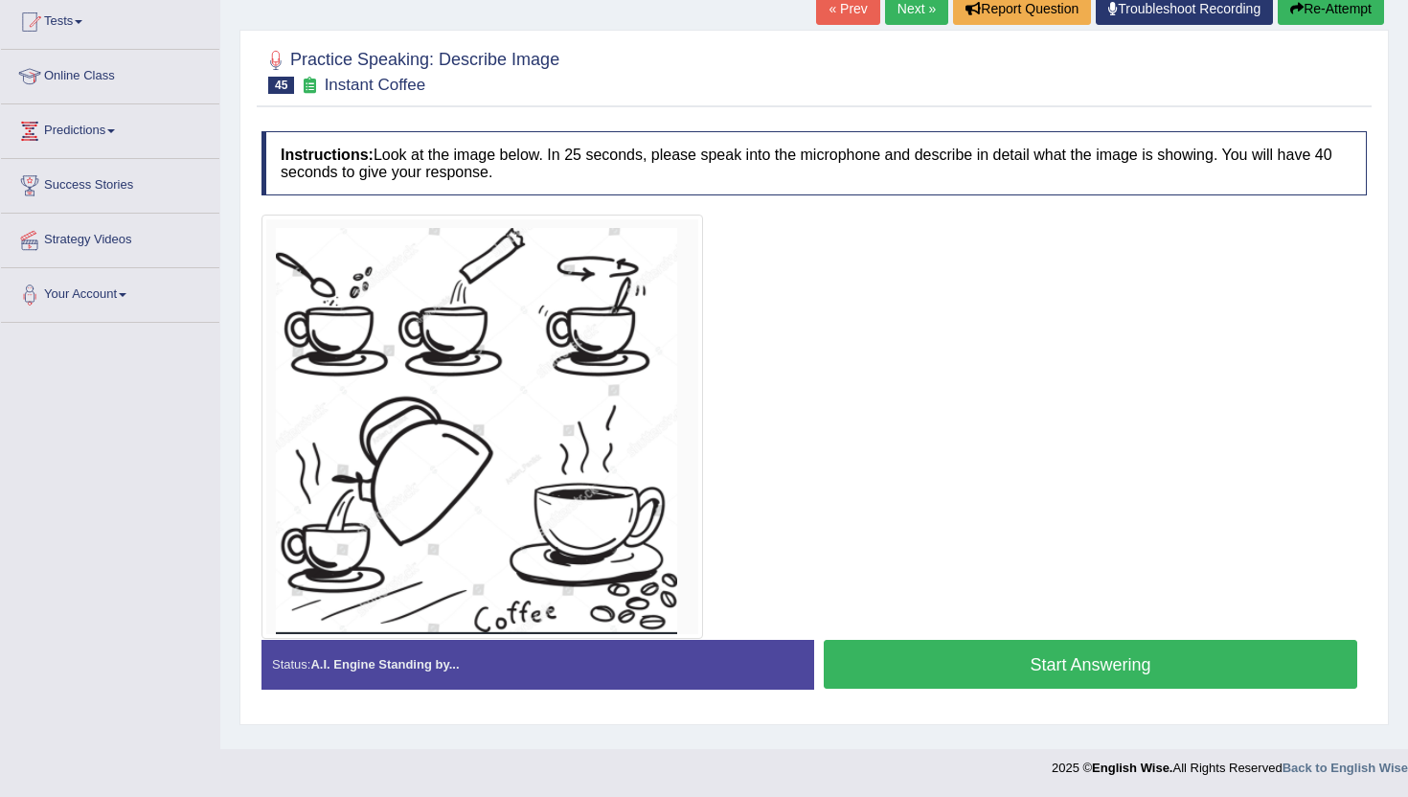
click at [913, 658] on button "Start Answering" at bounding box center [1091, 664] width 534 height 49
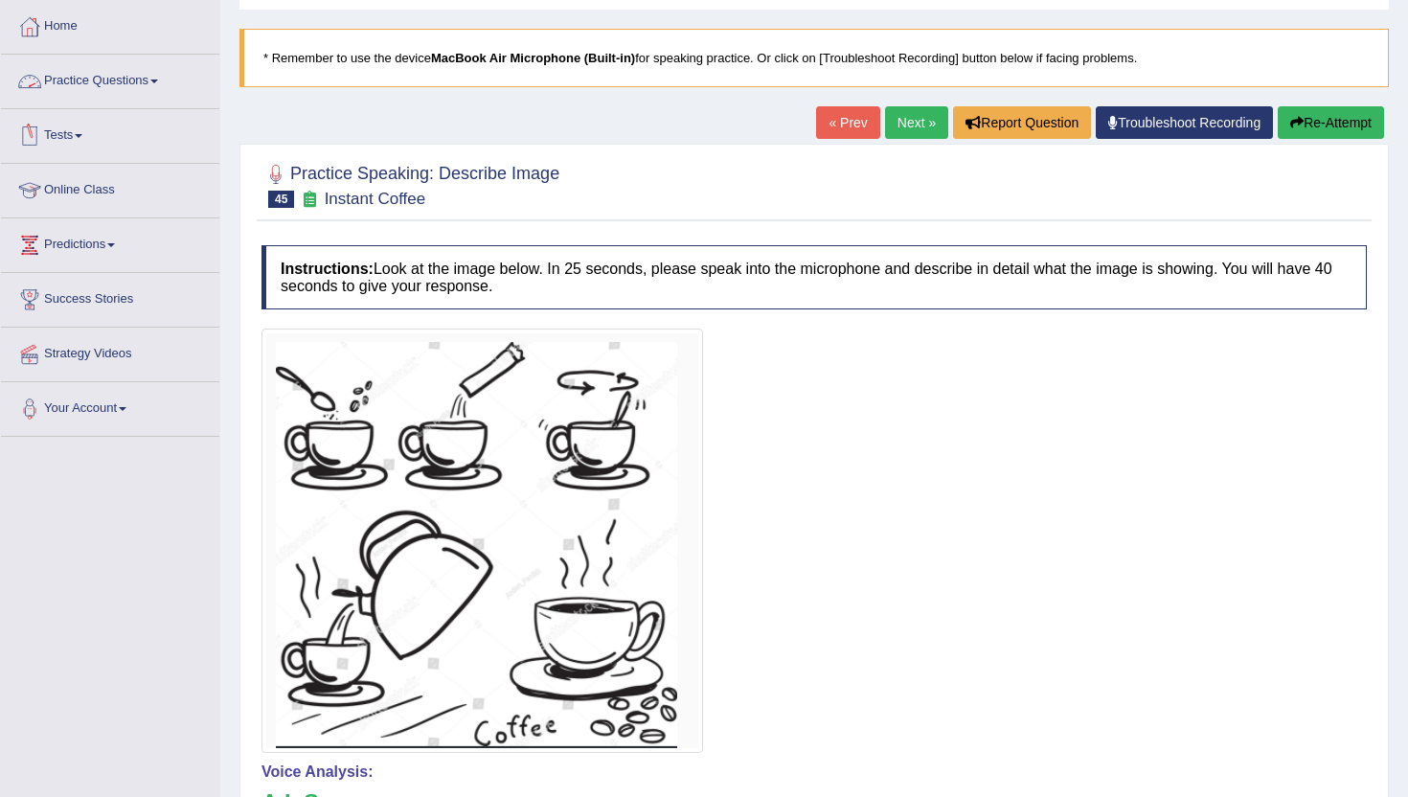
scroll to position [94, 0]
click at [62, 18] on link "Home" at bounding box center [110, 25] width 218 height 48
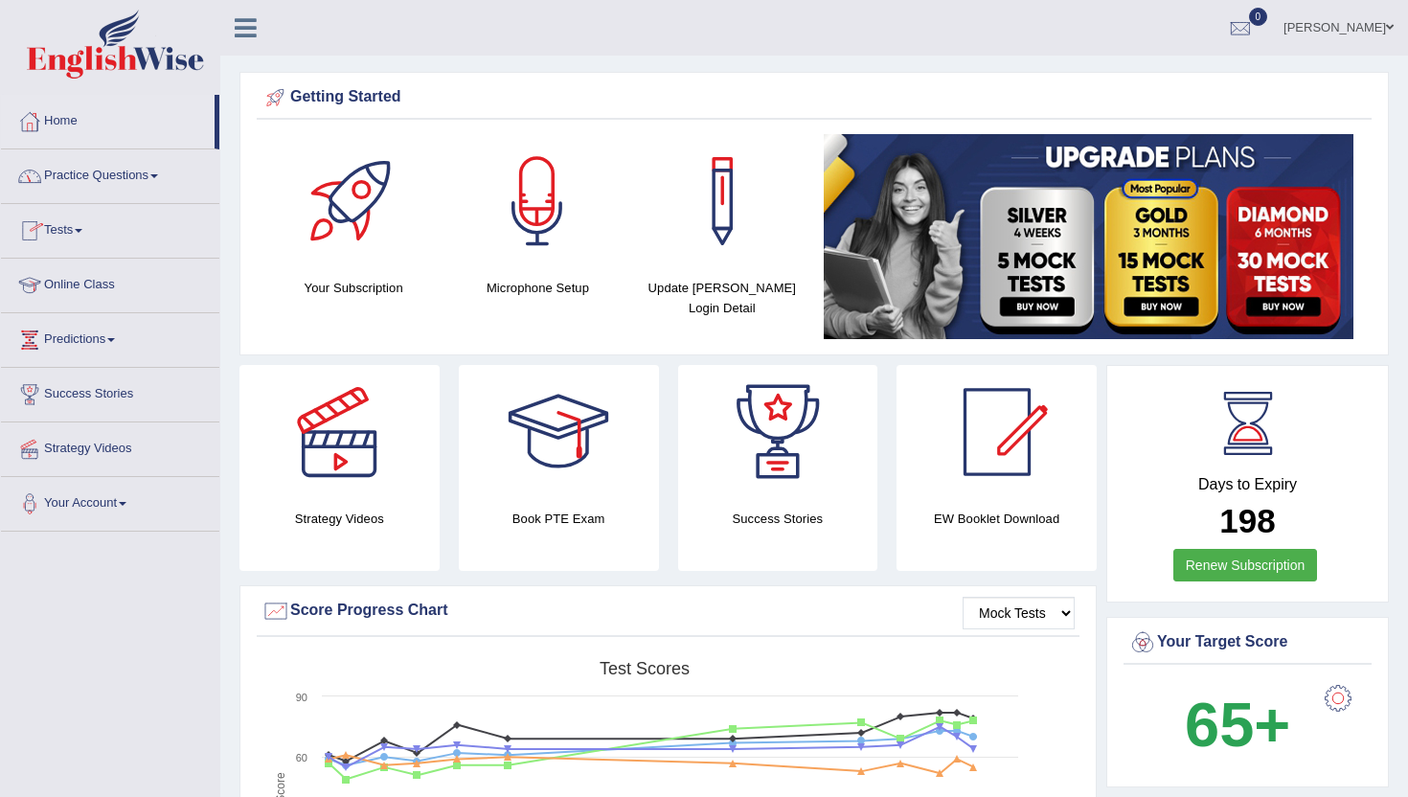
click at [113, 180] on link "Practice Questions" at bounding box center [110, 173] width 218 height 48
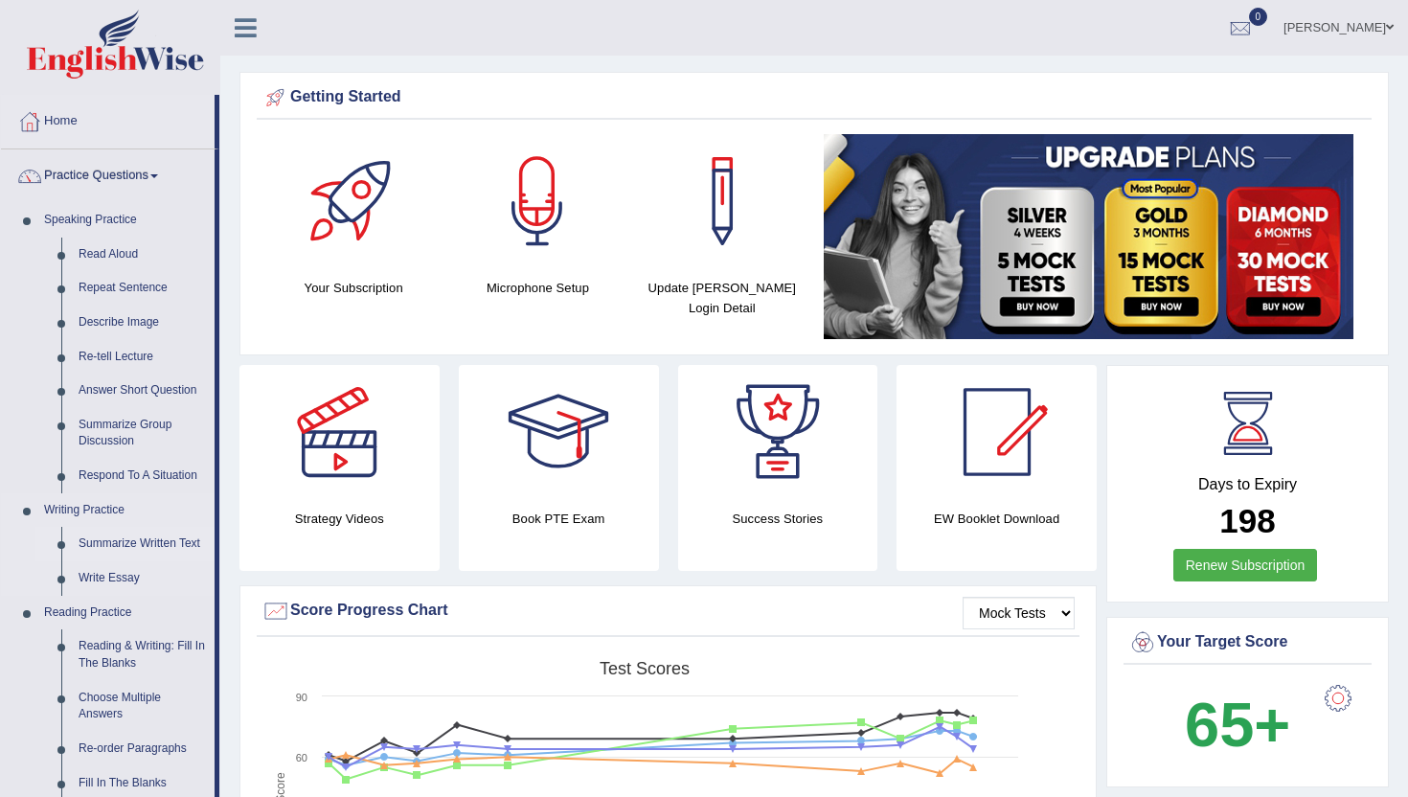
click at [148, 550] on link "Summarize Written Text" at bounding box center [142, 544] width 145 height 34
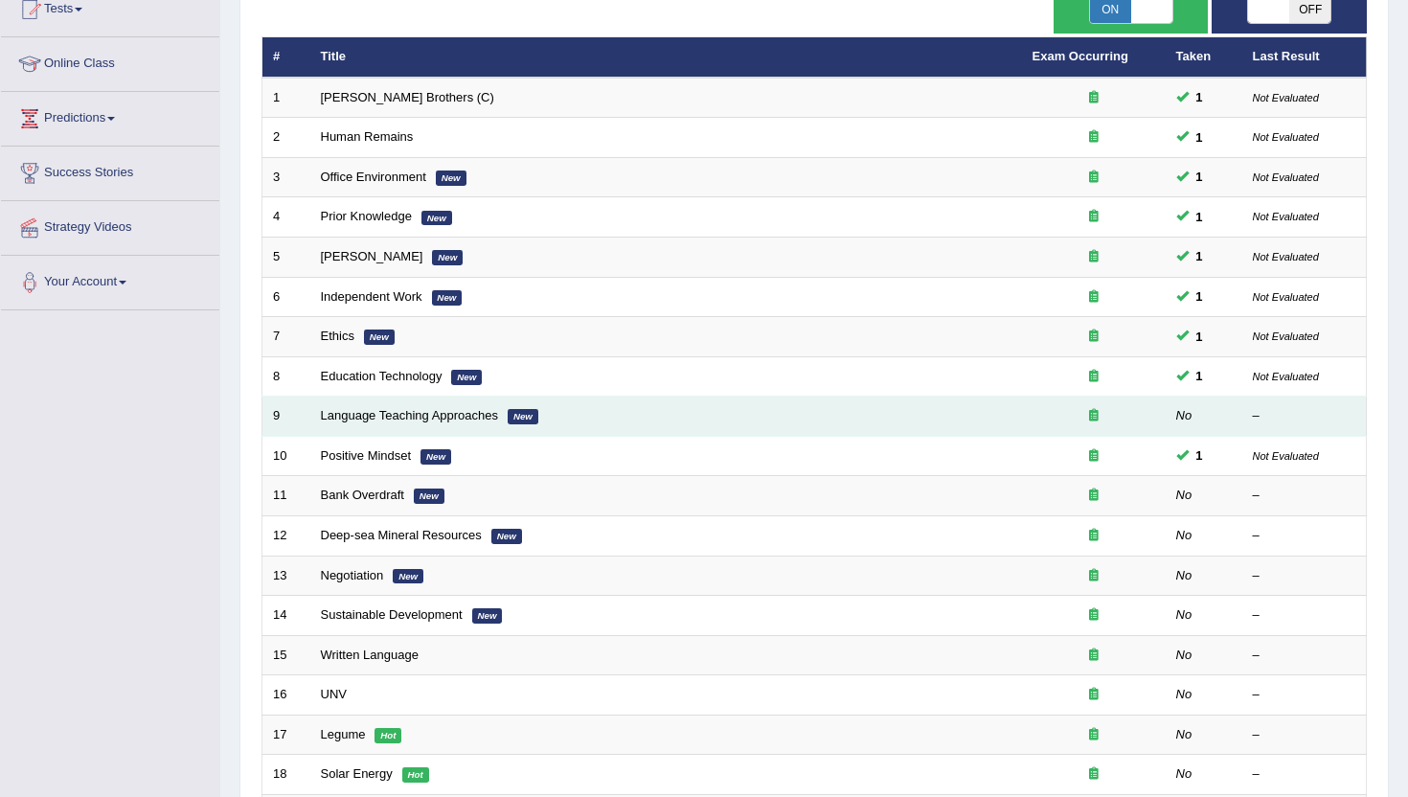
scroll to position [230, 0]
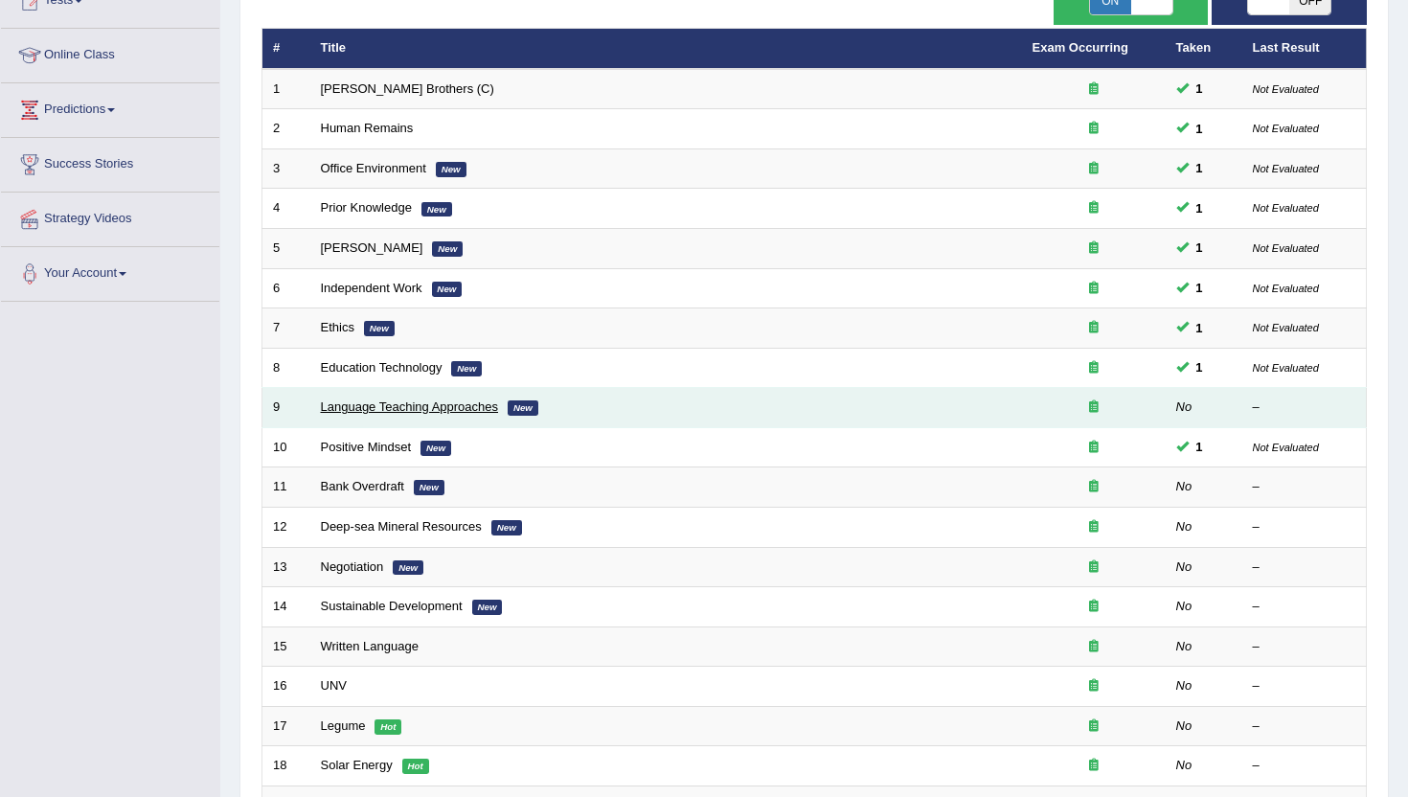
click at [347, 408] on link "Language Teaching Approaches" at bounding box center [410, 407] width 178 height 14
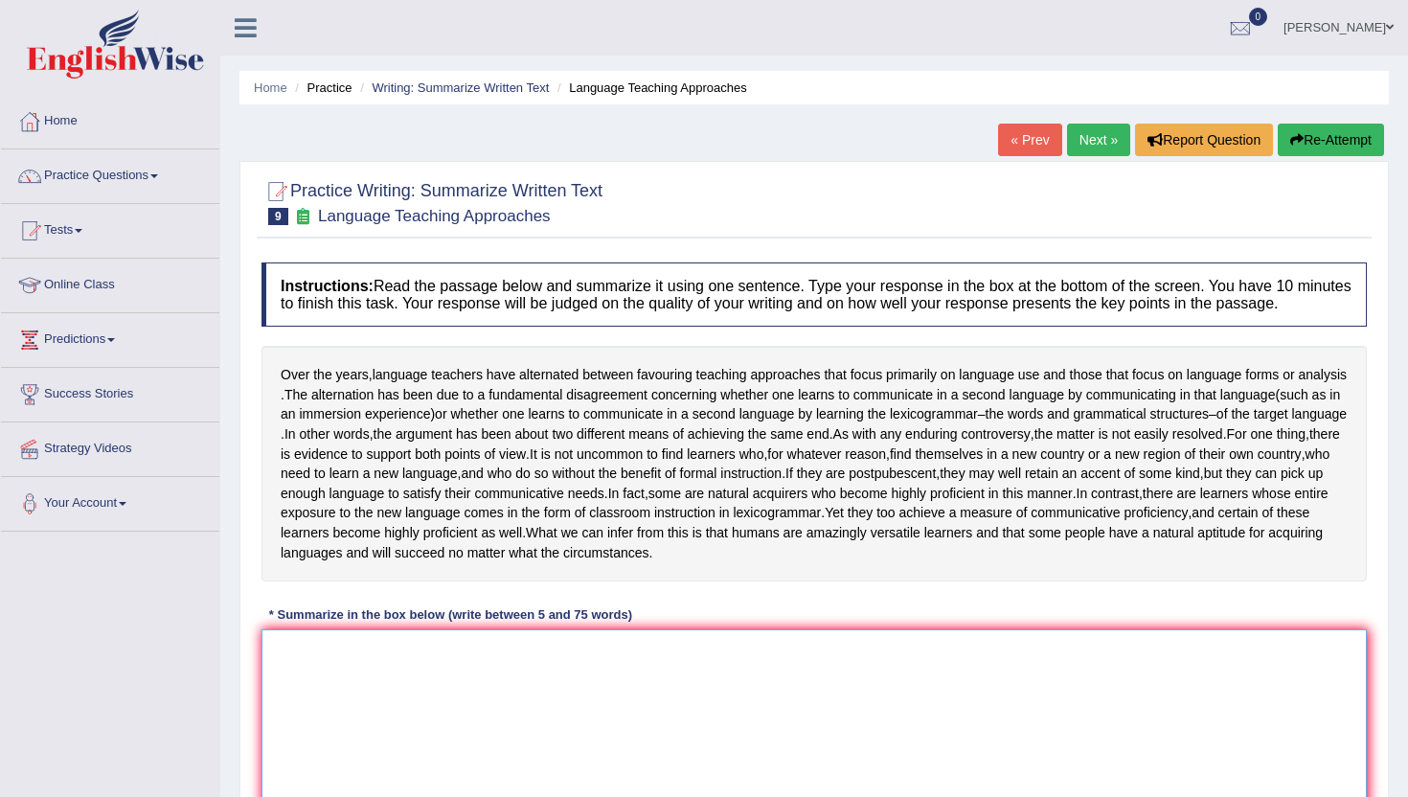
click at [431, 695] on textarea at bounding box center [815, 722] width 1106 height 186
click at [961, 445] on span "controversy" at bounding box center [995, 434] width 69 height 20
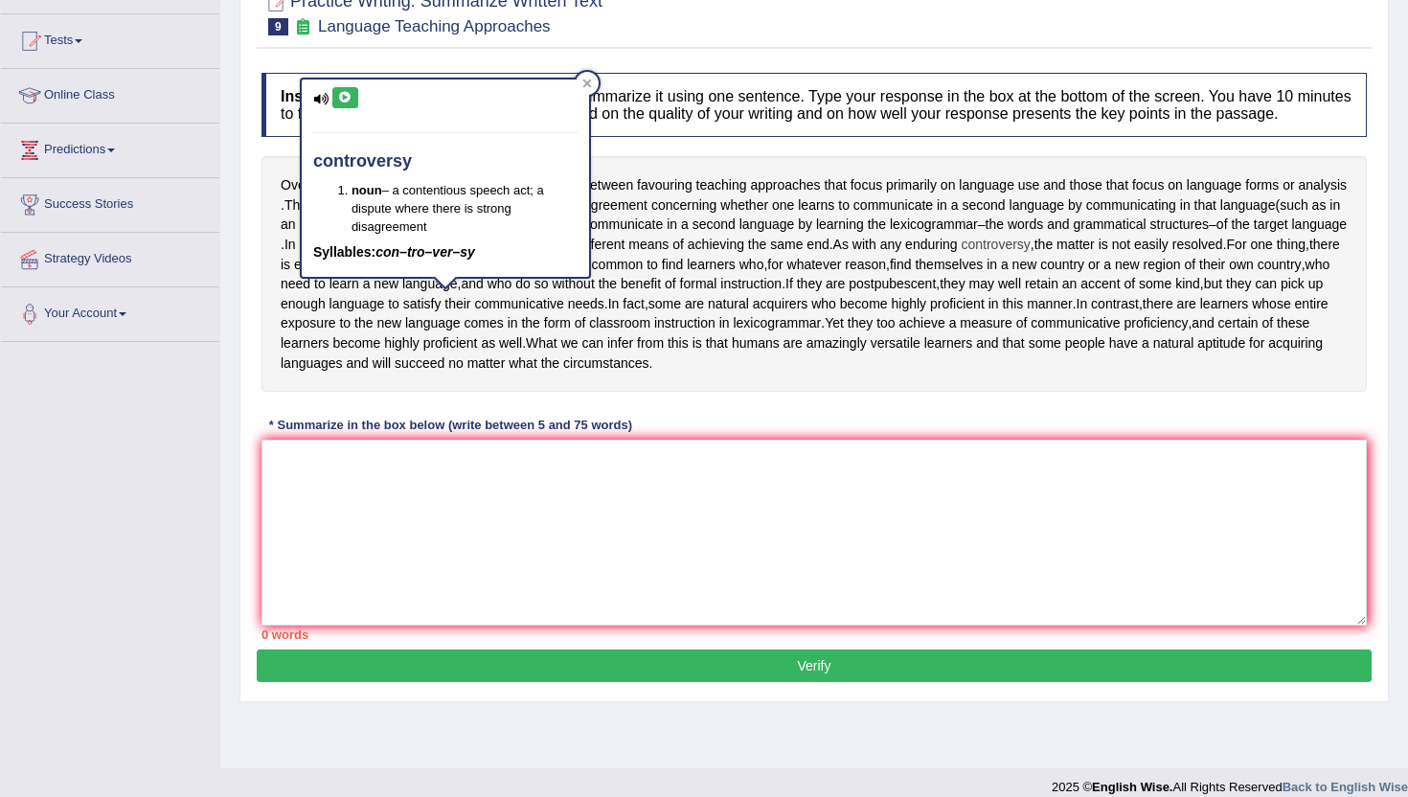
scroll to position [192, 0]
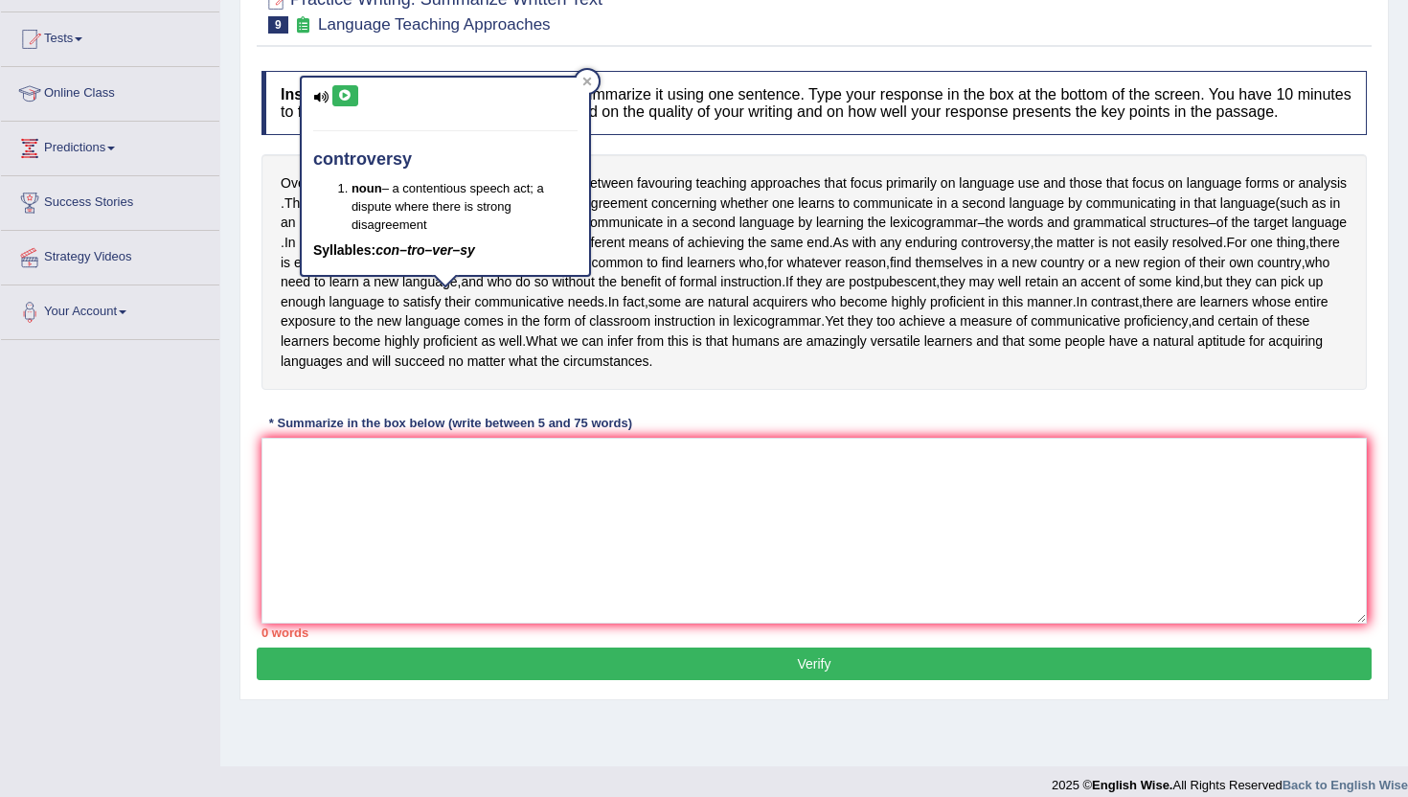
click at [345, 436] on div "Instructions: Read the passage below and summarize it using one sentence. Type …" at bounding box center [814, 354] width 1115 height 586
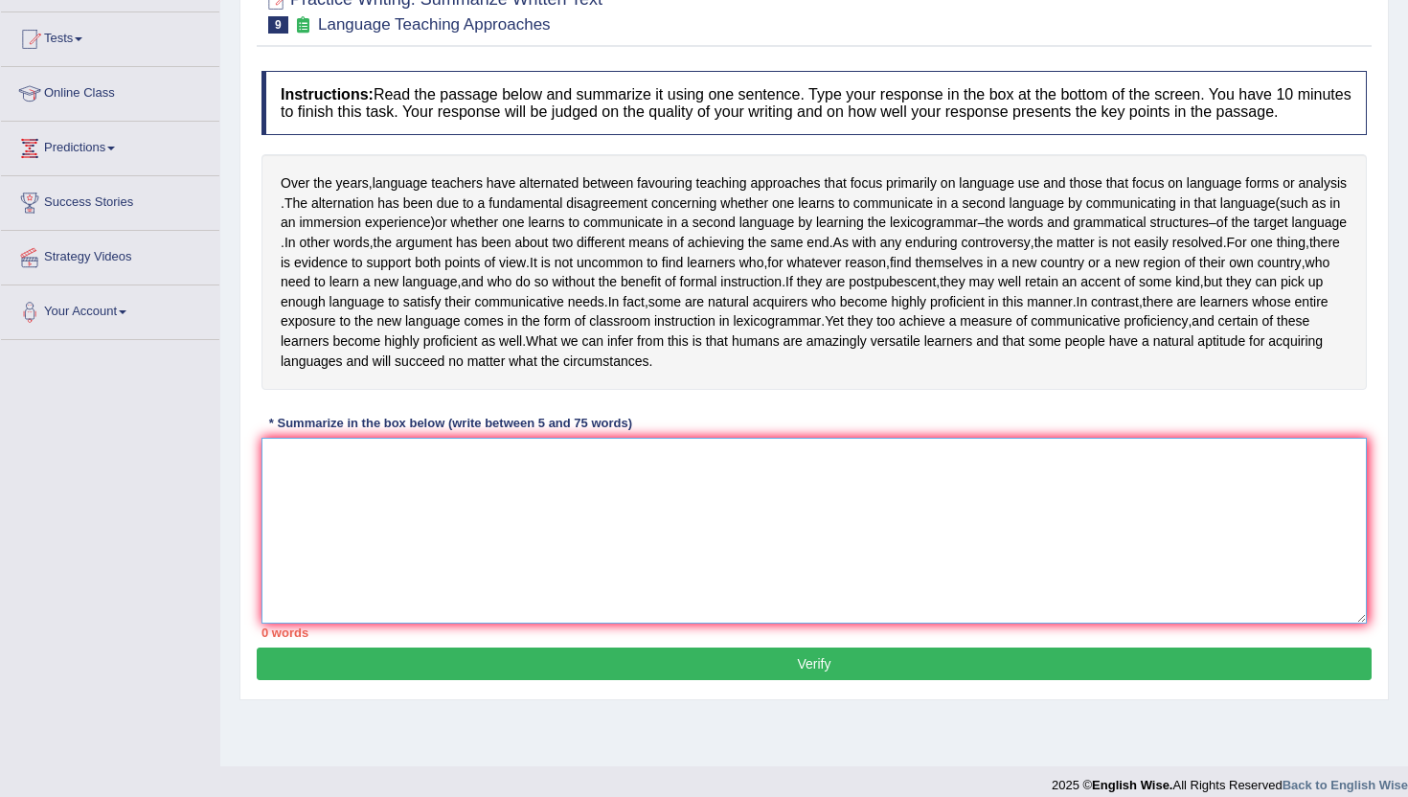
click at [339, 513] on textarea at bounding box center [815, 531] width 1106 height 186
click at [351, 526] on textarea at bounding box center [815, 531] width 1106 height 186
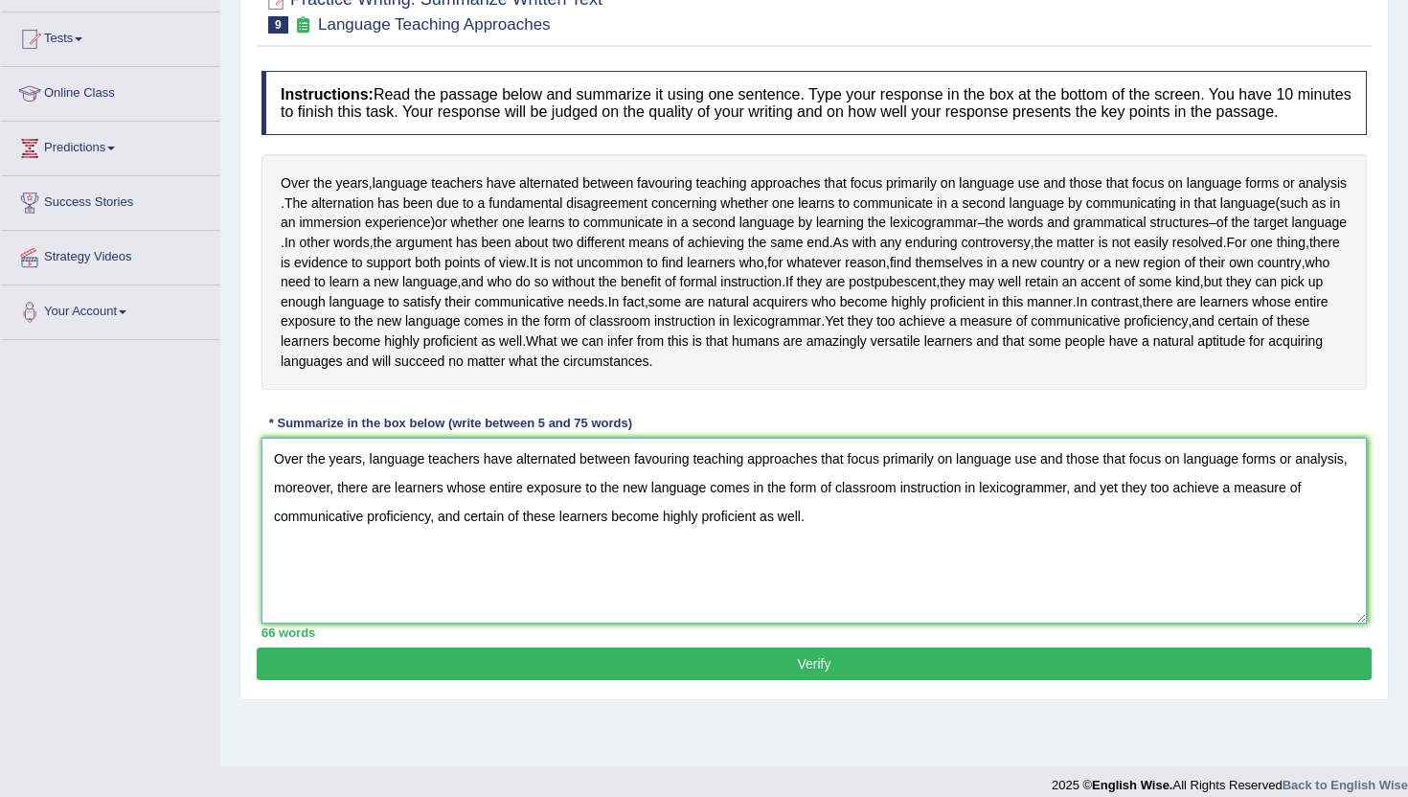
type textarea "Over the years, language teachers have alternated between favouring teaching ap…"
click at [895, 680] on button "Verify" at bounding box center [814, 664] width 1115 height 33
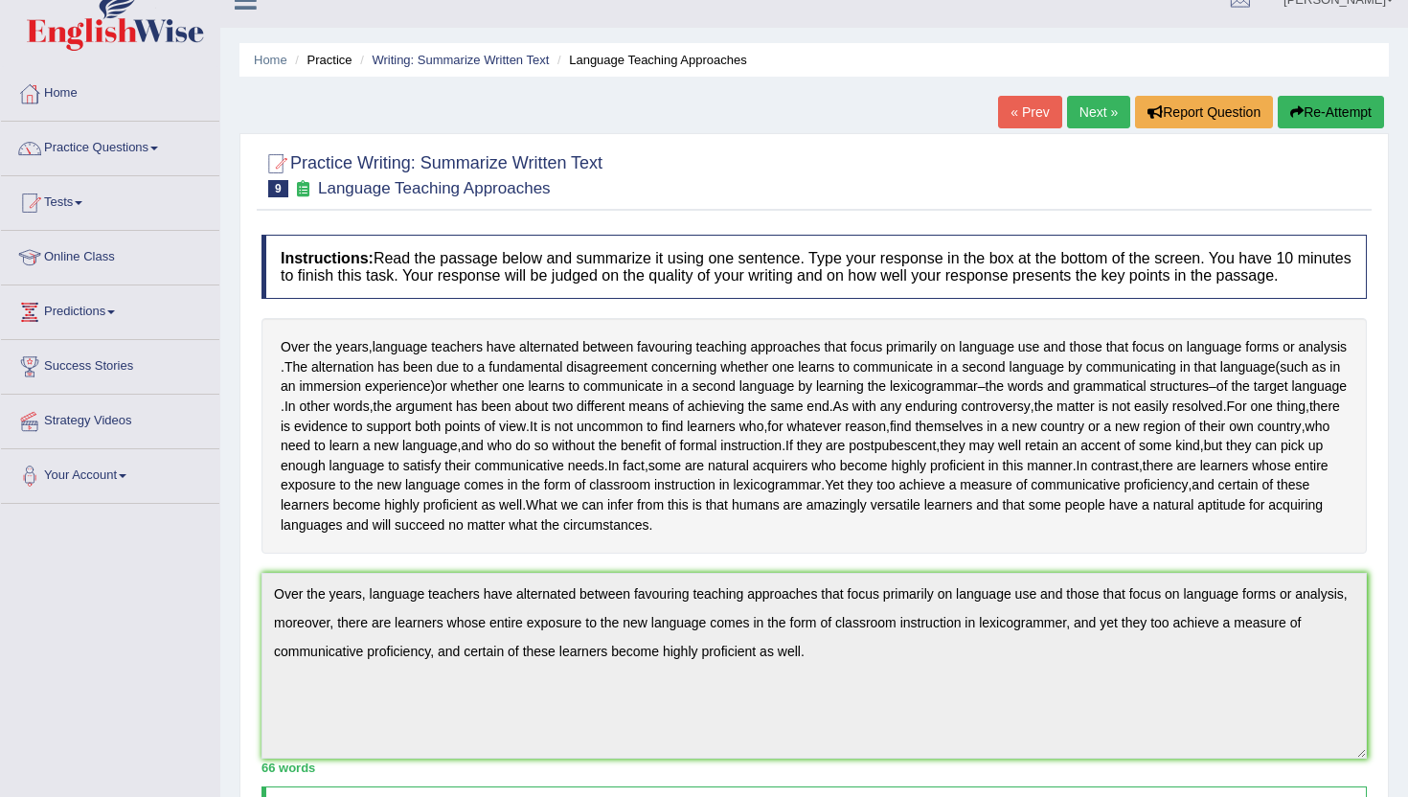
scroll to position [0, 0]
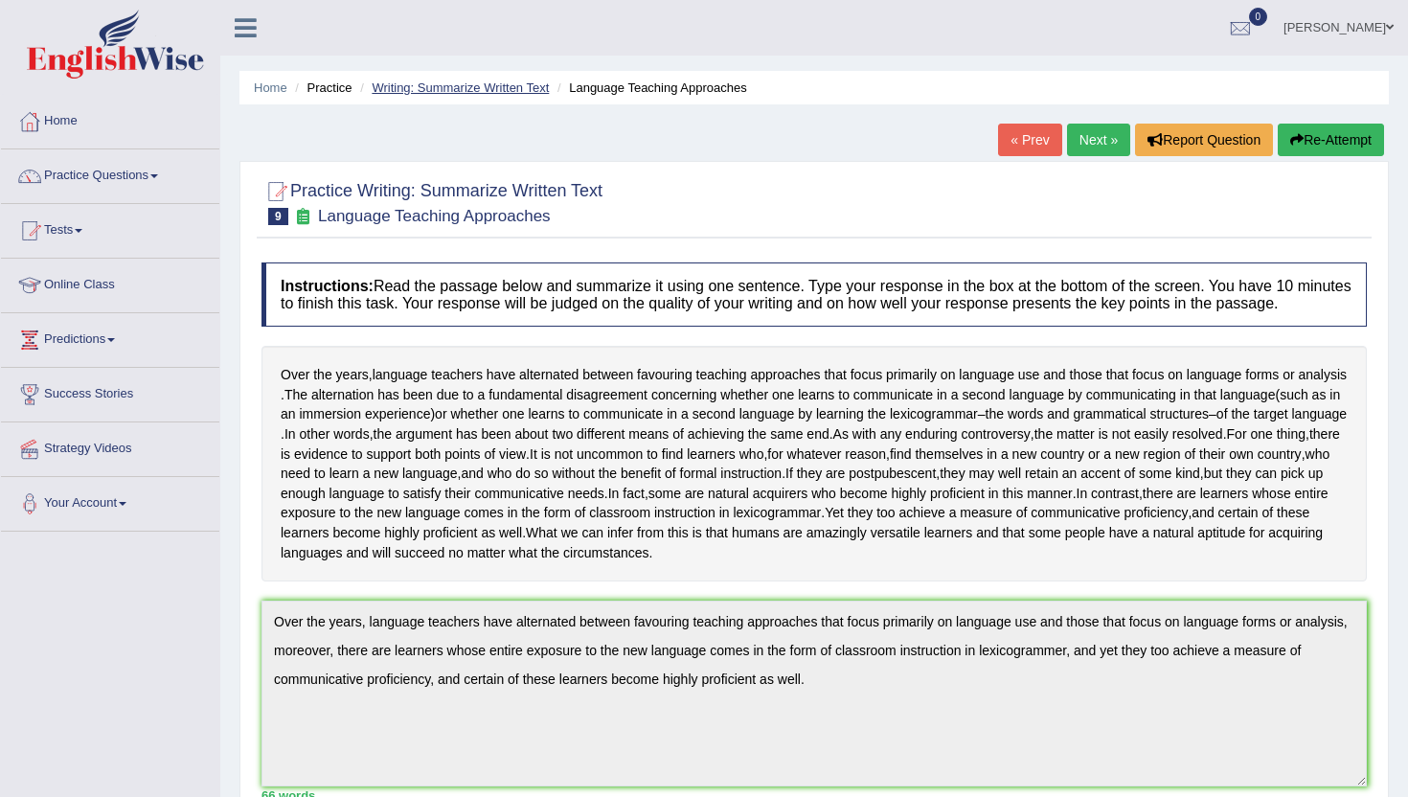
click at [494, 85] on link "Writing: Summarize Written Text" at bounding box center [460, 87] width 177 height 14
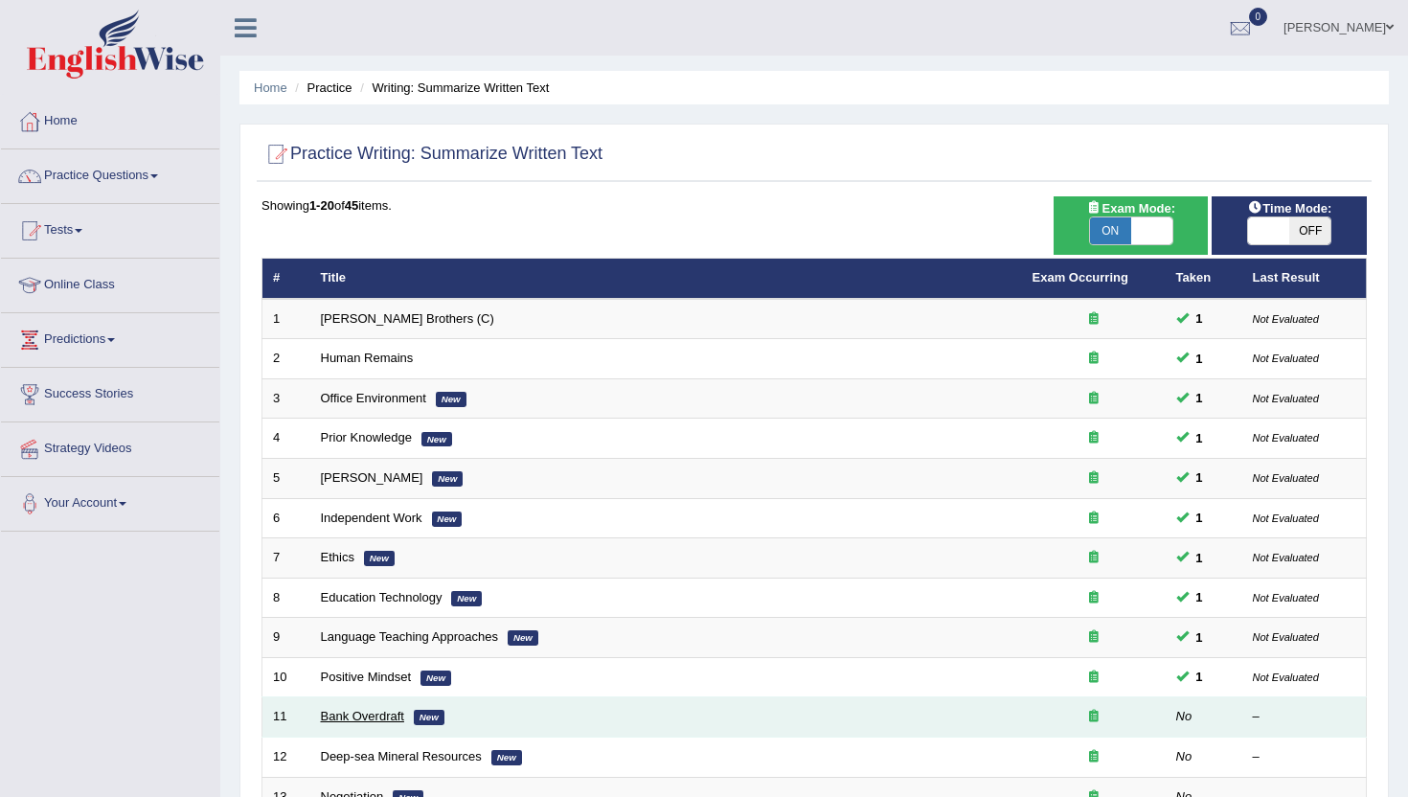
click at [361, 715] on link "Bank Overdraft" at bounding box center [362, 716] width 83 height 14
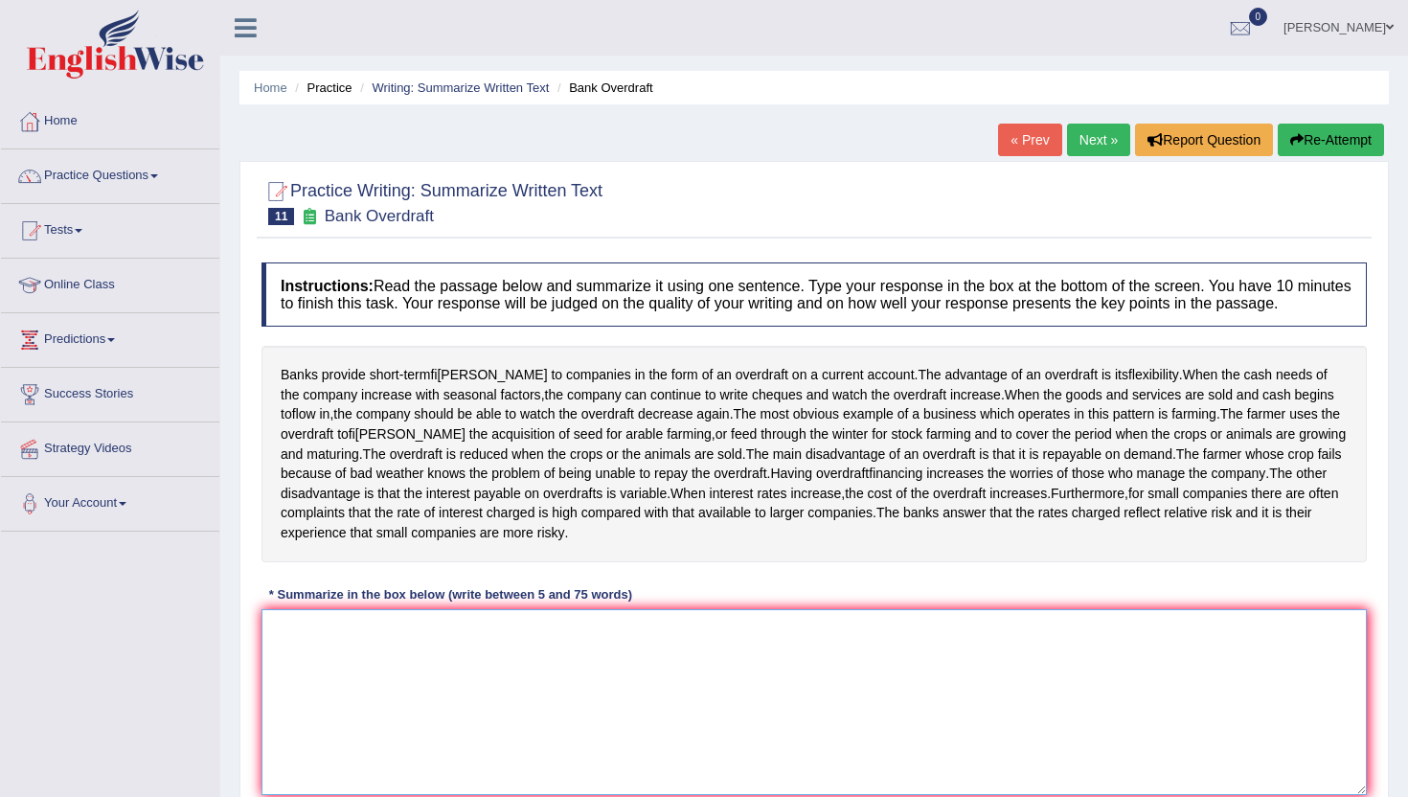
click at [458, 737] on textarea at bounding box center [815, 702] width 1106 height 186
click at [911, 504] on span "the" at bounding box center [920, 494] width 18 height 20
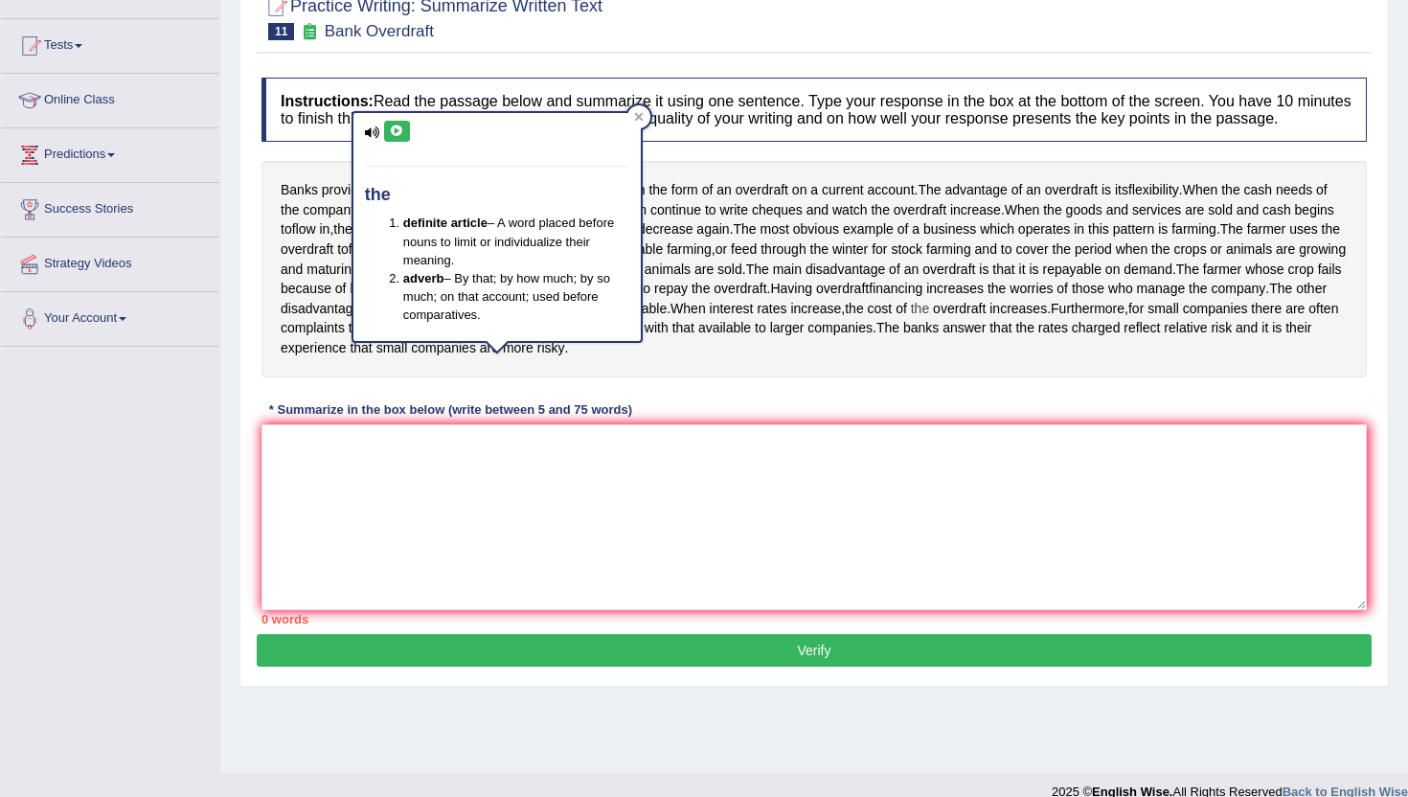
scroll to position [209, 0]
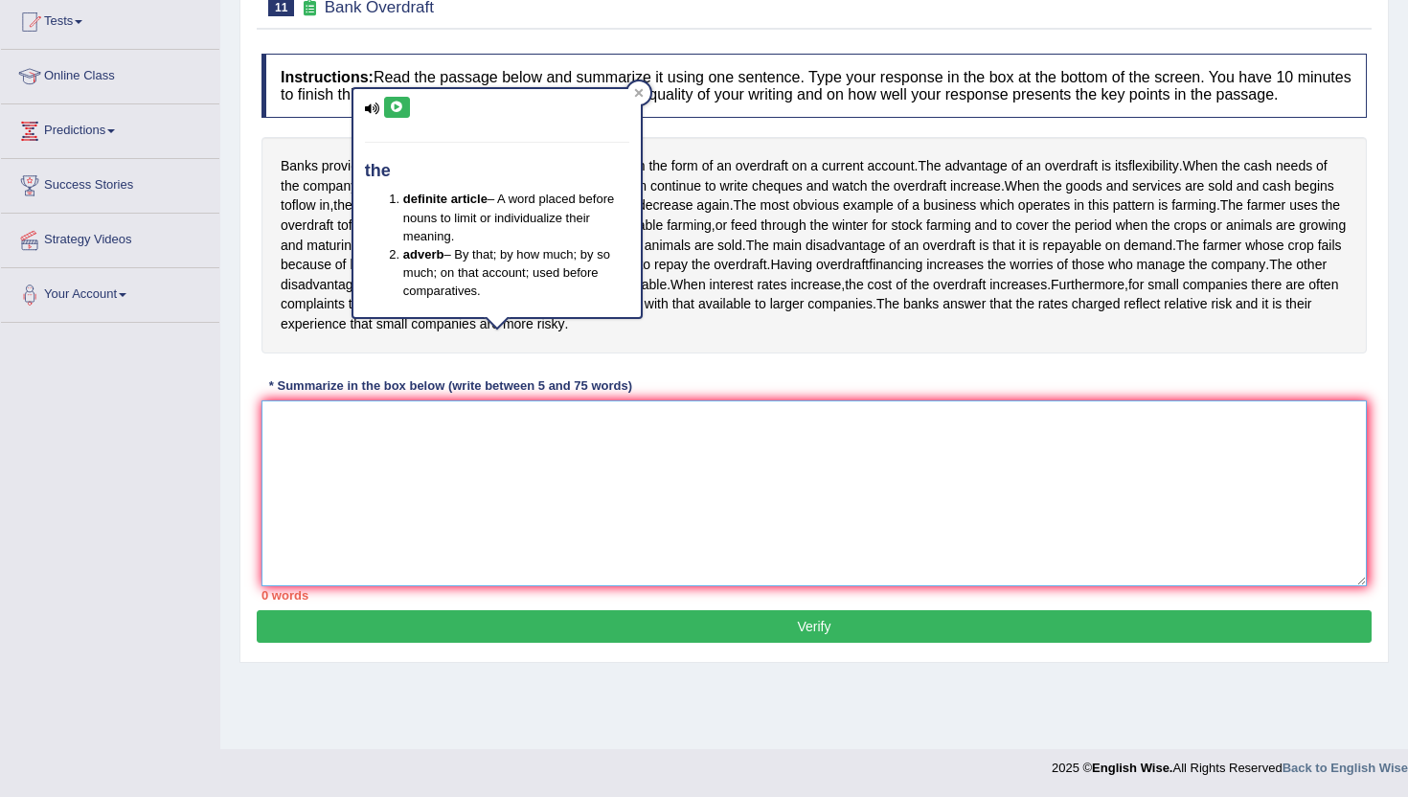
click at [456, 542] on textarea at bounding box center [815, 493] width 1106 height 186
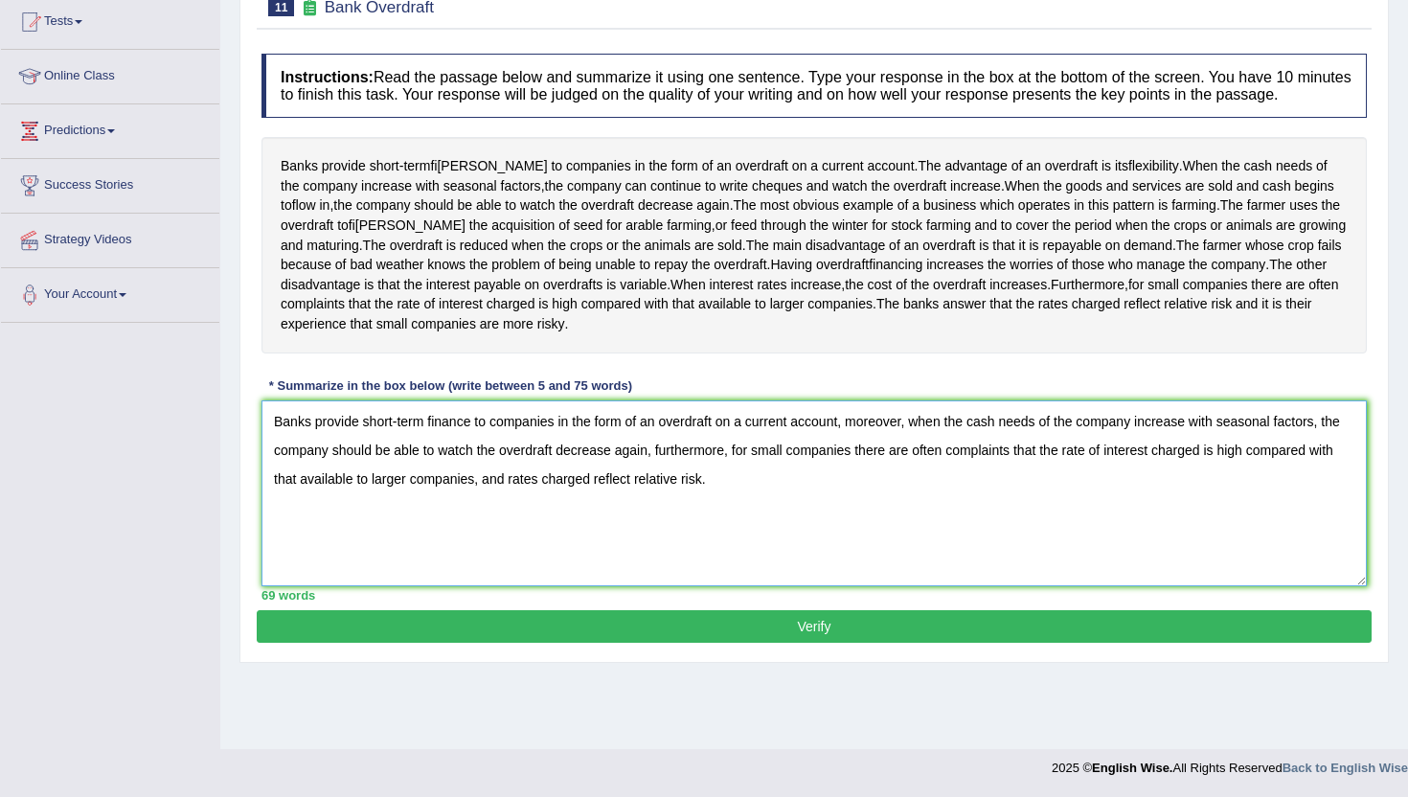
type textarea "Banks provide short-term finance to companies in the form of an overdraft on a …"
click at [520, 643] on button "Verify" at bounding box center [814, 626] width 1115 height 33
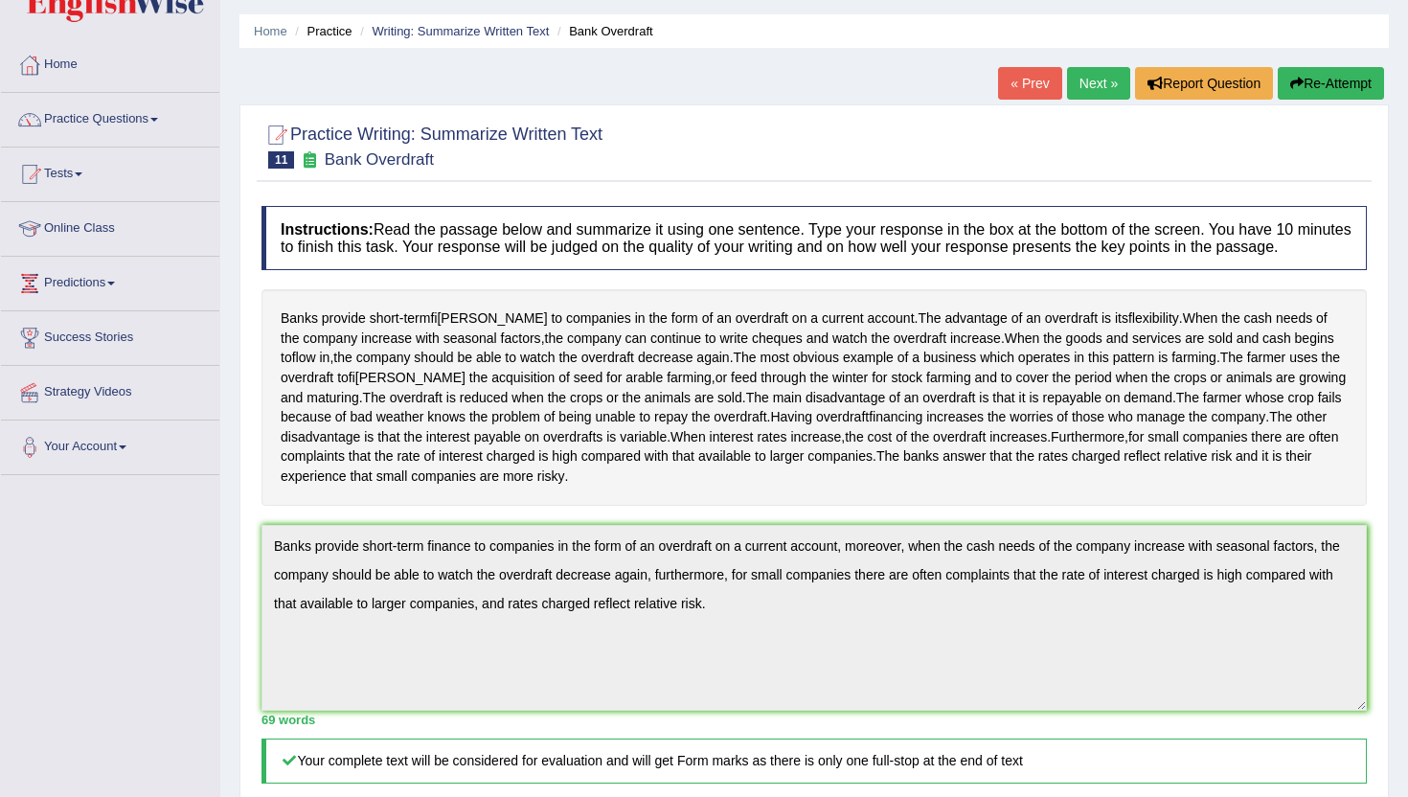
scroll to position [56, 0]
click at [105, 107] on link "Practice Questions" at bounding box center [110, 118] width 218 height 48
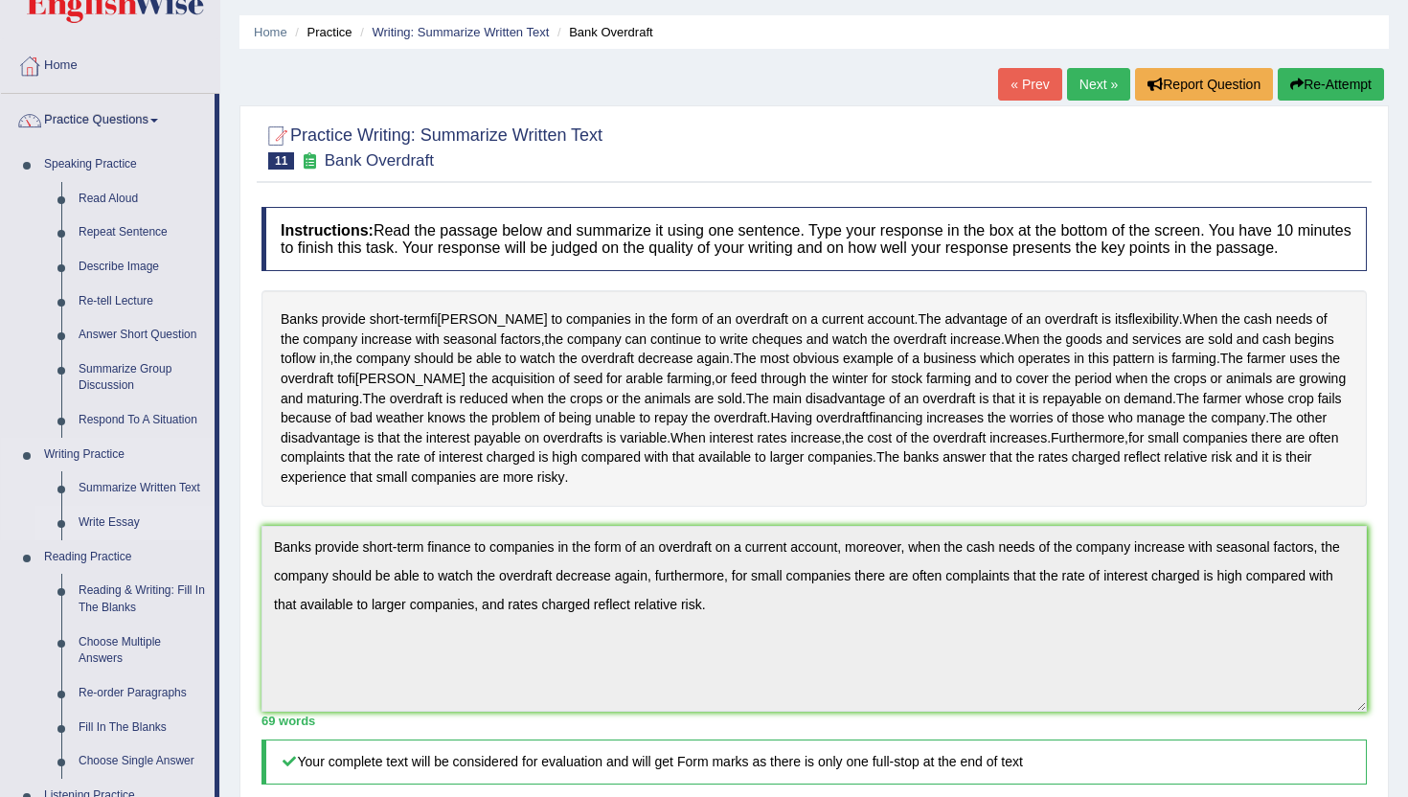
click at [117, 518] on link "Write Essay" at bounding box center [142, 523] width 145 height 34
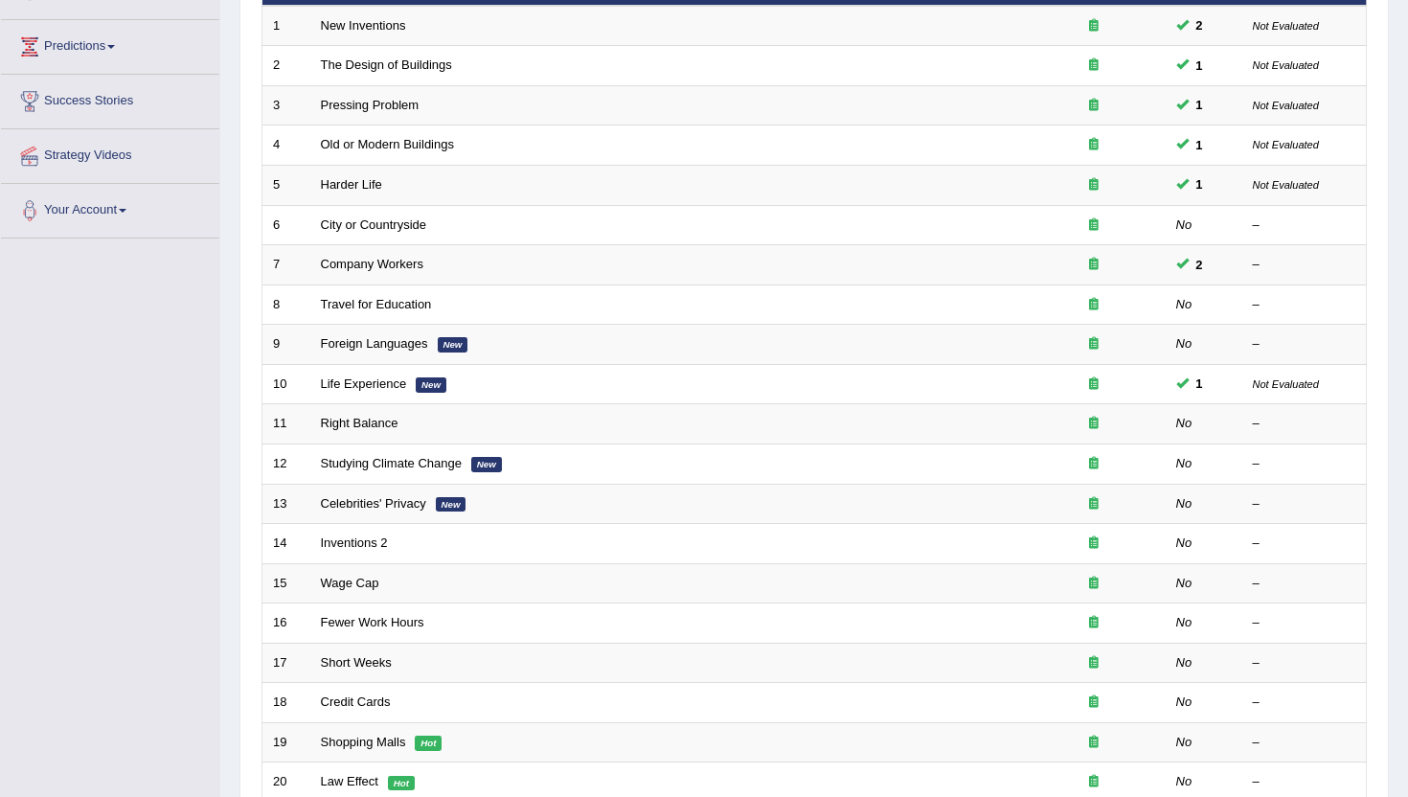
scroll to position [307, 0]
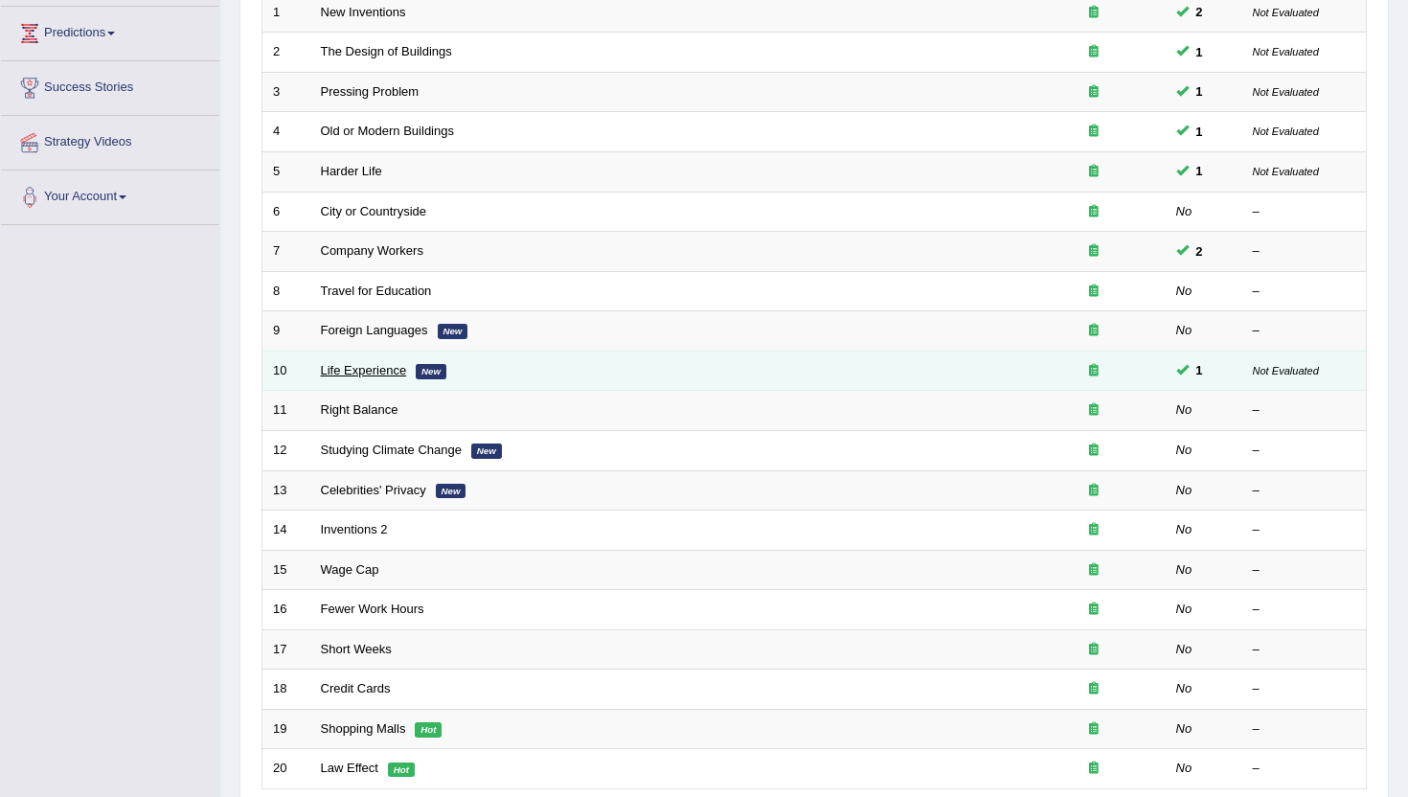
click at [349, 370] on link "Life Experience" at bounding box center [364, 370] width 86 height 14
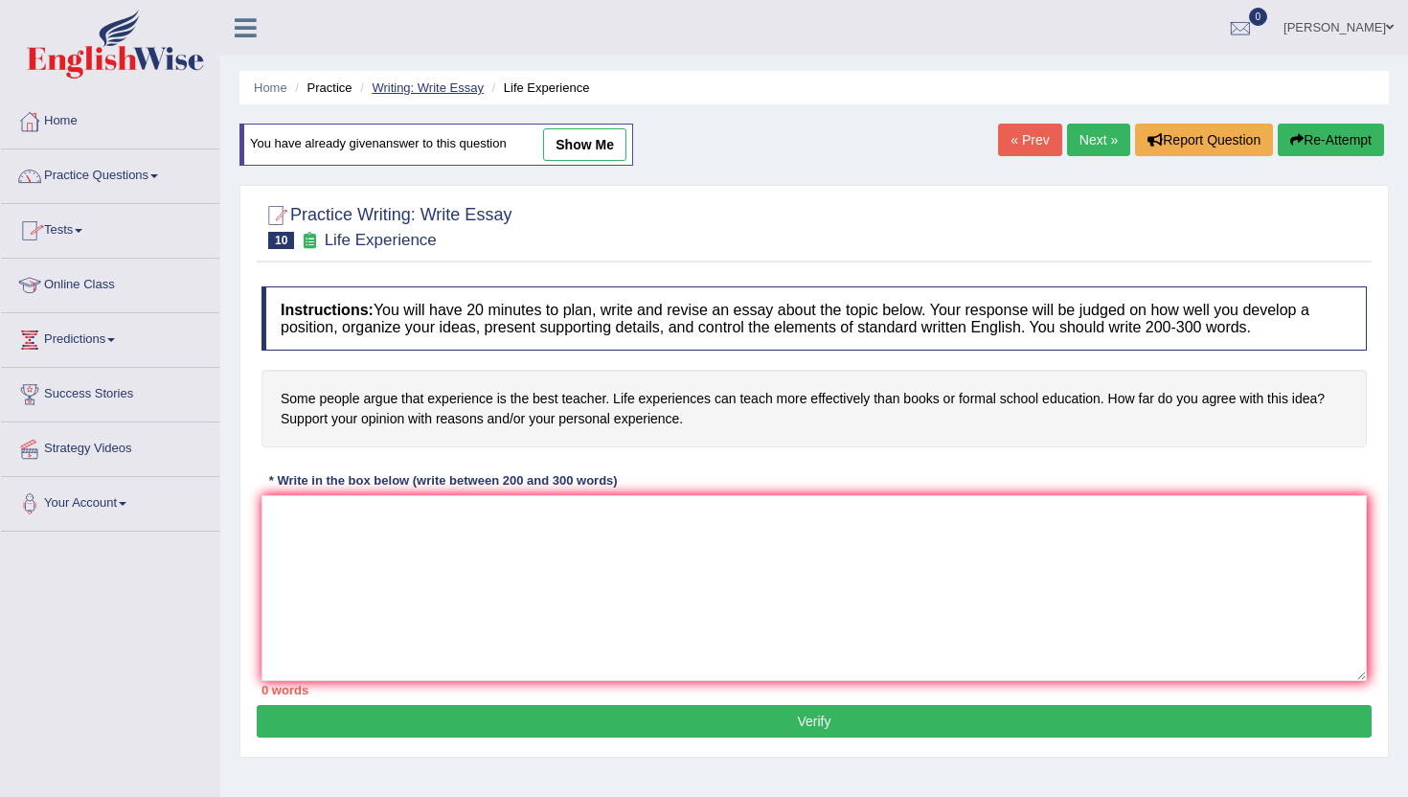
click at [386, 87] on link "Writing: Write Essay" at bounding box center [428, 87] width 112 height 14
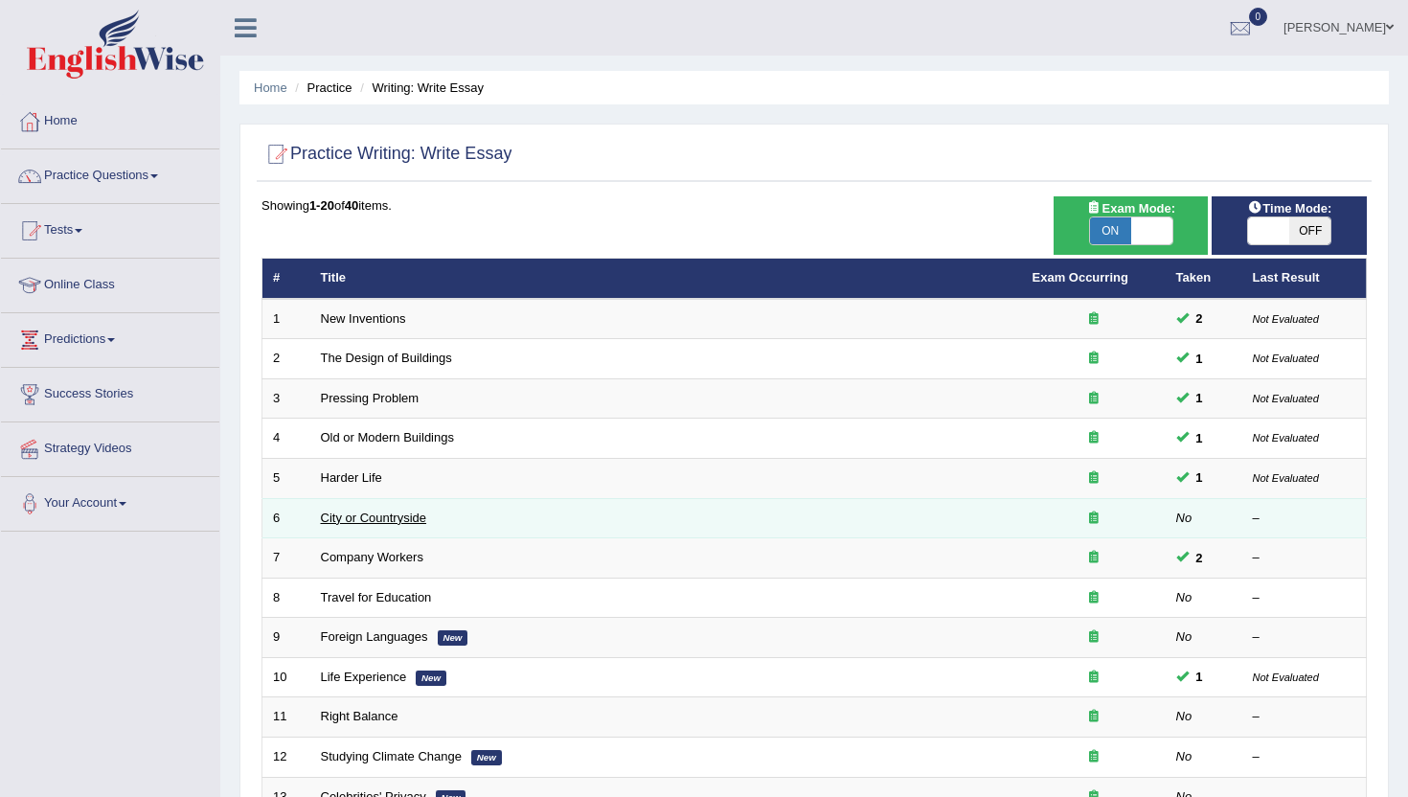
click at [359, 521] on link "City or Countryside" at bounding box center [374, 518] width 106 height 14
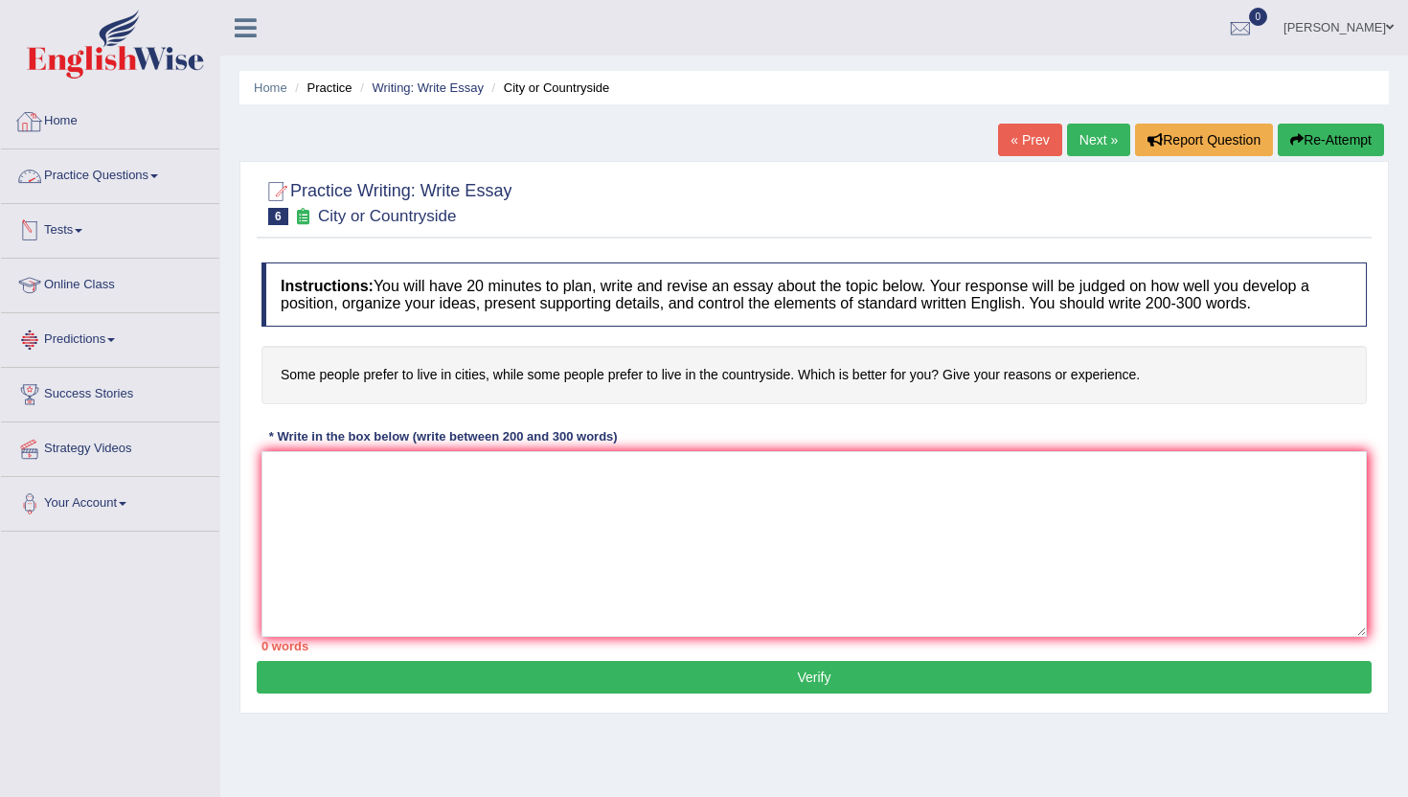
click at [104, 159] on link "Practice Questions" at bounding box center [110, 173] width 218 height 48
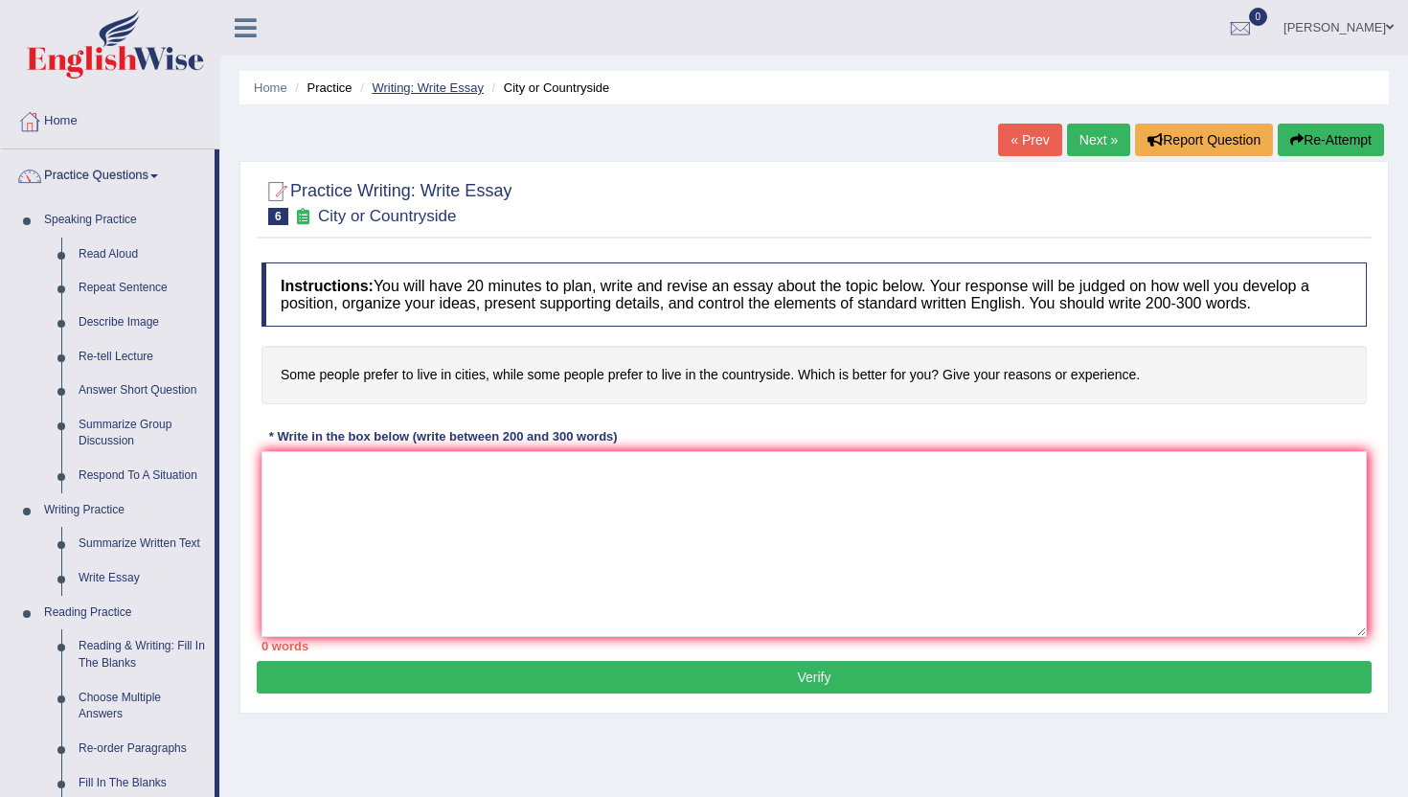
click at [444, 83] on link "Writing: Write Essay" at bounding box center [428, 87] width 112 height 14
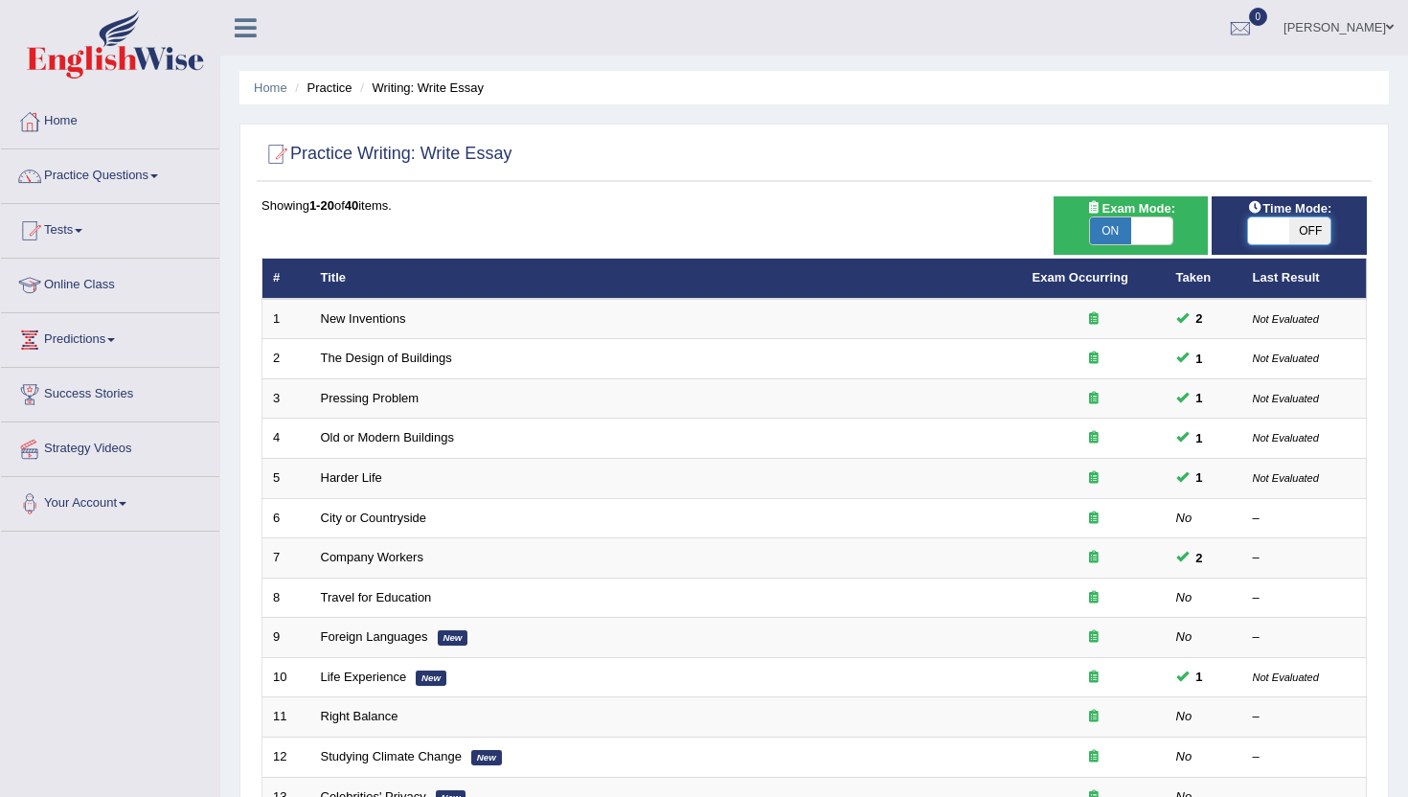
click at [1268, 232] on span at bounding box center [1268, 230] width 41 height 27
checkbox input "true"
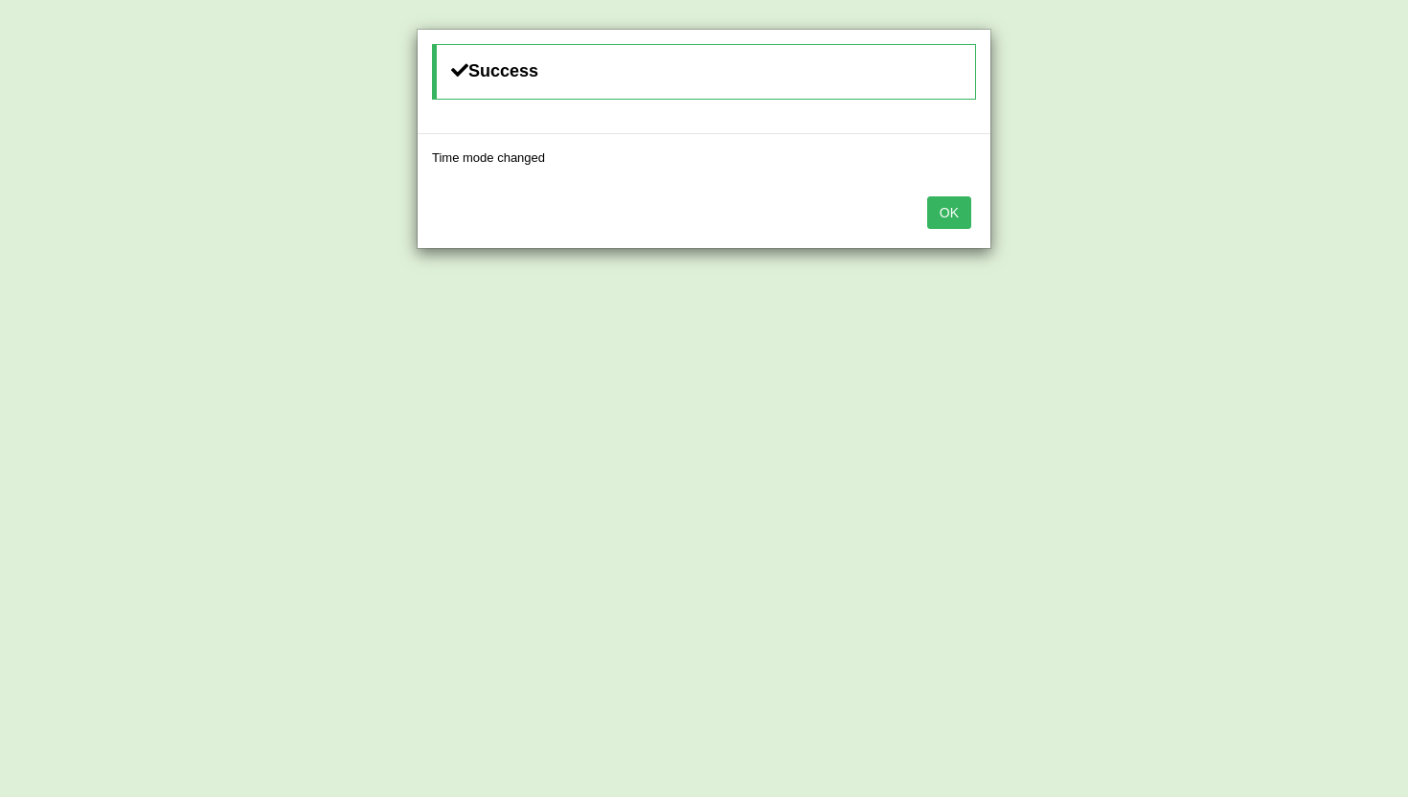
click at [952, 197] on button "OK" at bounding box center [949, 212] width 44 height 33
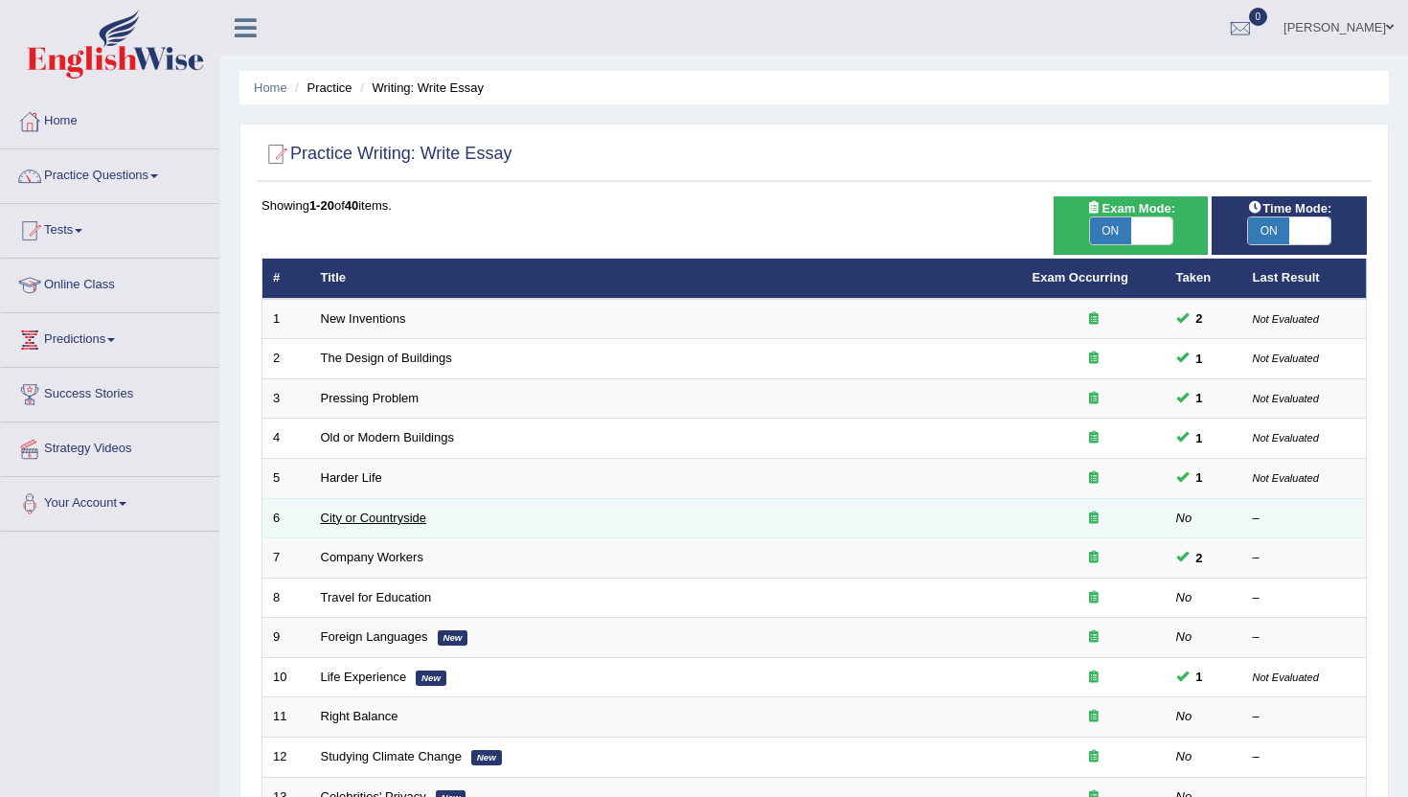
click at [384, 520] on link "City or Countryside" at bounding box center [374, 518] width 106 height 14
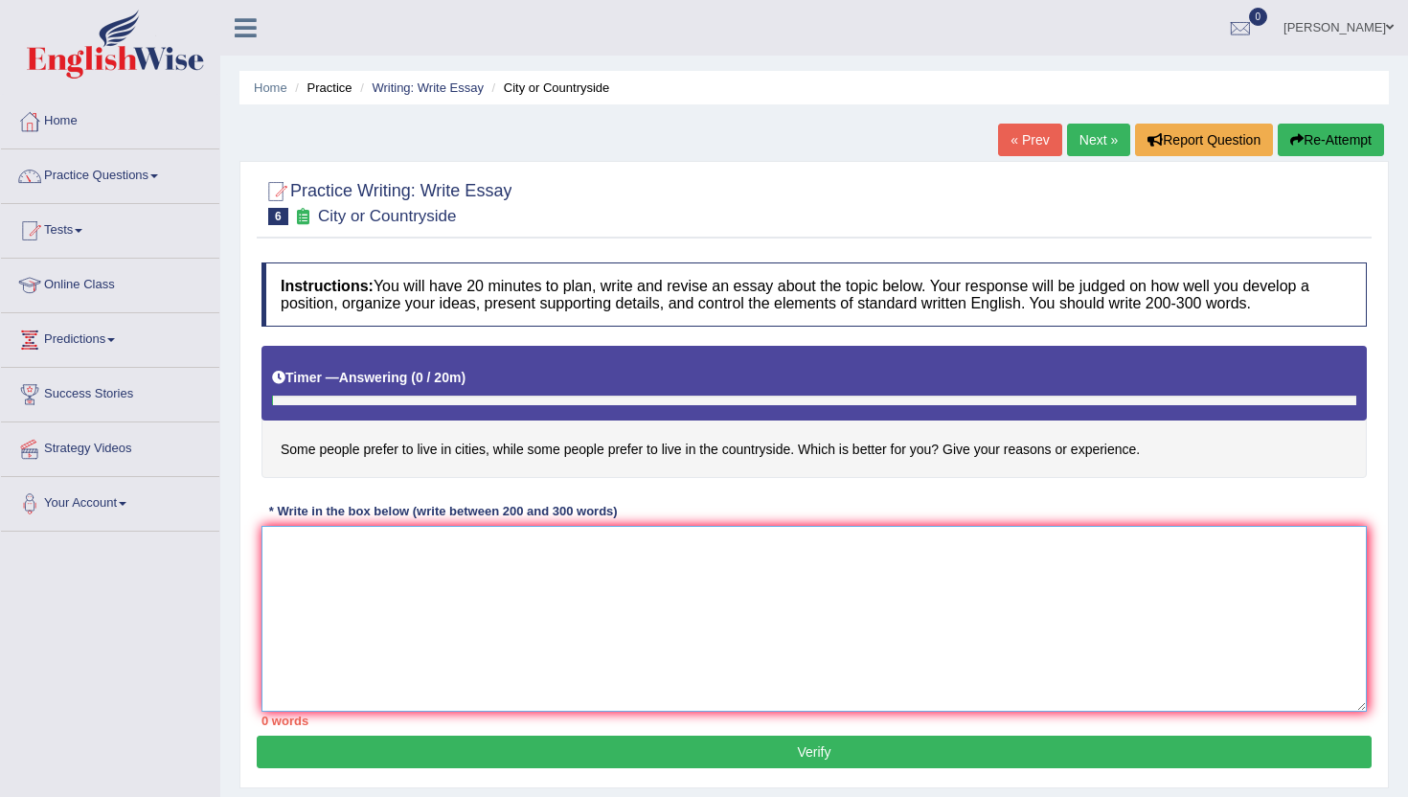
click at [428, 611] on textarea at bounding box center [815, 619] width 1106 height 186
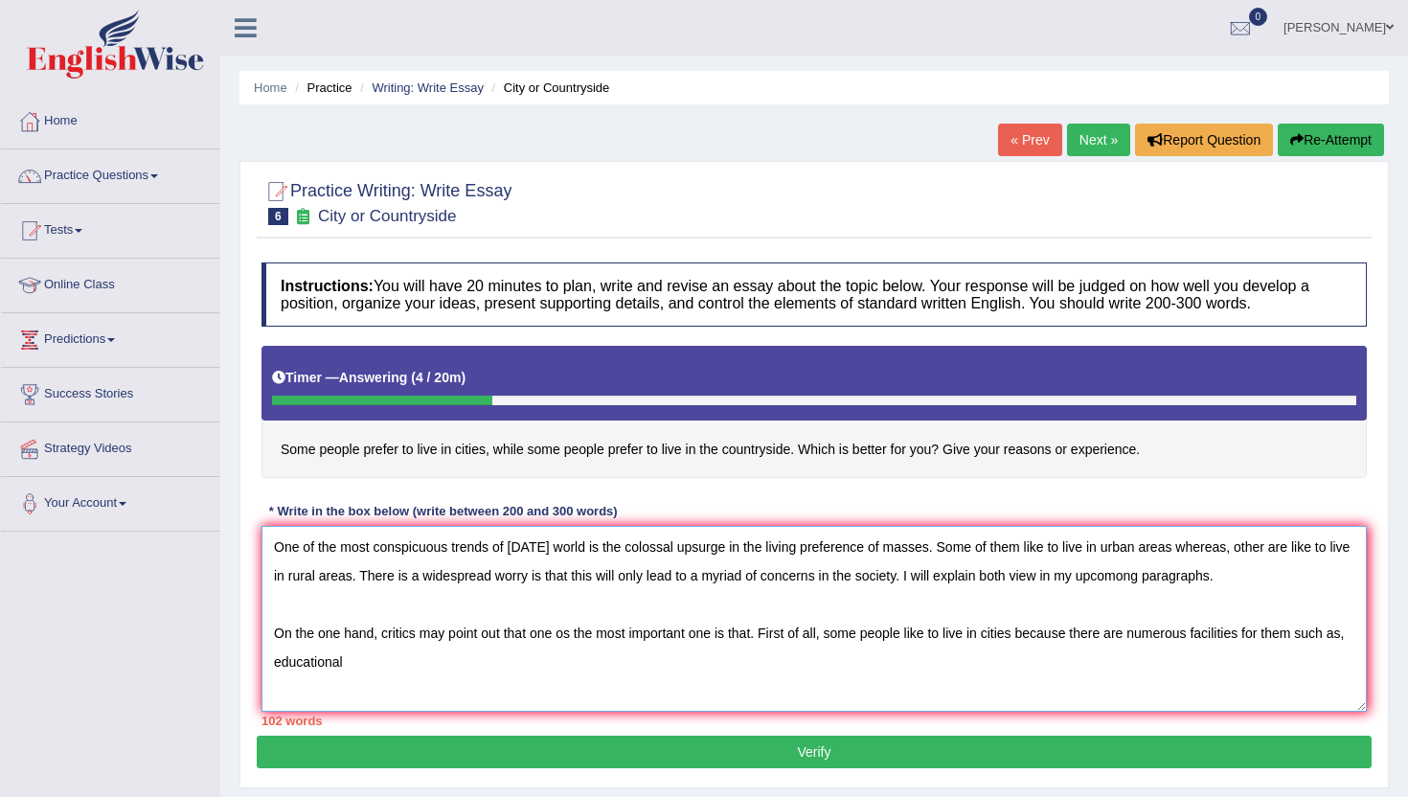
click at [424, 599] on textarea "One of the most conspicuous trends of [DATE] world is the colossal upsurge in t…" at bounding box center [815, 619] width 1106 height 186
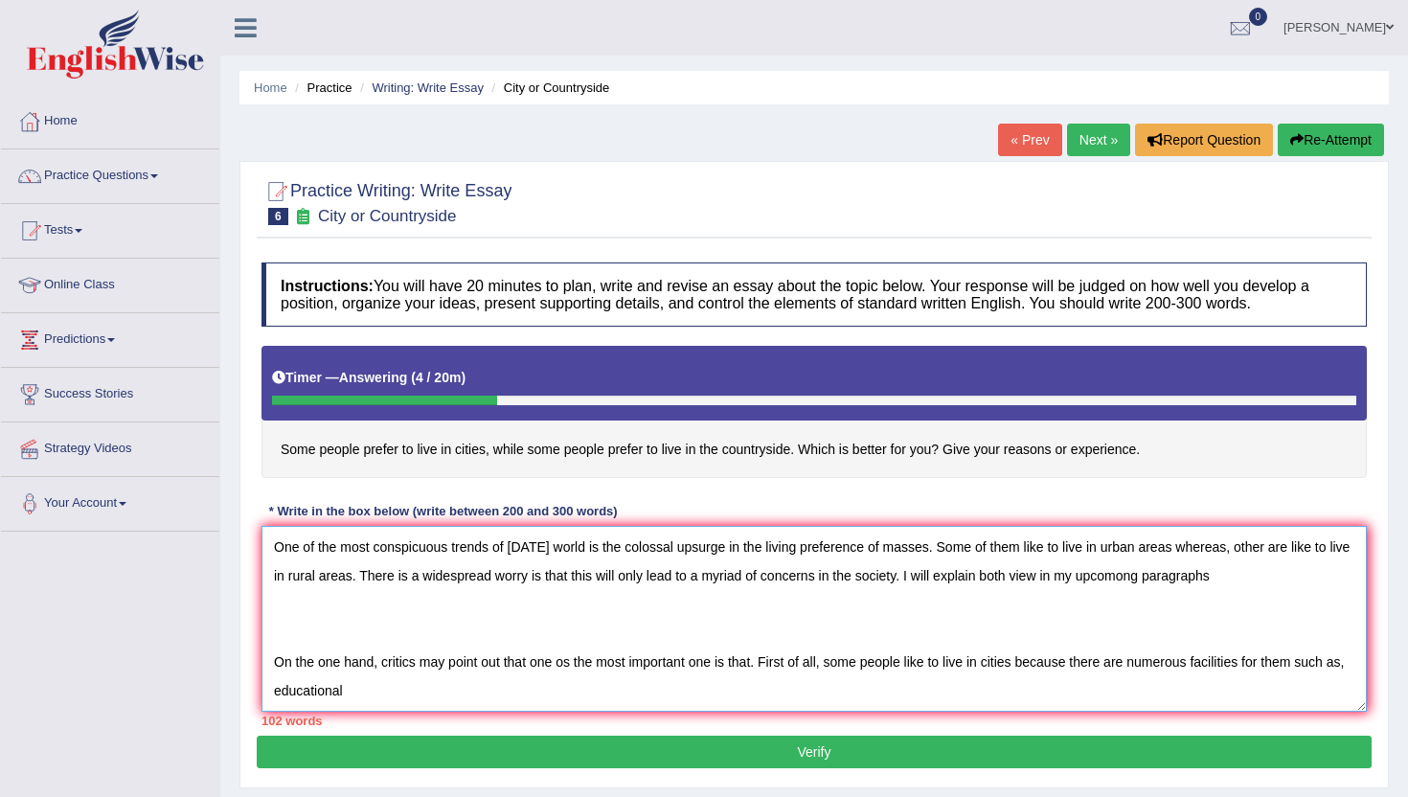
click at [377, 698] on textarea "One of the most conspicuous trends of [DATE] world is the colossal upsurge in t…" at bounding box center [815, 619] width 1106 height 186
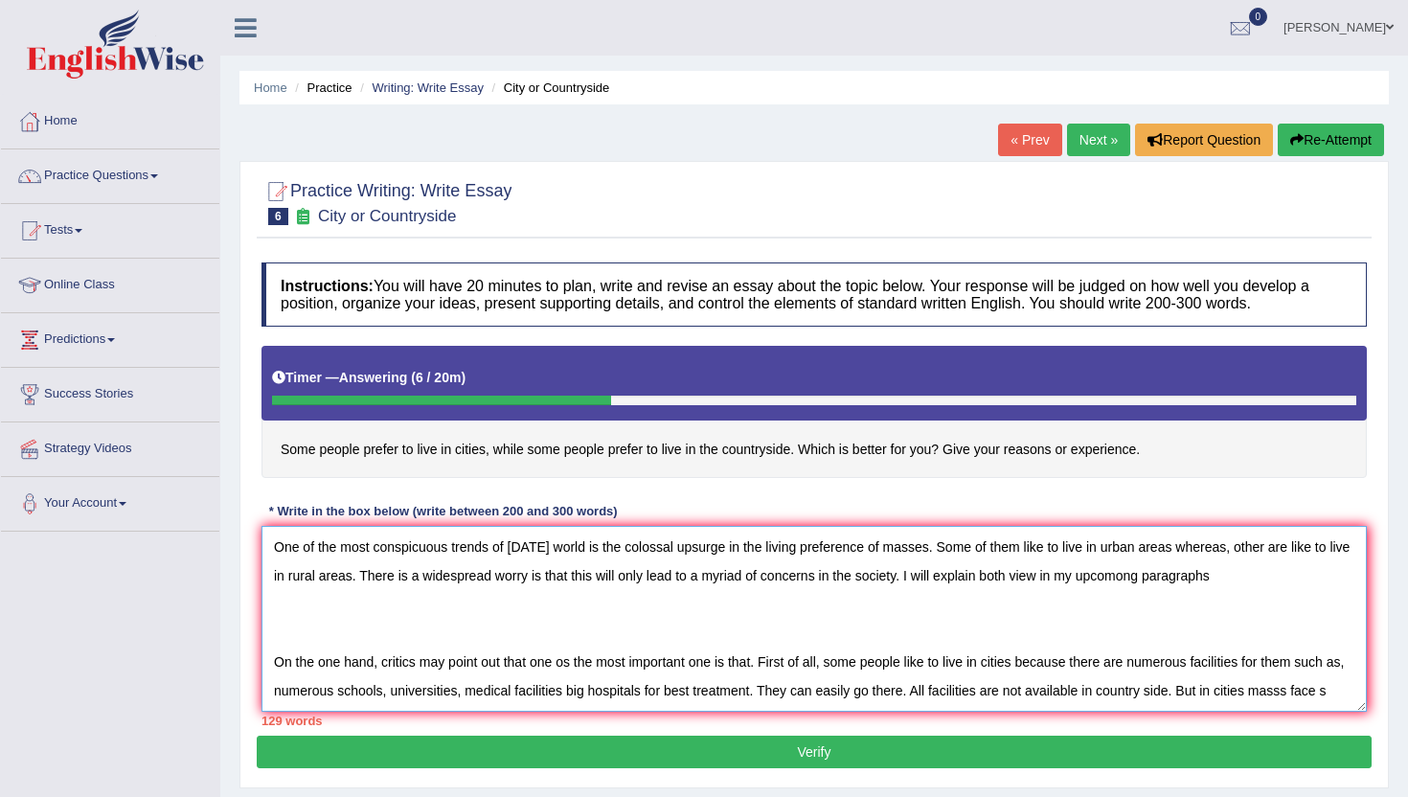
scroll to position [16, 0]
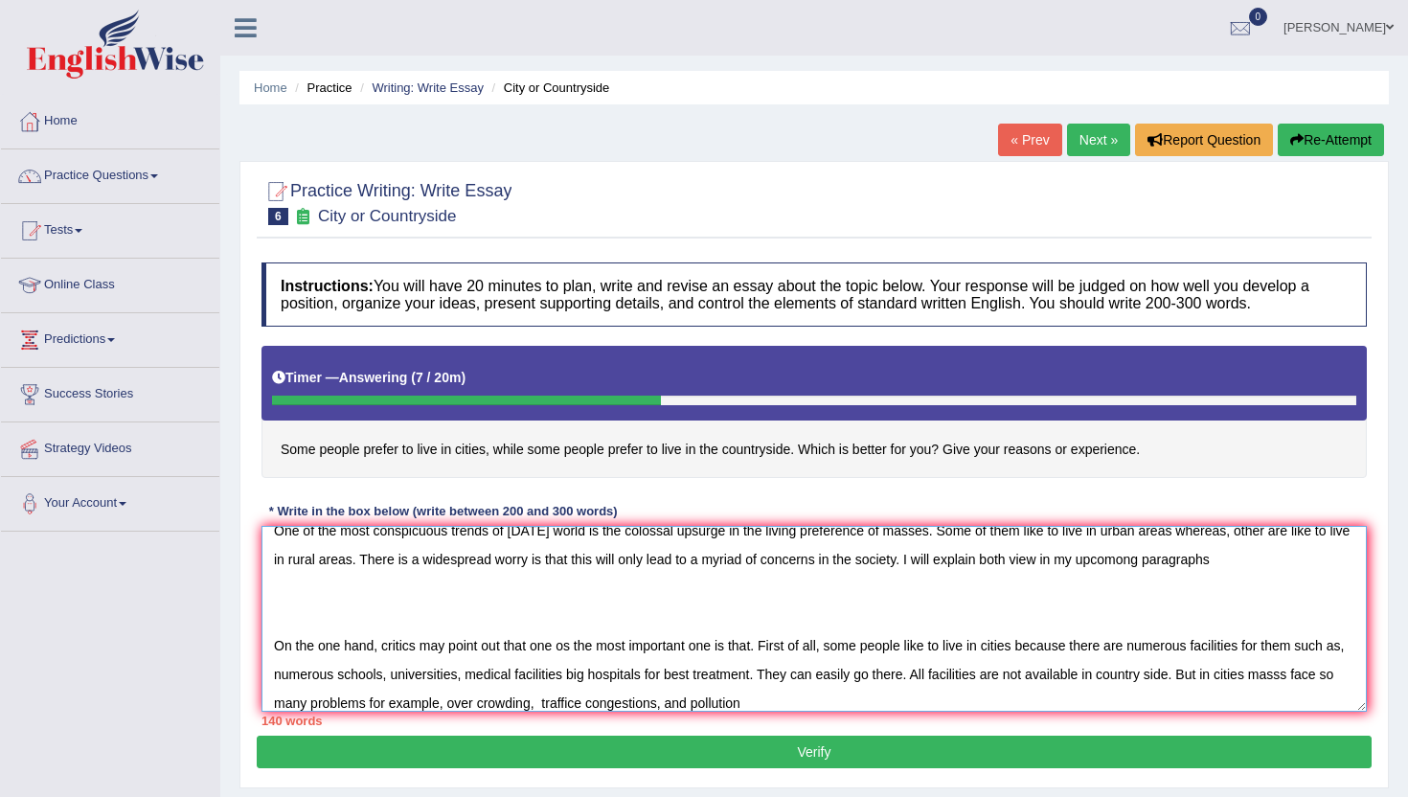
click at [717, 697] on textarea "One of the most conspicuous trends of [DATE] world is the colossal upsurge in t…" at bounding box center [815, 619] width 1106 height 186
click at [808, 705] on textarea "One of the most conspicuous trends of [DATE] world is the colossal upsurge in t…" at bounding box center [815, 619] width 1106 height 186
click at [711, 705] on textarea "One of the most conspicuous trends of [DATE] world is the colossal upsurge in t…" at bounding box center [815, 619] width 1106 height 186
click at [823, 702] on textarea "One of the most conspicuous trends of [DATE] world is the colossal upsurge in t…" at bounding box center [815, 619] width 1106 height 186
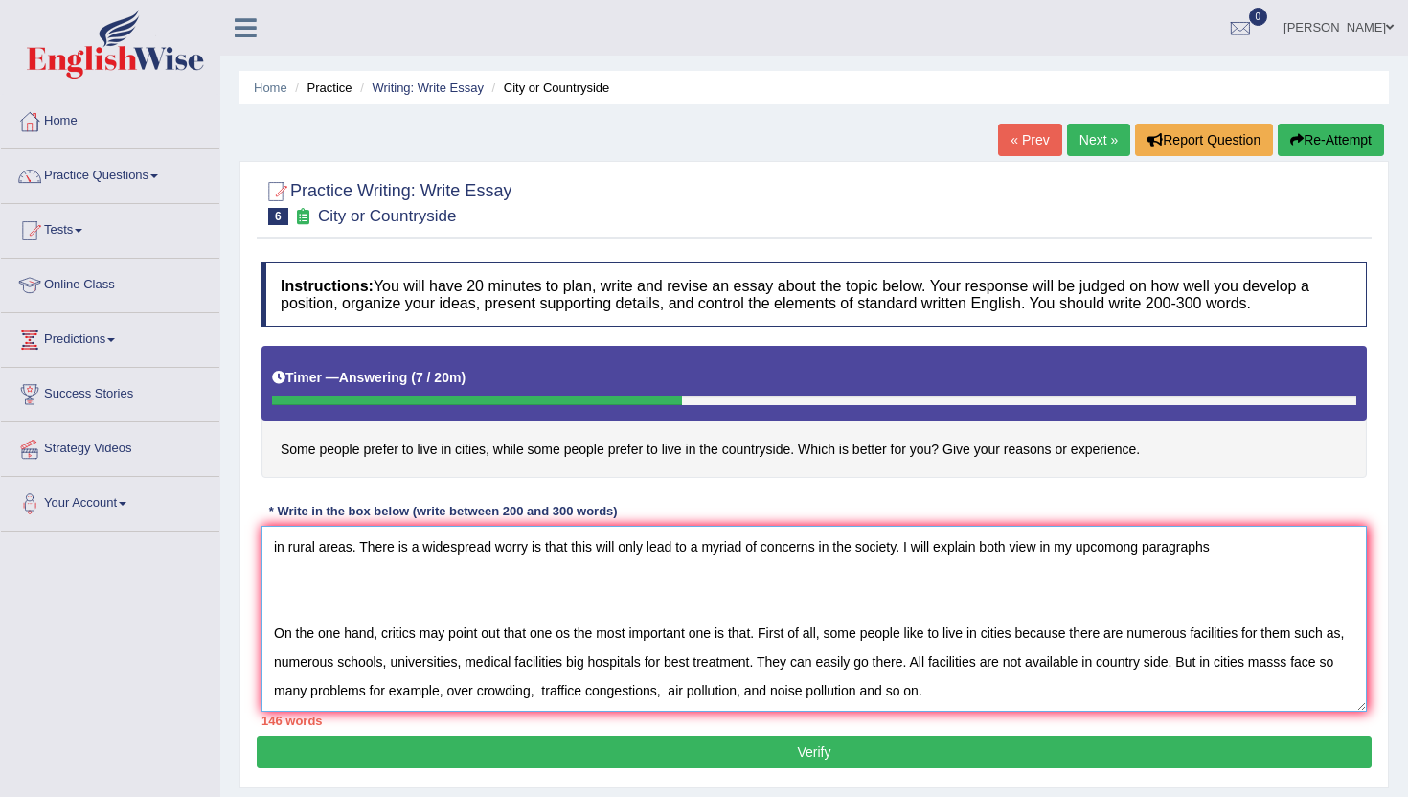
scroll to position [74, 0]
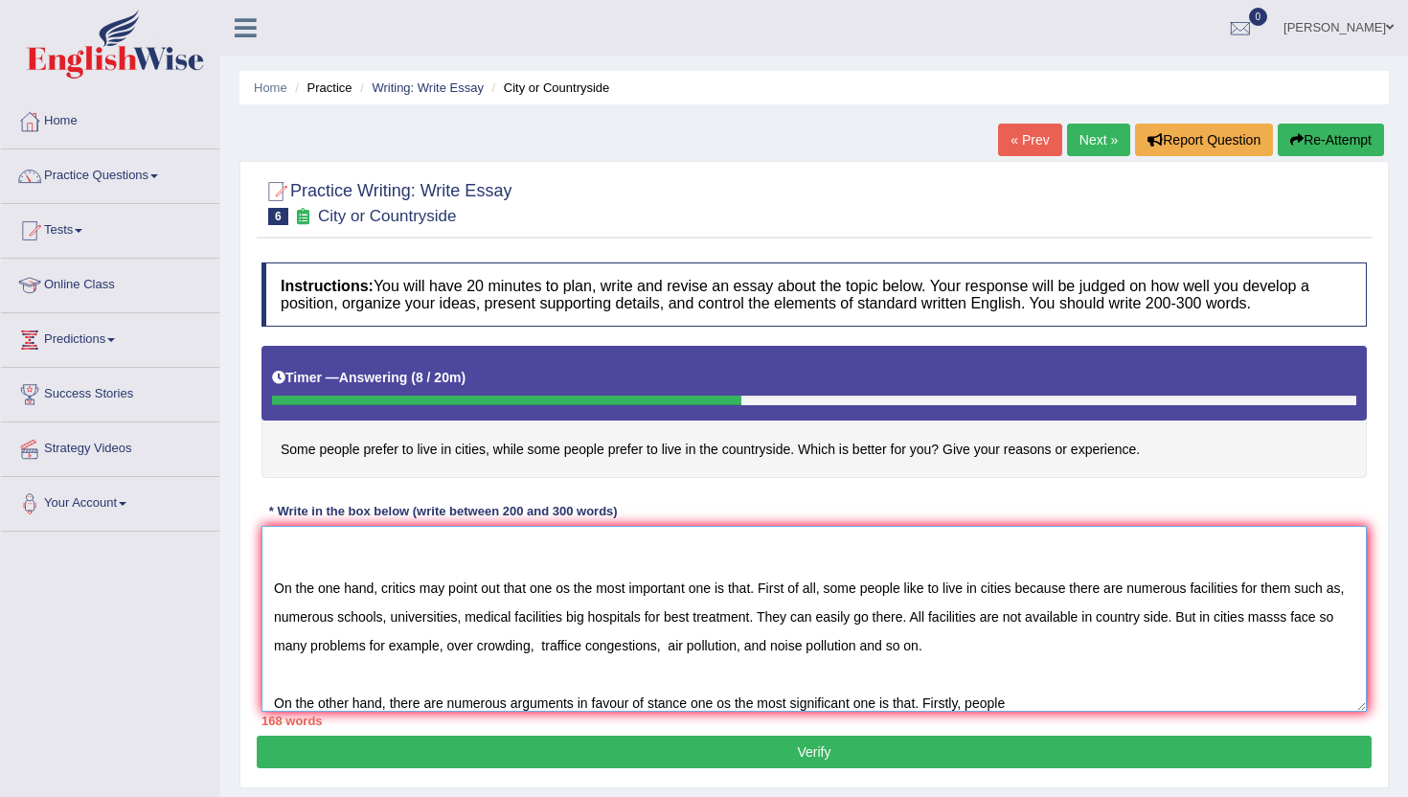
click at [968, 707] on textarea "One of the most conspicuous trends of [DATE] world is the colossal upsurge in t…" at bounding box center [815, 619] width 1106 height 186
click at [1080, 713] on div "169 words" at bounding box center [815, 721] width 1106 height 18
click at [1072, 692] on textarea "One of the most conspicuous trends of [DATE] world is the colossal upsurge in t…" at bounding box center [815, 619] width 1106 height 186
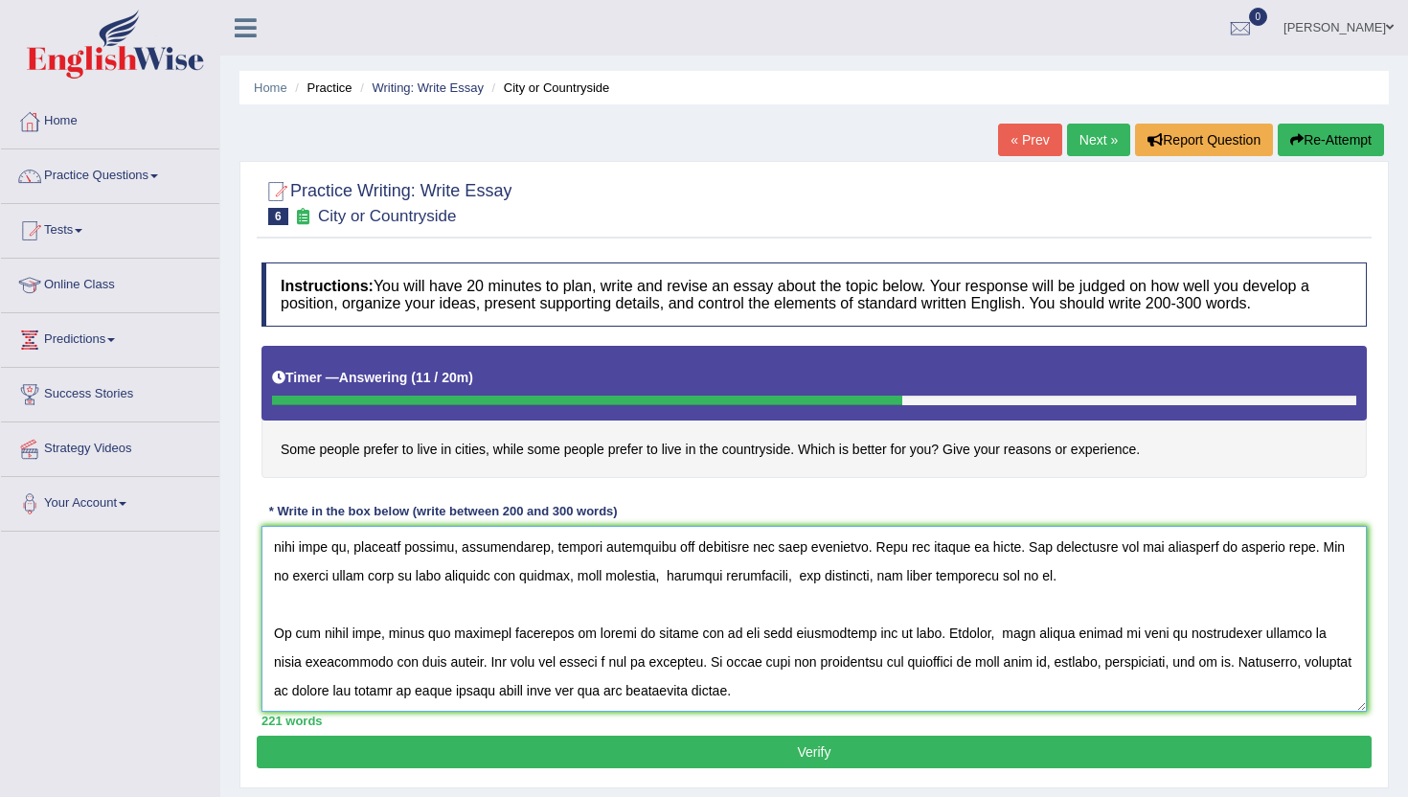
scroll to position [189, 0]
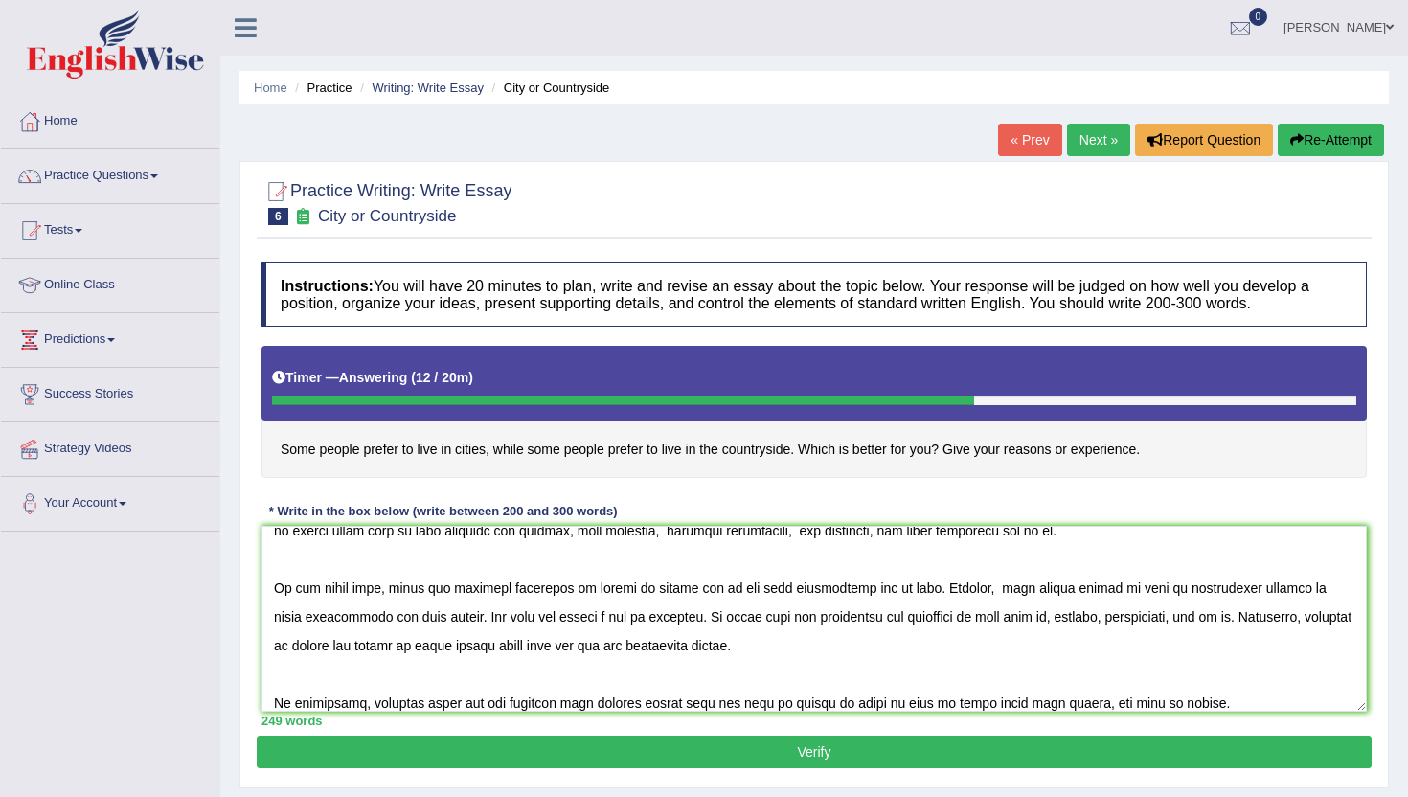
click at [995, 716] on div "249 words" at bounding box center [815, 721] width 1106 height 18
click at [1026, 707] on textarea at bounding box center [815, 619] width 1106 height 186
click at [1101, 704] on textarea at bounding box center [815, 619] width 1106 height 186
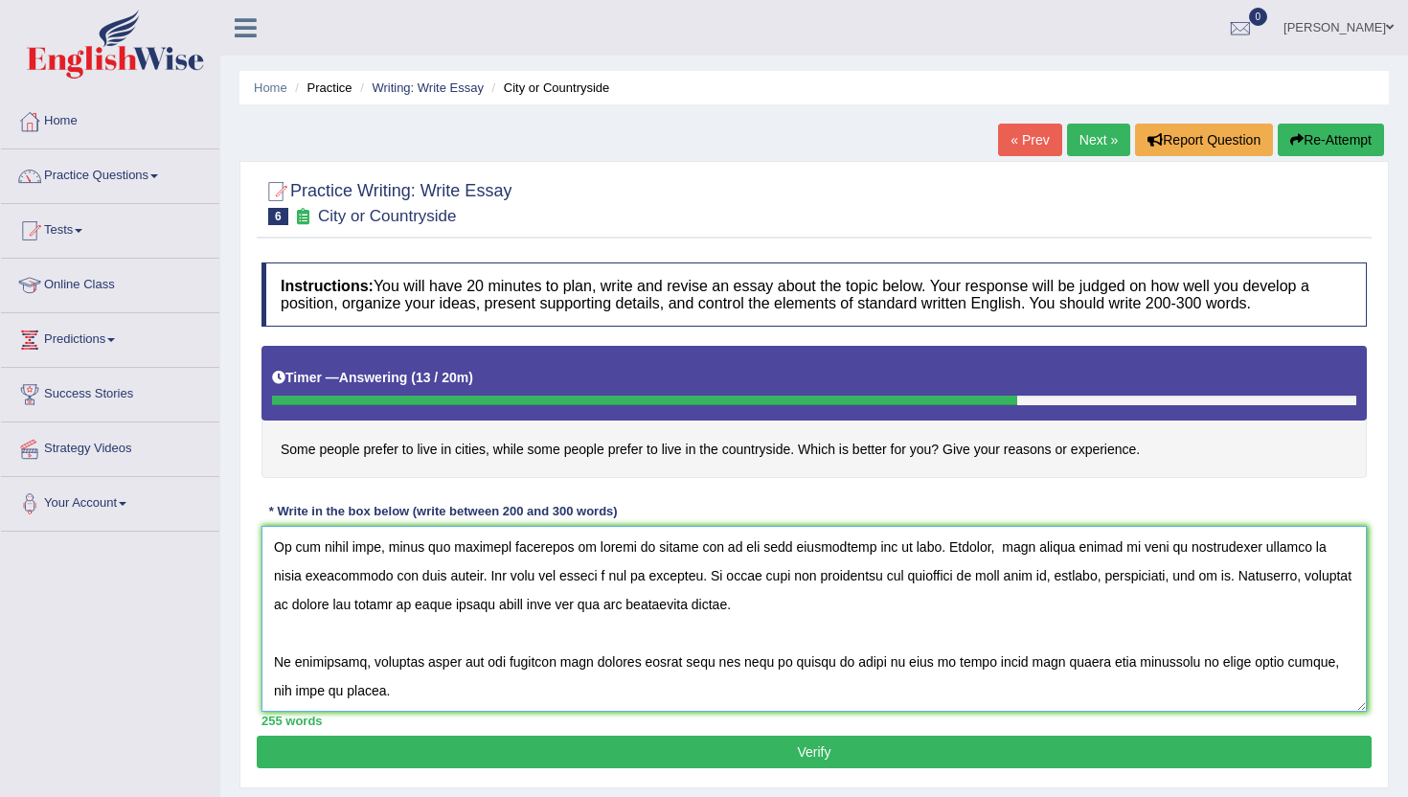
click at [1033, 635] on textarea at bounding box center [815, 619] width 1106 height 186
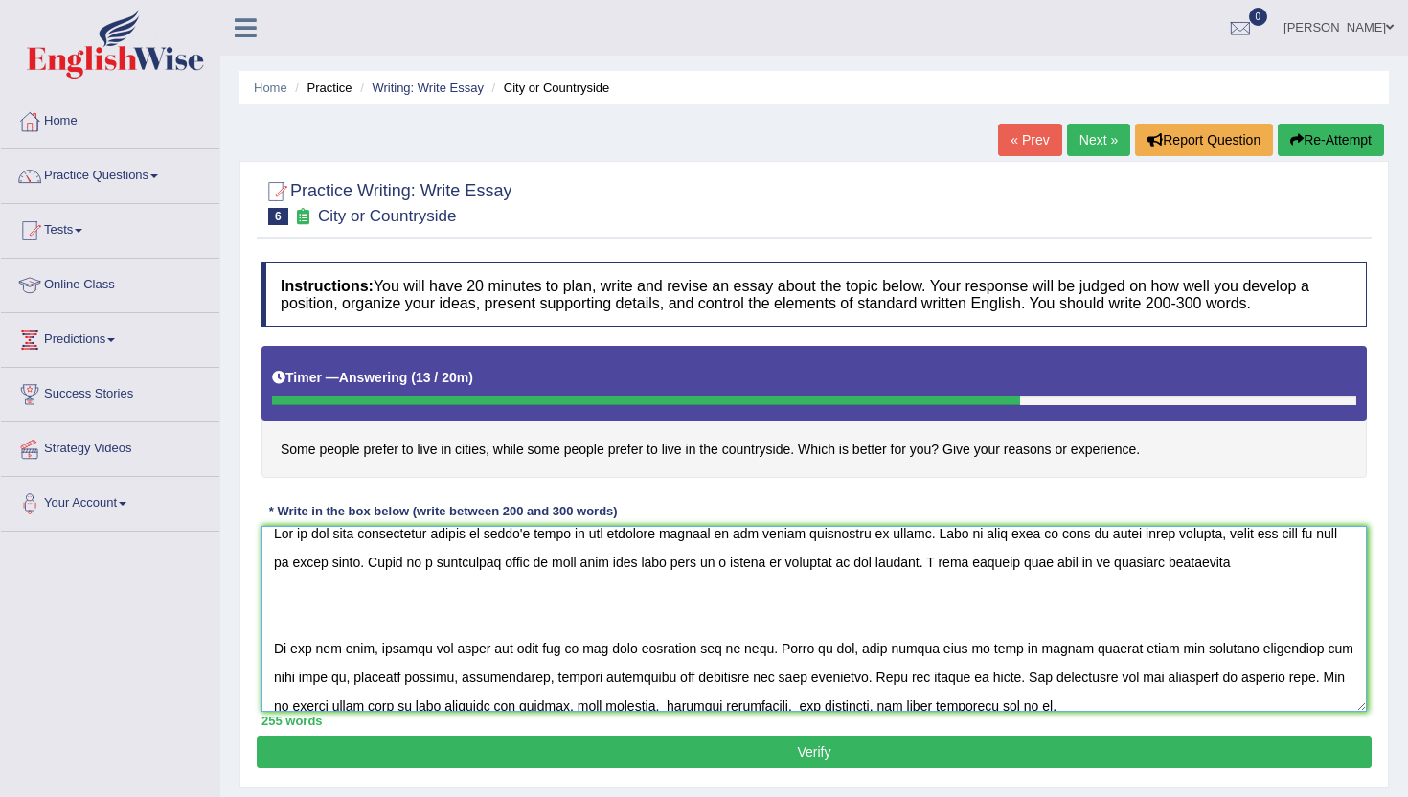
scroll to position [11, 0]
click at [1065, 567] on textarea at bounding box center [815, 619] width 1106 height 186
click at [1160, 568] on textarea at bounding box center [815, 619] width 1106 height 186
click at [1276, 574] on textarea at bounding box center [815, 619] width 1106 height 186
click at [575, 654] on textarea at bounding box center [815, 619] width 1106 height 186
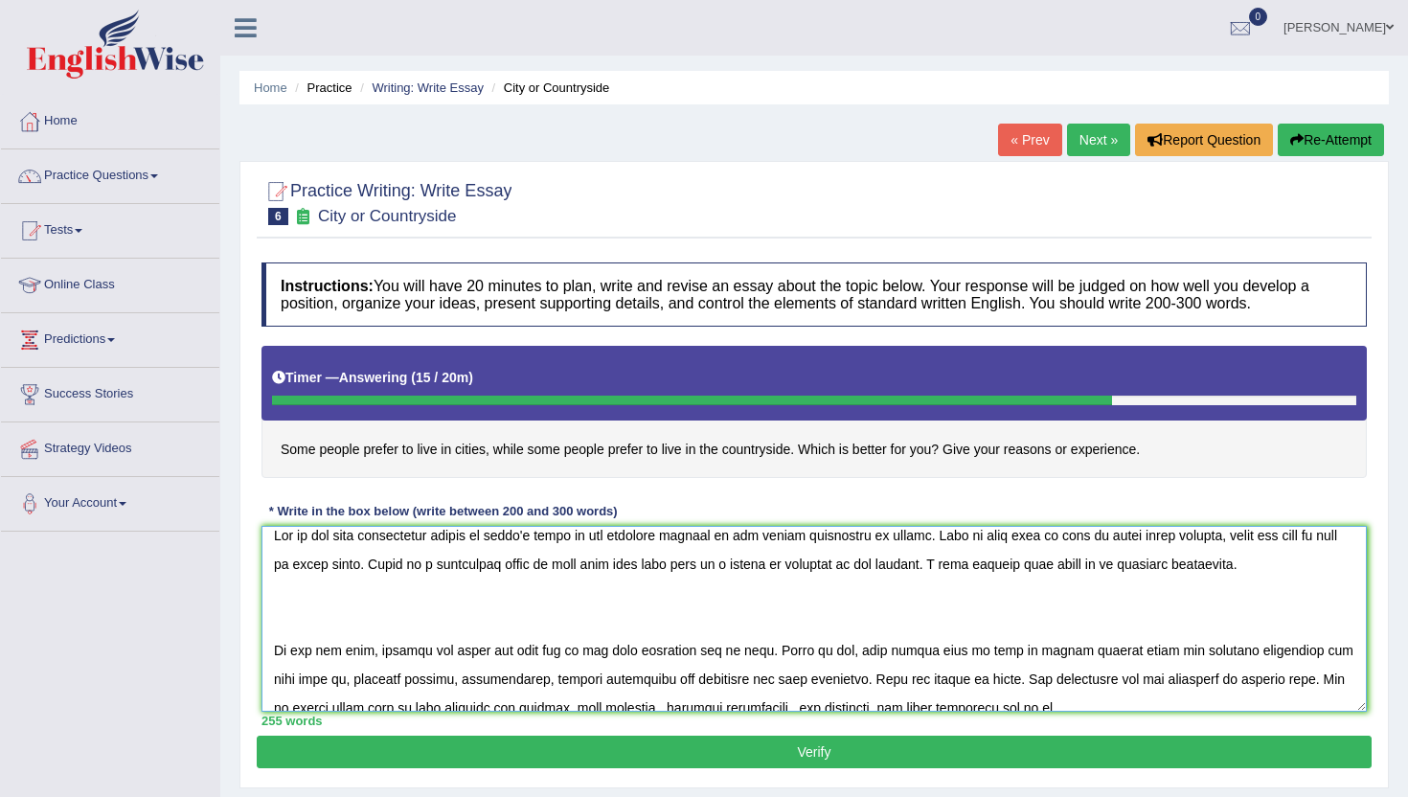
click at [1153, 679] on textarea at bounding box center [815, 619] width 1106 height 186
click at [1203, 687] on textarea at bounding box center [815, 619] width 1106 height 186
click at [1338, 674] on textarea at bounding box center [815, 619] width 1106 height 186
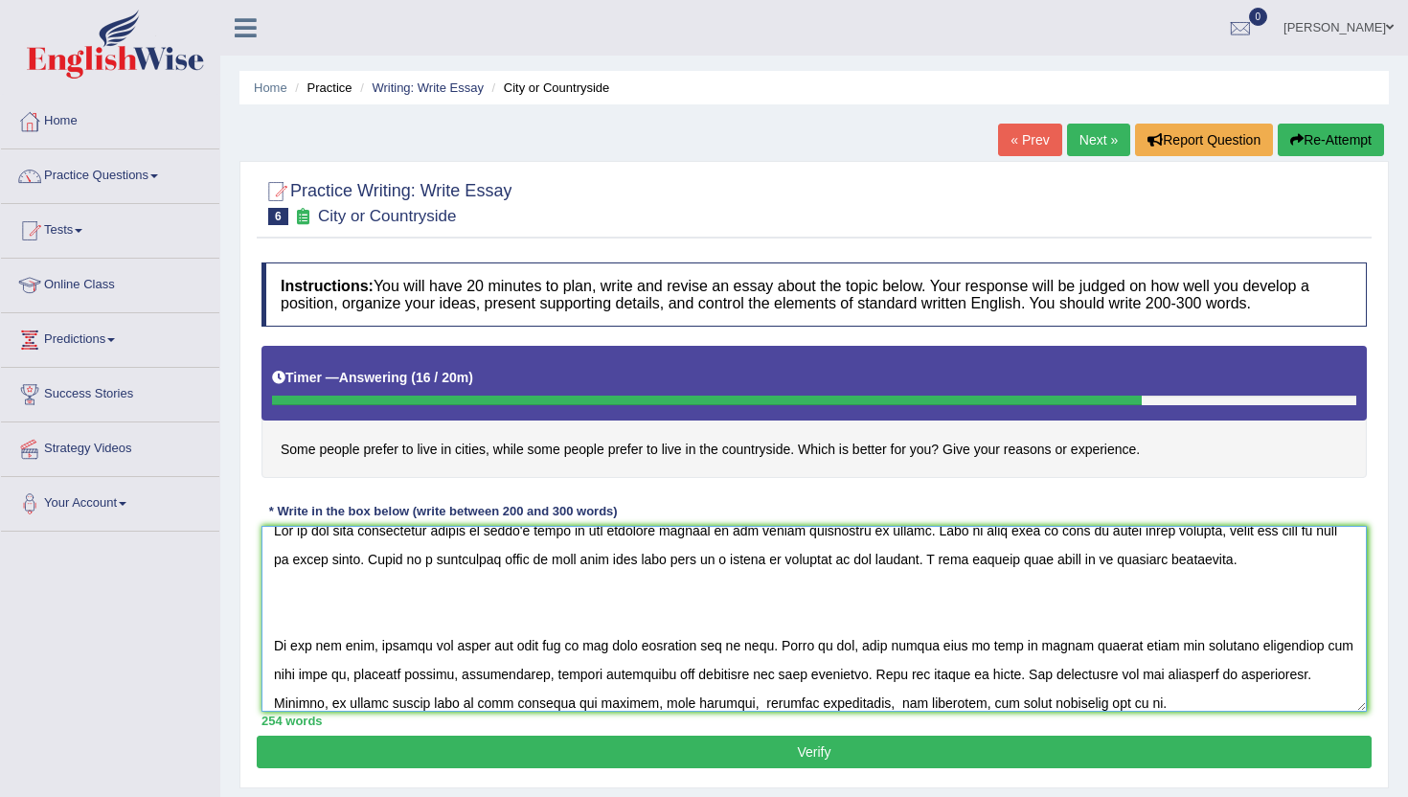
scroll to position [128, 0]
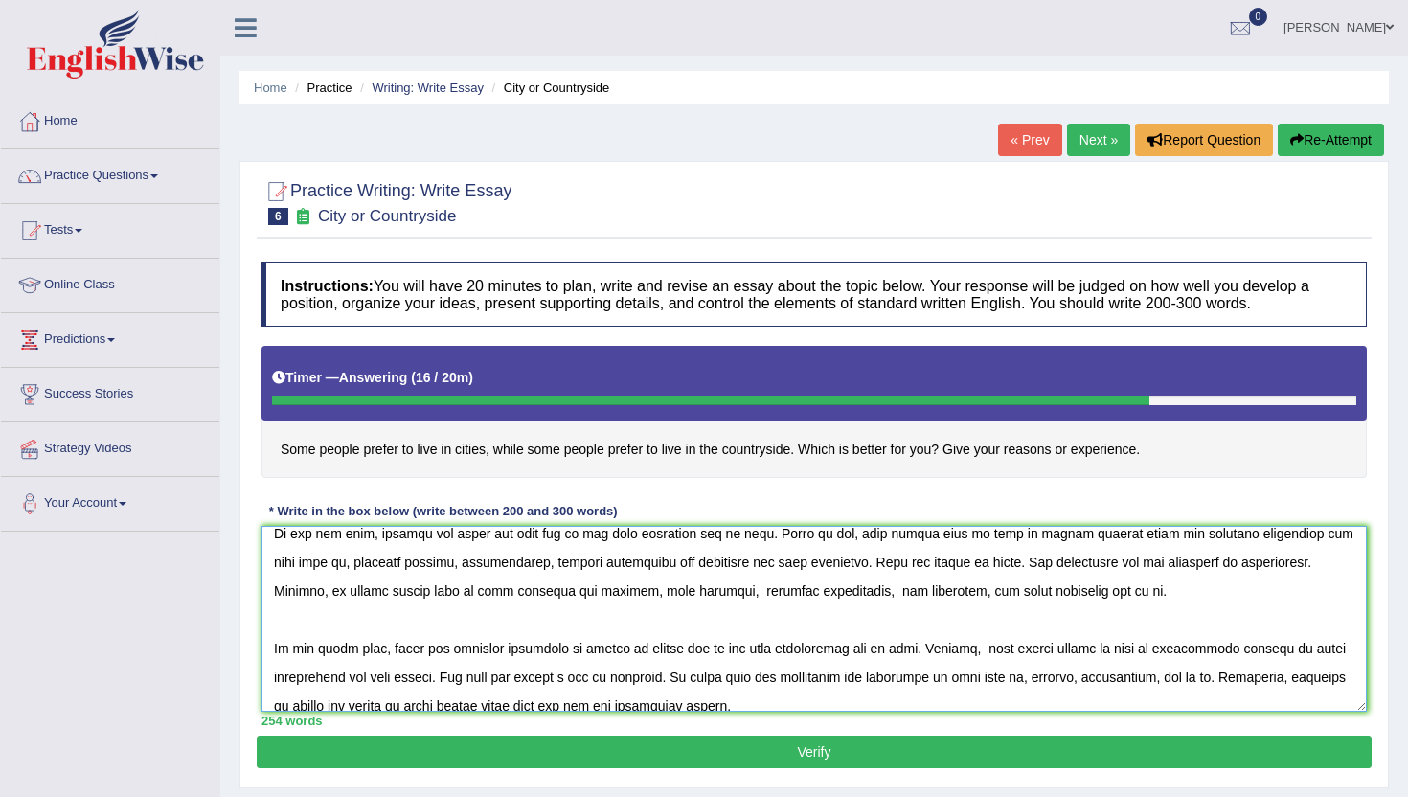
click at [731, 651] on textarea at bounding box center [815, 619] width 1106 height 186
click at [477, 679] on textarea at bounding box center [815, 619] width 1106 height 186
click at [468, 679] on textarea at bounding box center [815, 619] width 1106 height 186
click at [569, 679] on textarea at bounding box center [815, 619] width 1106 height 186
click at [566, 686] on textarea at bounding box center [815, 619] width 1106 height 186
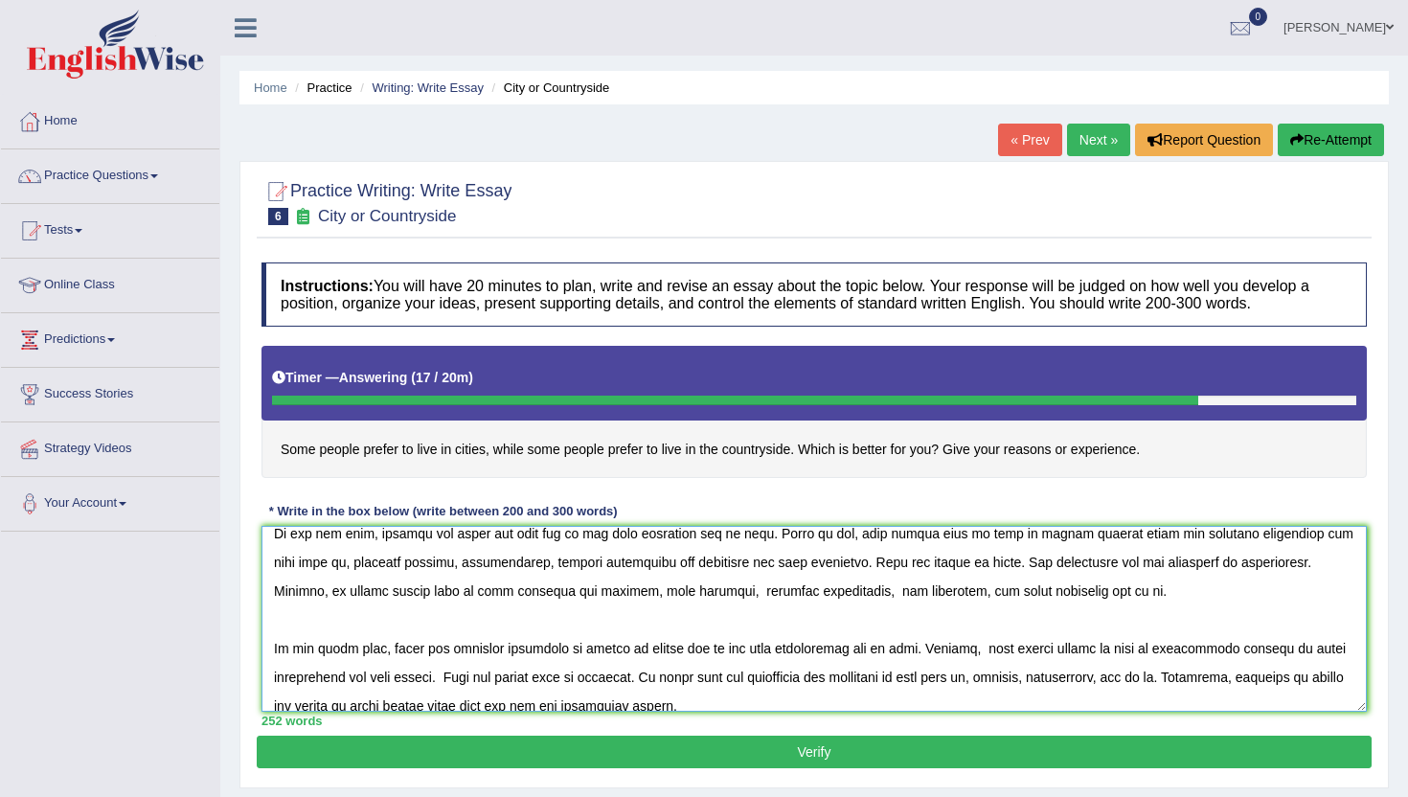
click at [654, 685] on textarea at bounding box center [815, 619] width 1106 height 186
click at [793, 680] on textarea at bounding box center [815, 619] width 1106 height 186
click at [894, 683] on textarea at bounding box center [815, 619] width 1106 height 186
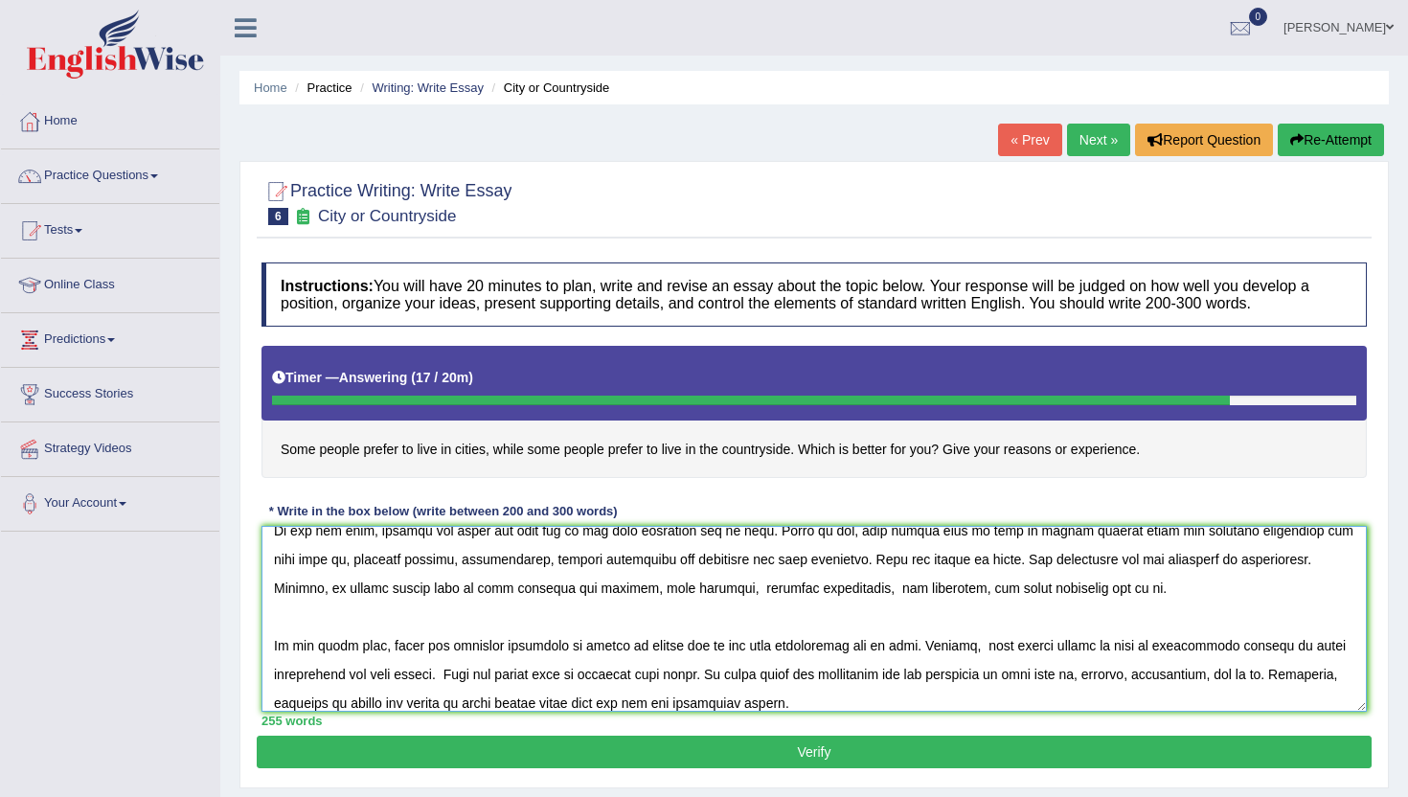
scroll to position [230, 0]
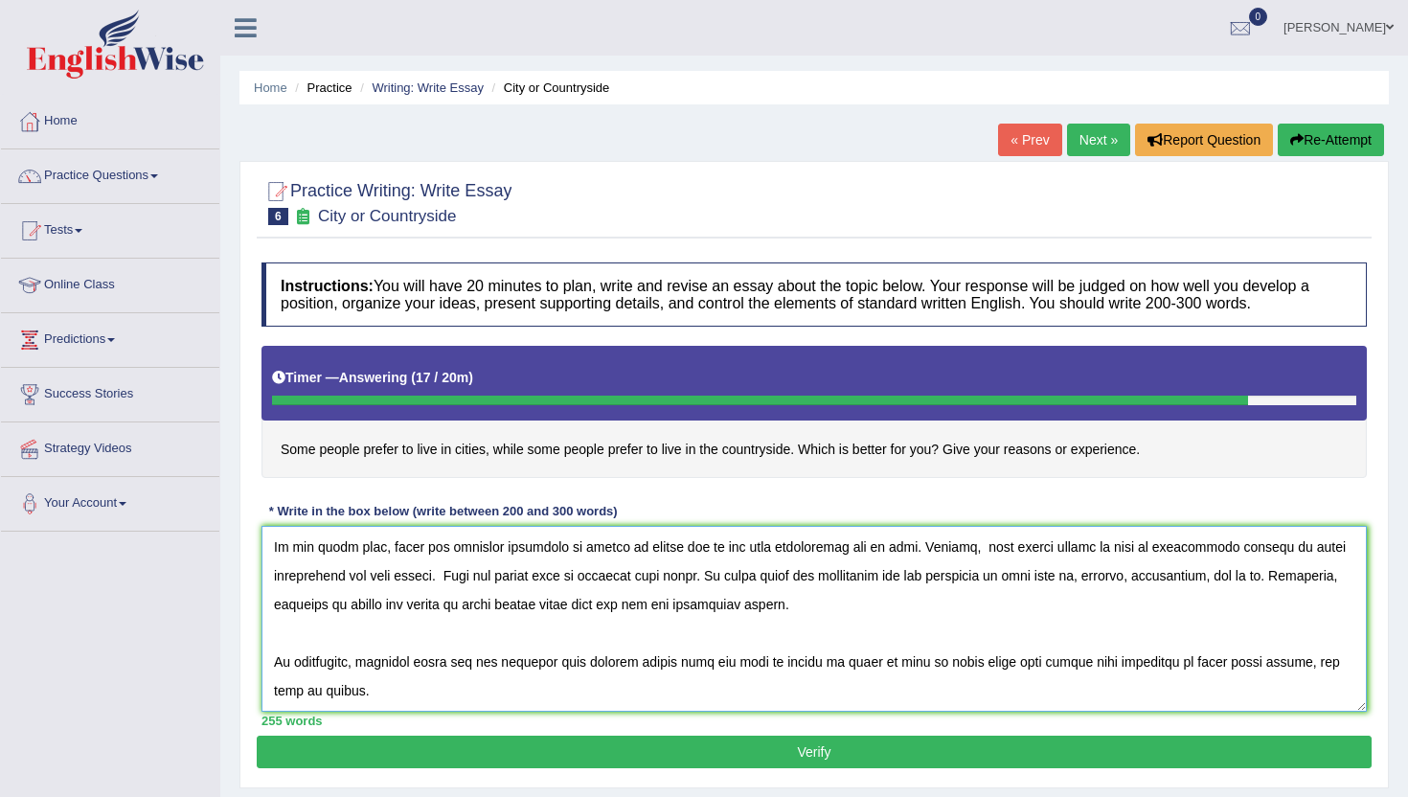
click at [994, 666] on textarea at bounding box center [815, 619] width 1106 height 186
click at [1022, 672] on textarea at bounding box center [815, 619] width 1106 height 186
click at [1026, 668] on textarea at bounding box center [815, 619] width 1106 height 186
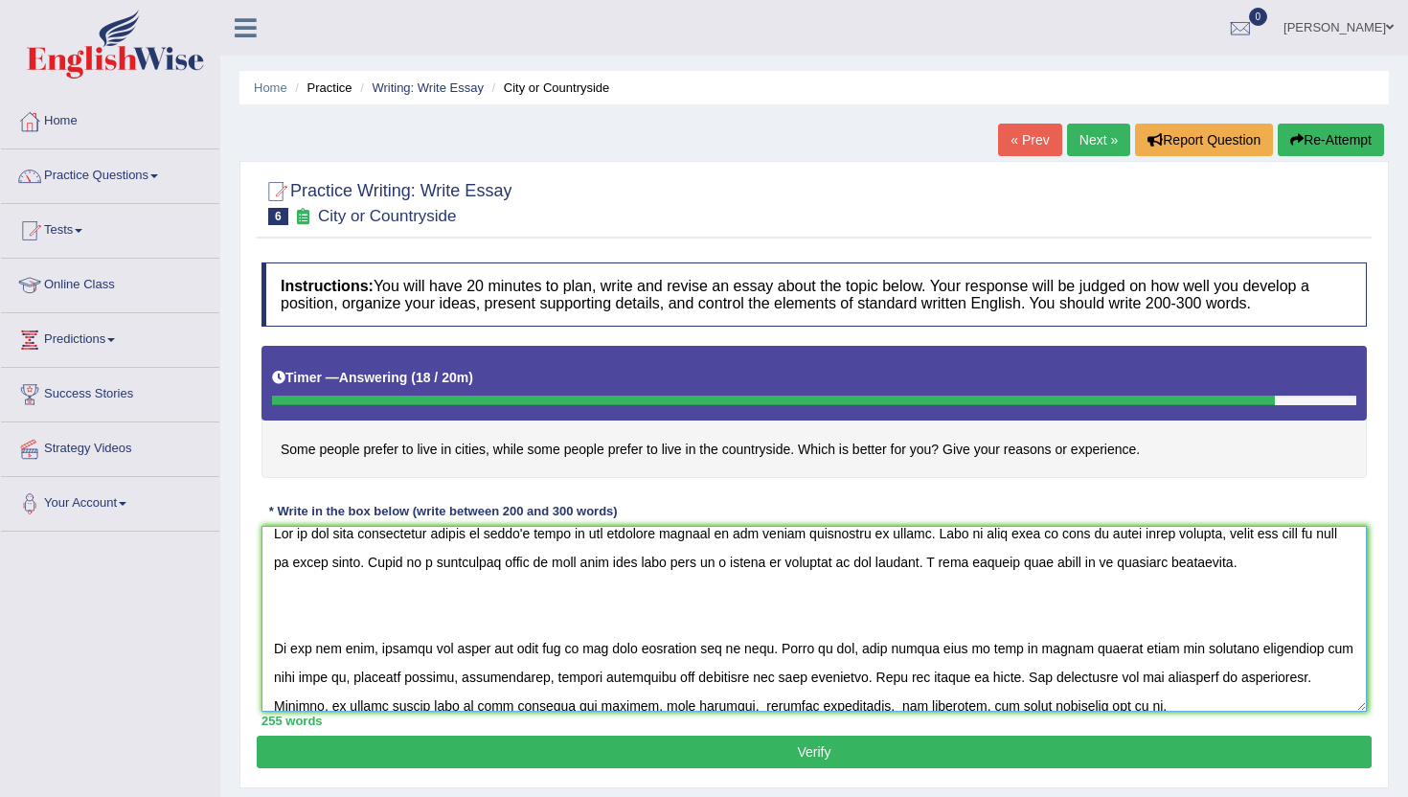
scroll to position [11, 0]
type textarea "One of the most conspicuous trends of [DATE] world is the colossal upsurge in t…"
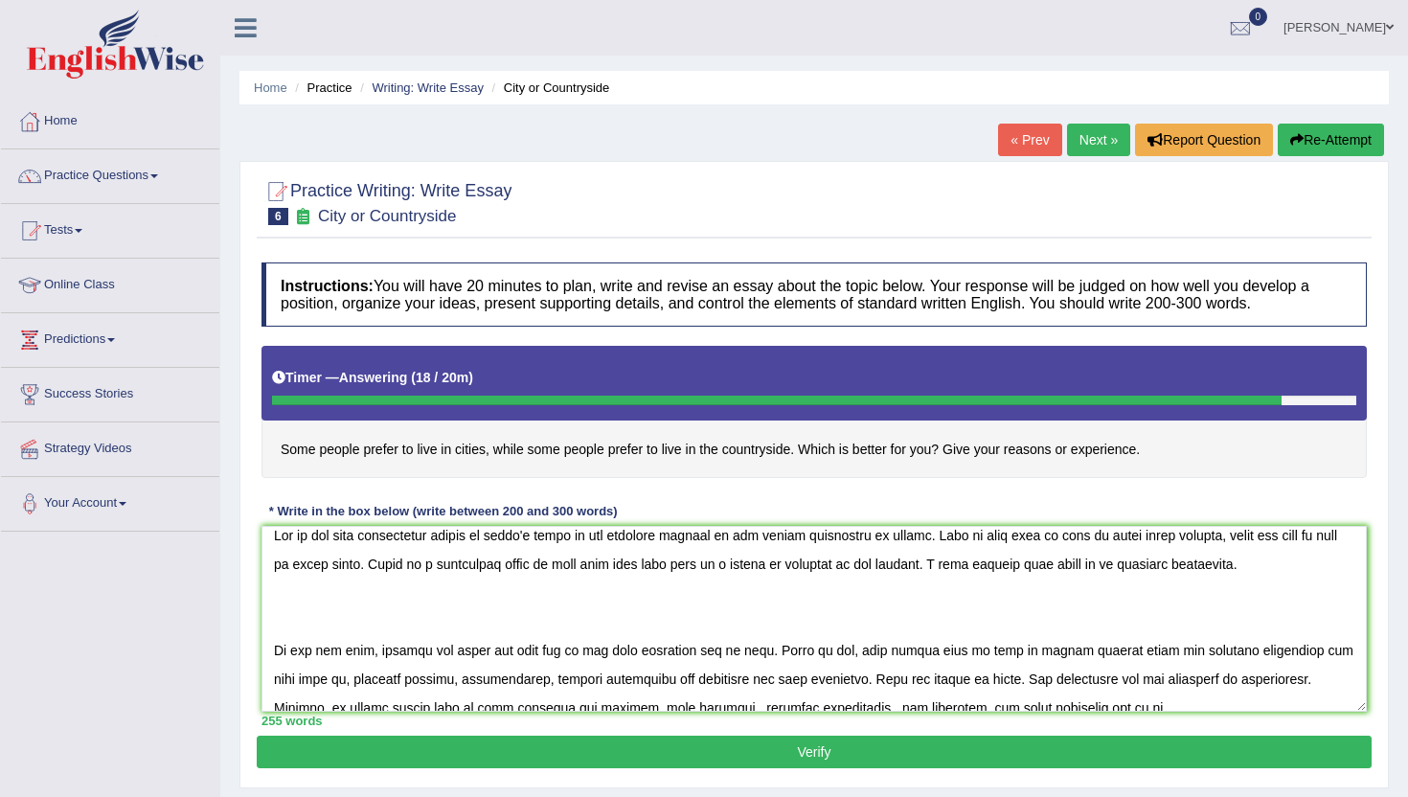
click at [514, 757] on button "Verify" at bounding box center [814, 752] width 1115 height 33
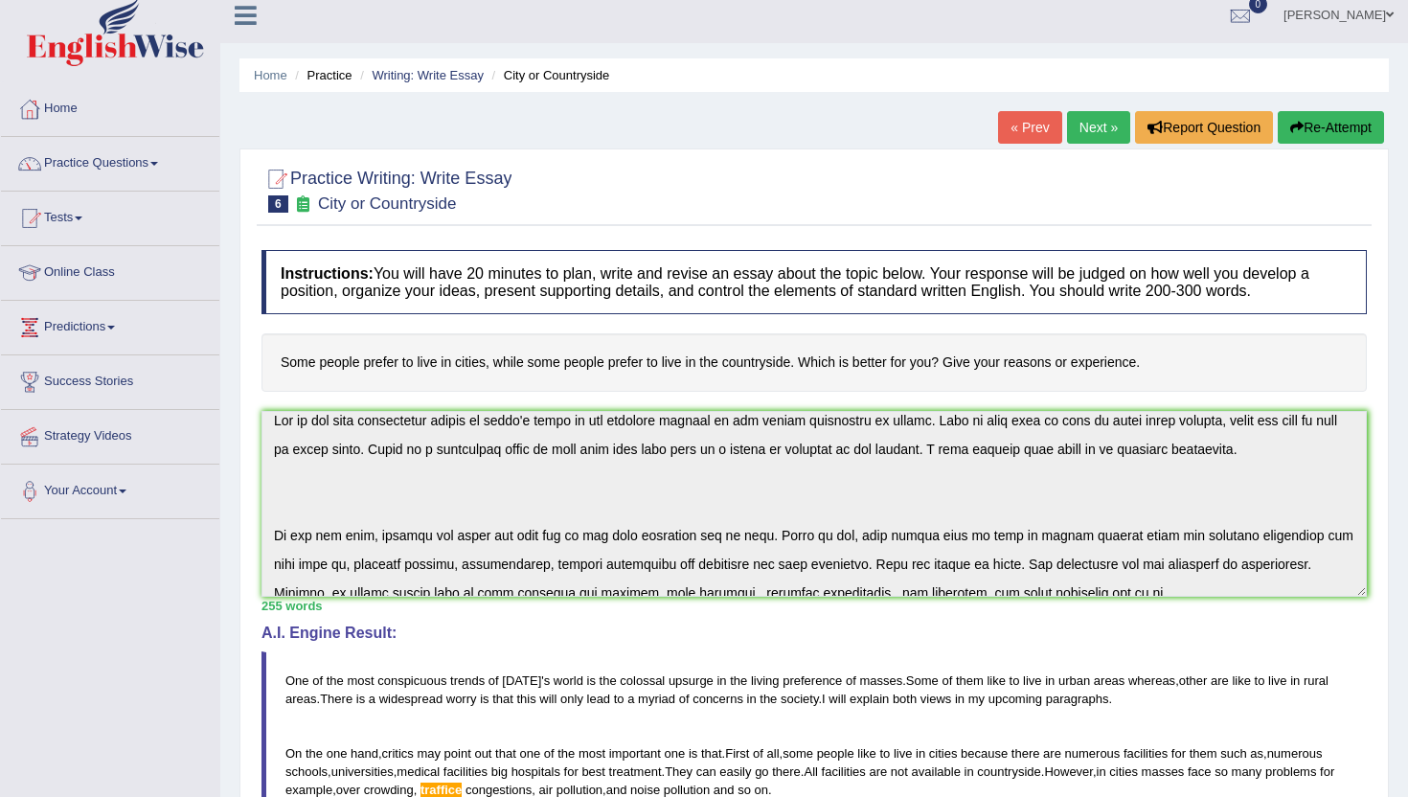
scroll to position [0, 0]
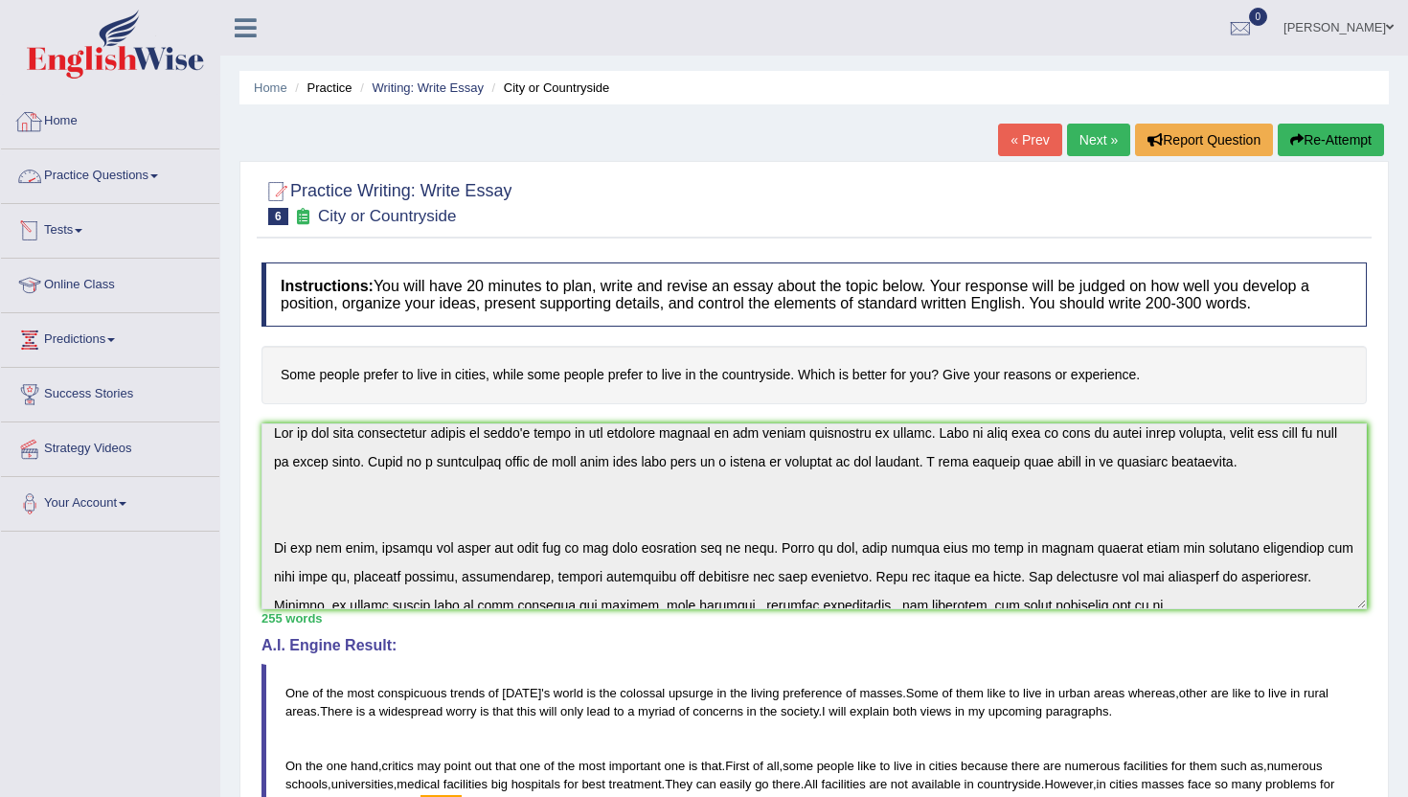
click at [86, 171] on link "Practice Questions" at bounding box center [110, 173] width 218 height 48
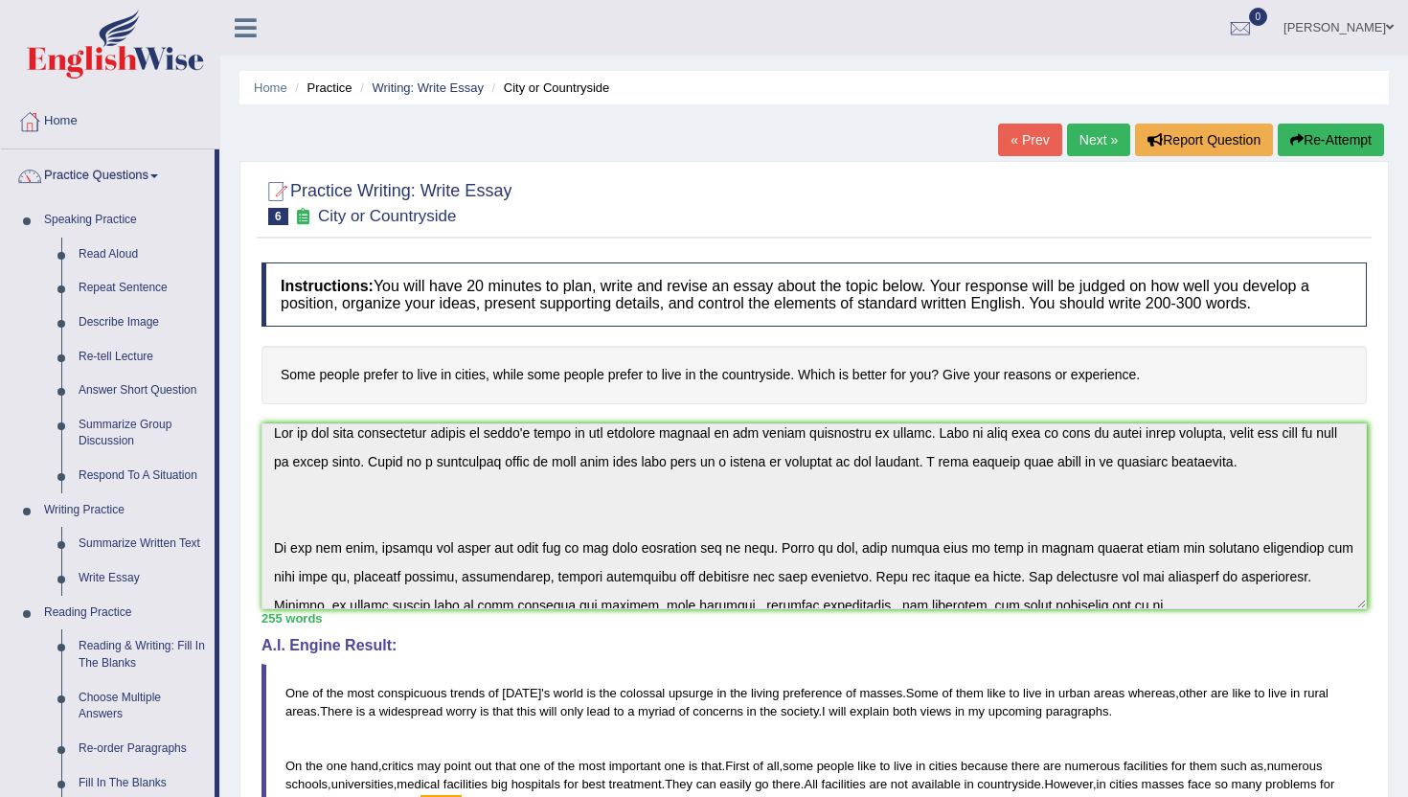
click at [232, 773] on div "Home Practice Writing: Write Essay City or Countryside « Prev Next » Report Que…" at bounding box center [814, 628] width 1188 height 1257
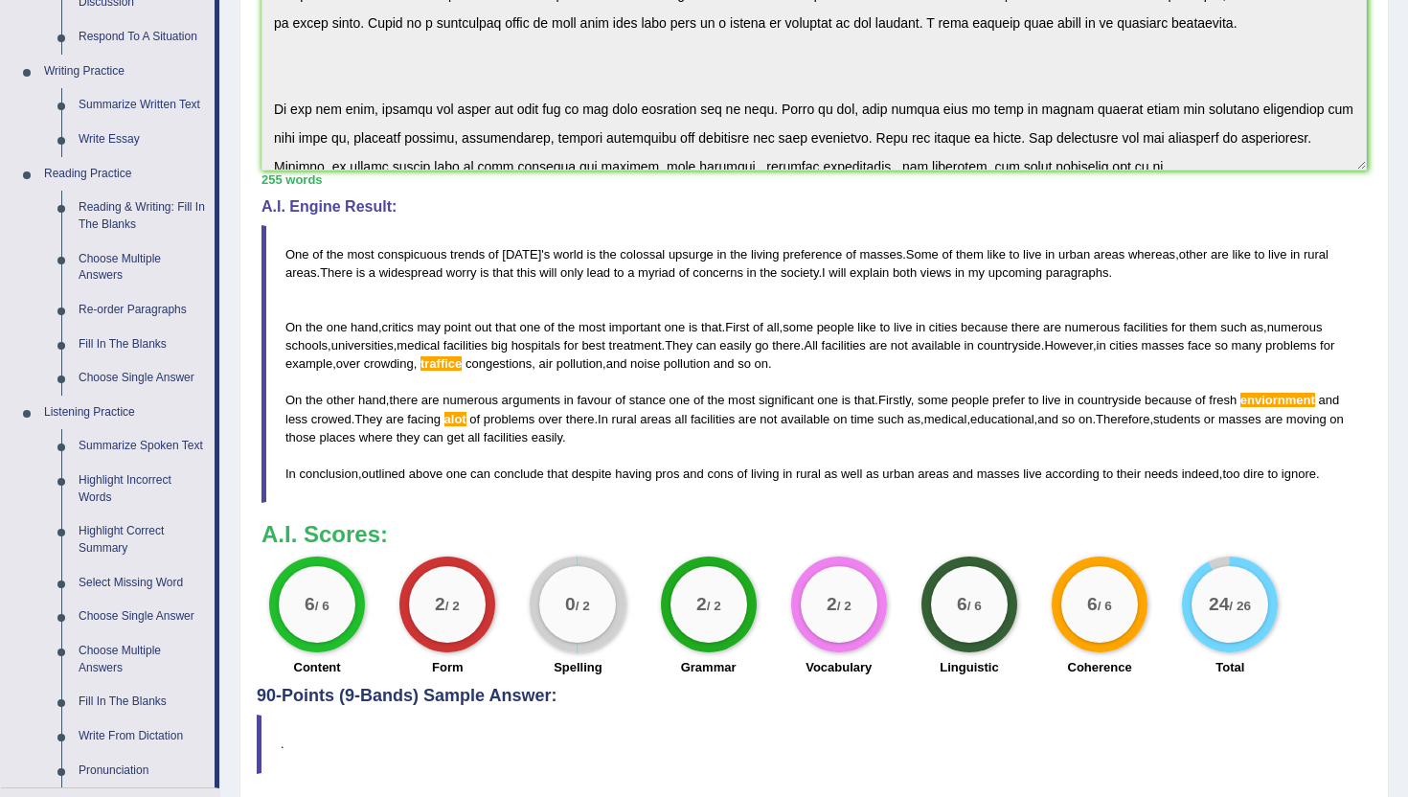
scroll to position [460, 0]
